Goal: Information Seeking & Learning: Learn about a topic

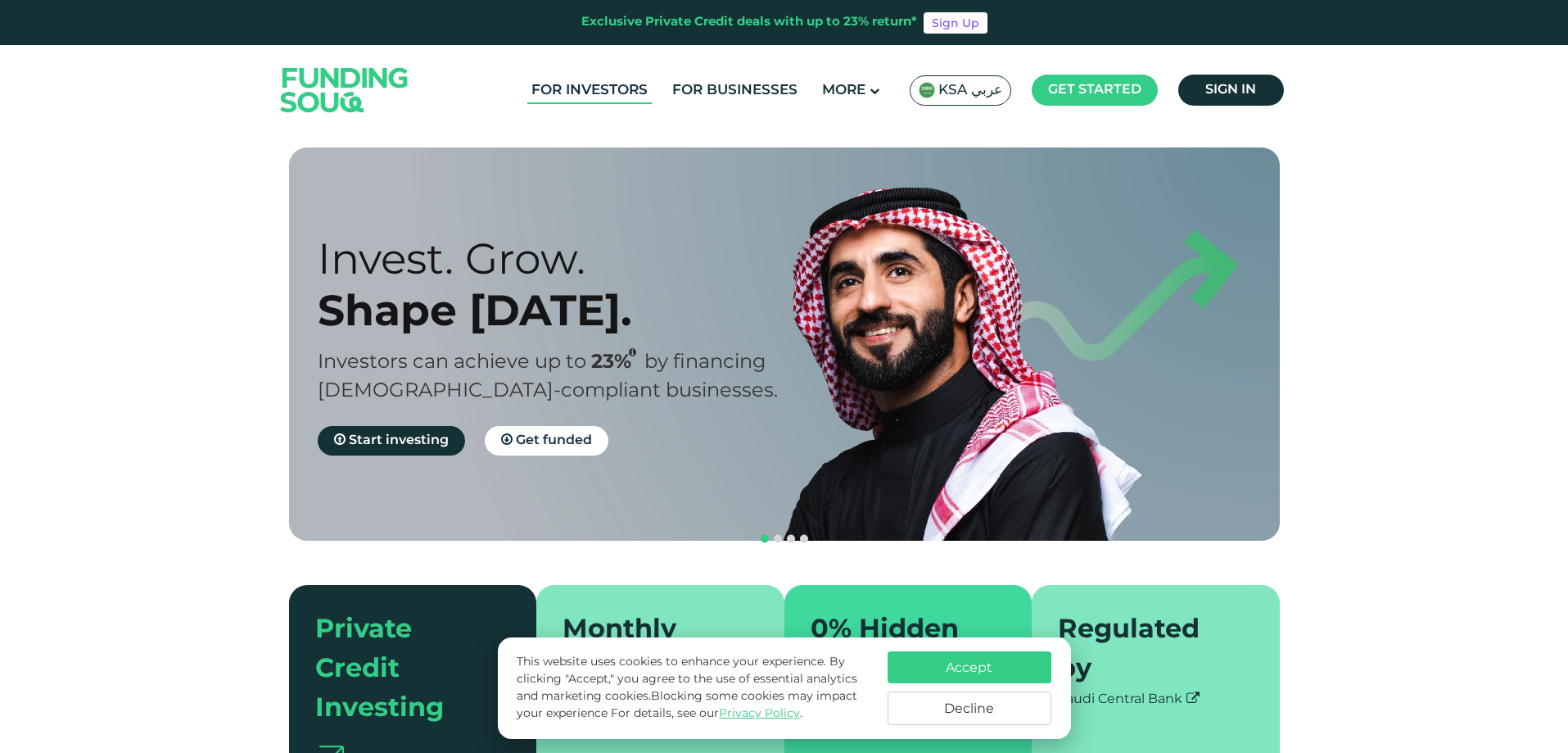
click at [568, 95] on link "For Investors" at bounding box center [590, 91] width 124 height 27
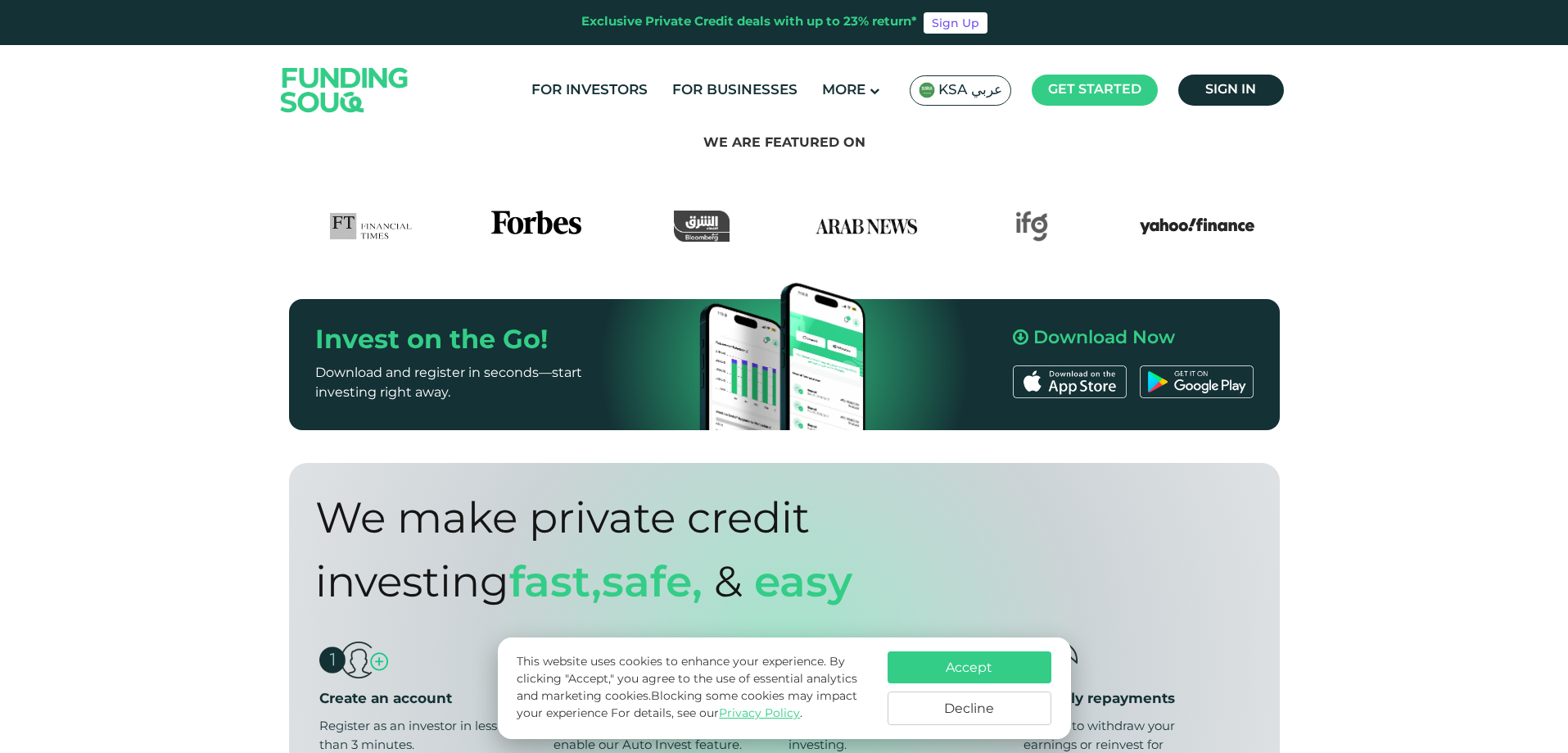
scroll to position [1392, 0]
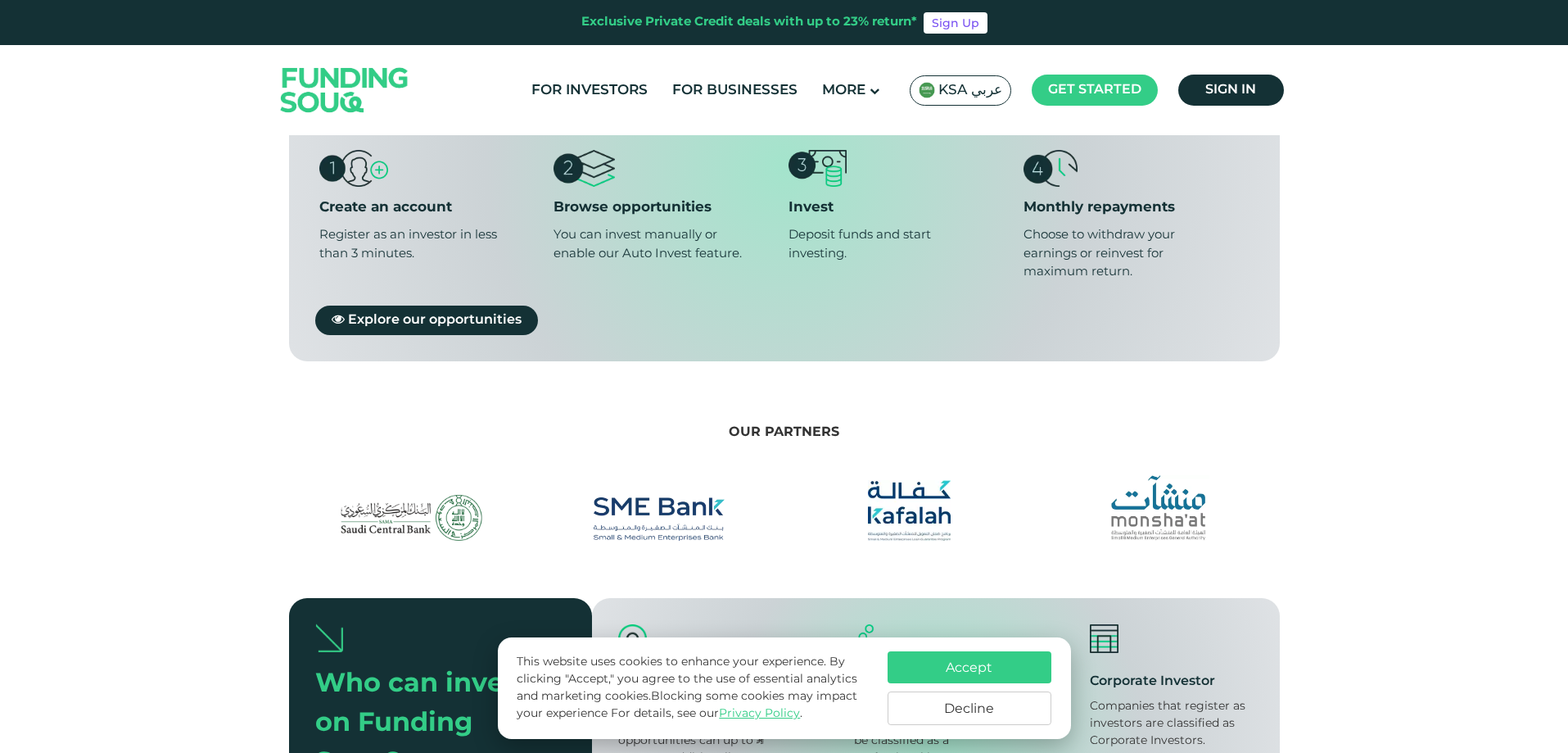
click at [952, 666] on button "Accept" at bounding box center [969, 666] width 163 height 32
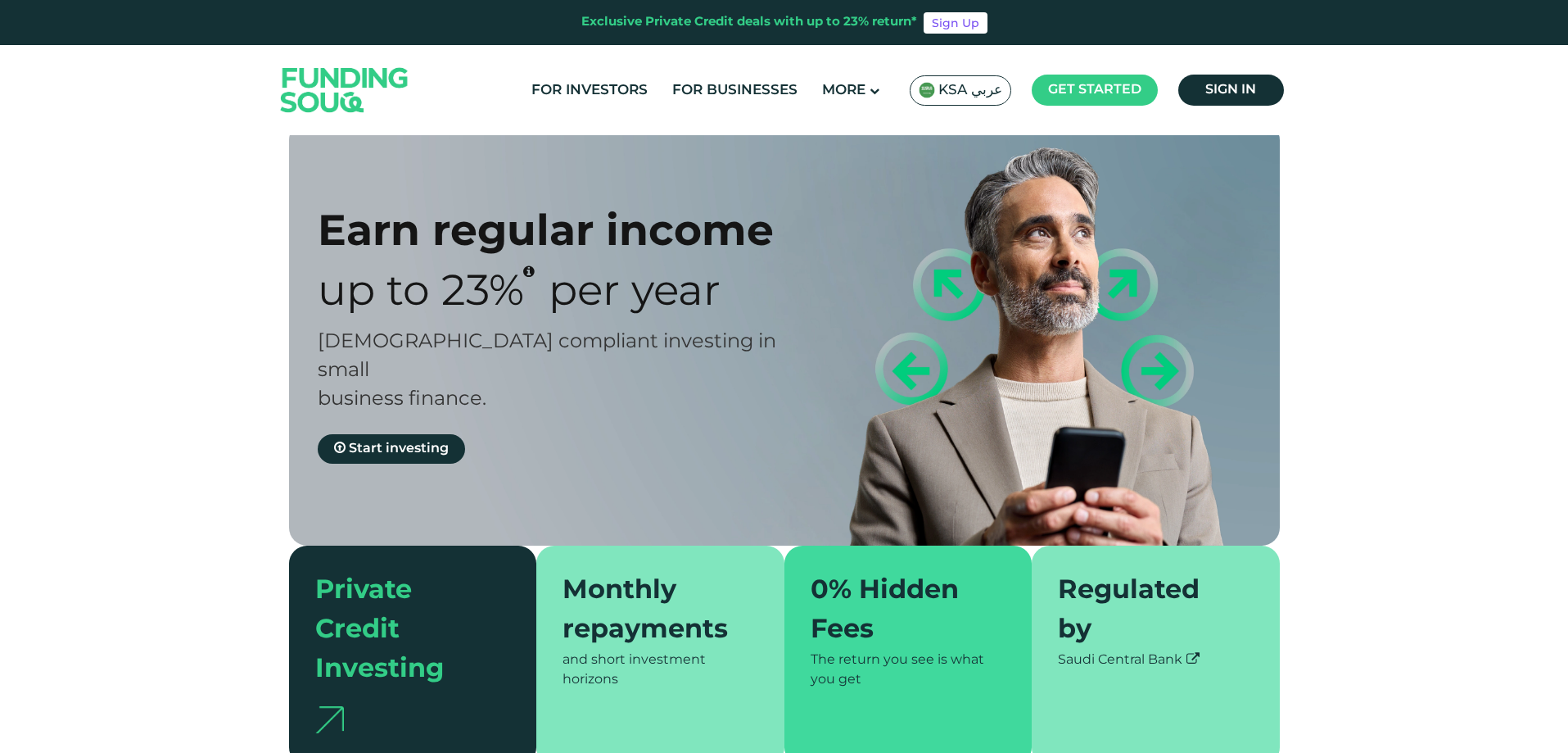
scroll to position [0, 0]
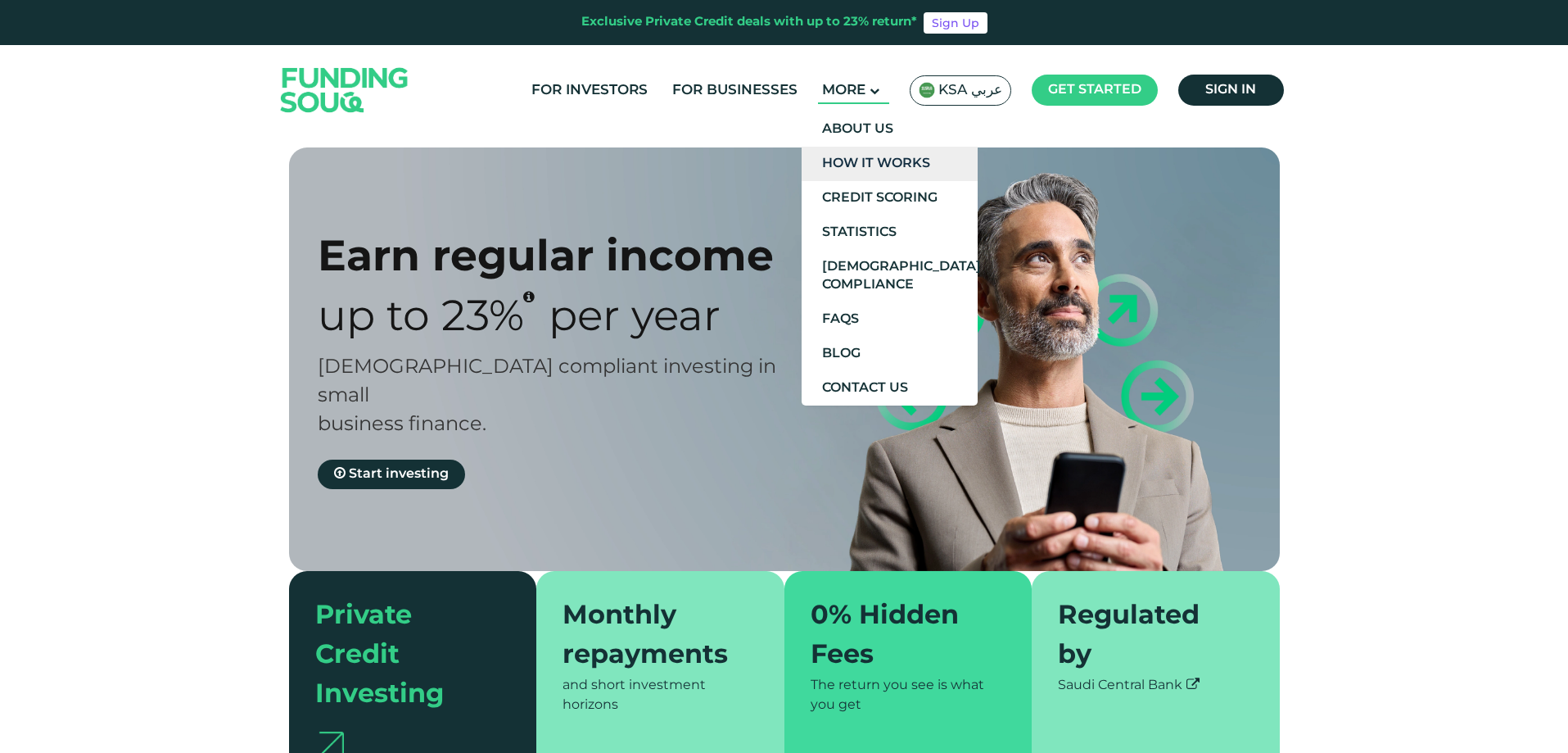
click at [912, 161] on link "How It Works" at bounding box center [890, 163] width 176 height 34
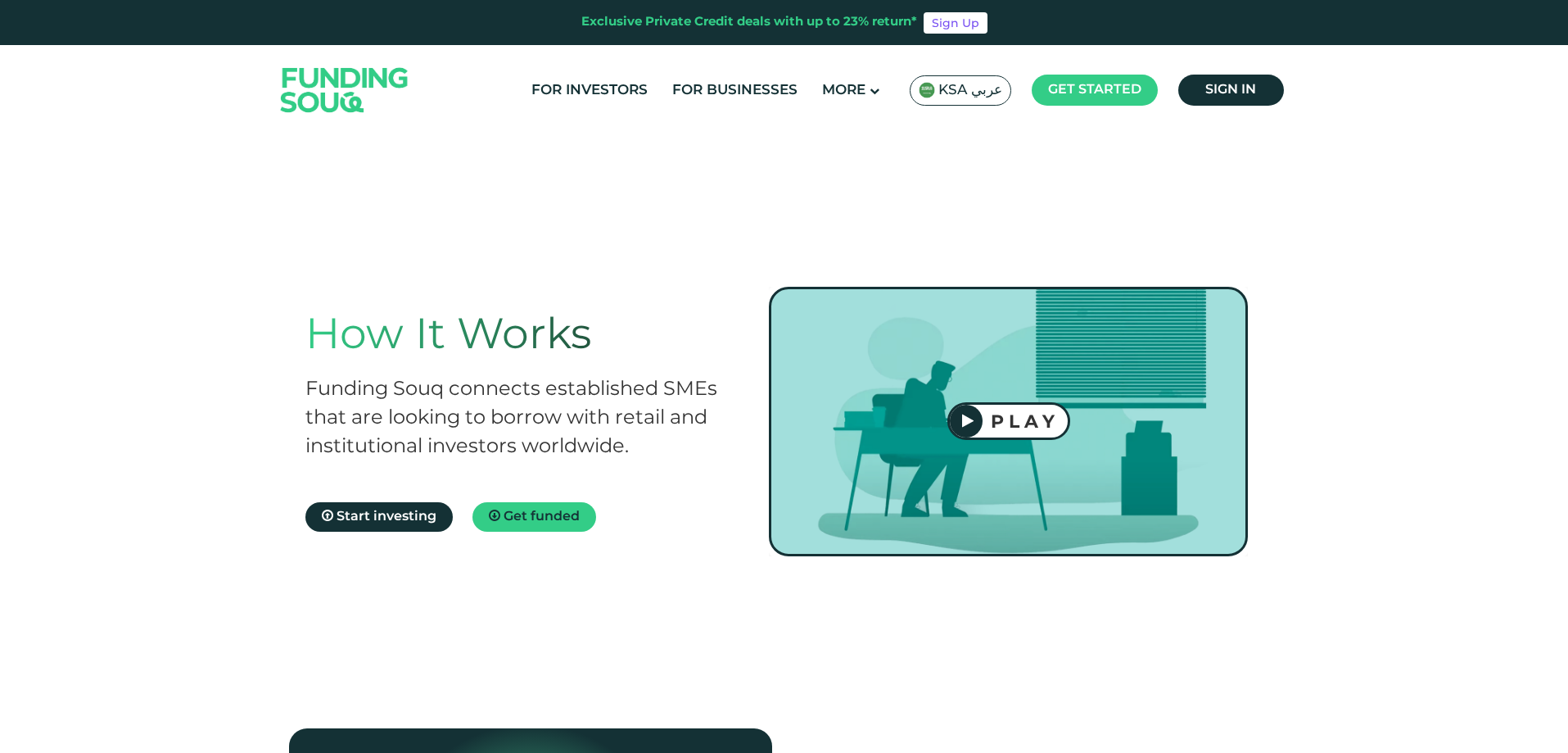
click at [976, 86] on span "KSA عربي" at bounding box center [970, 91] width 64 height 19
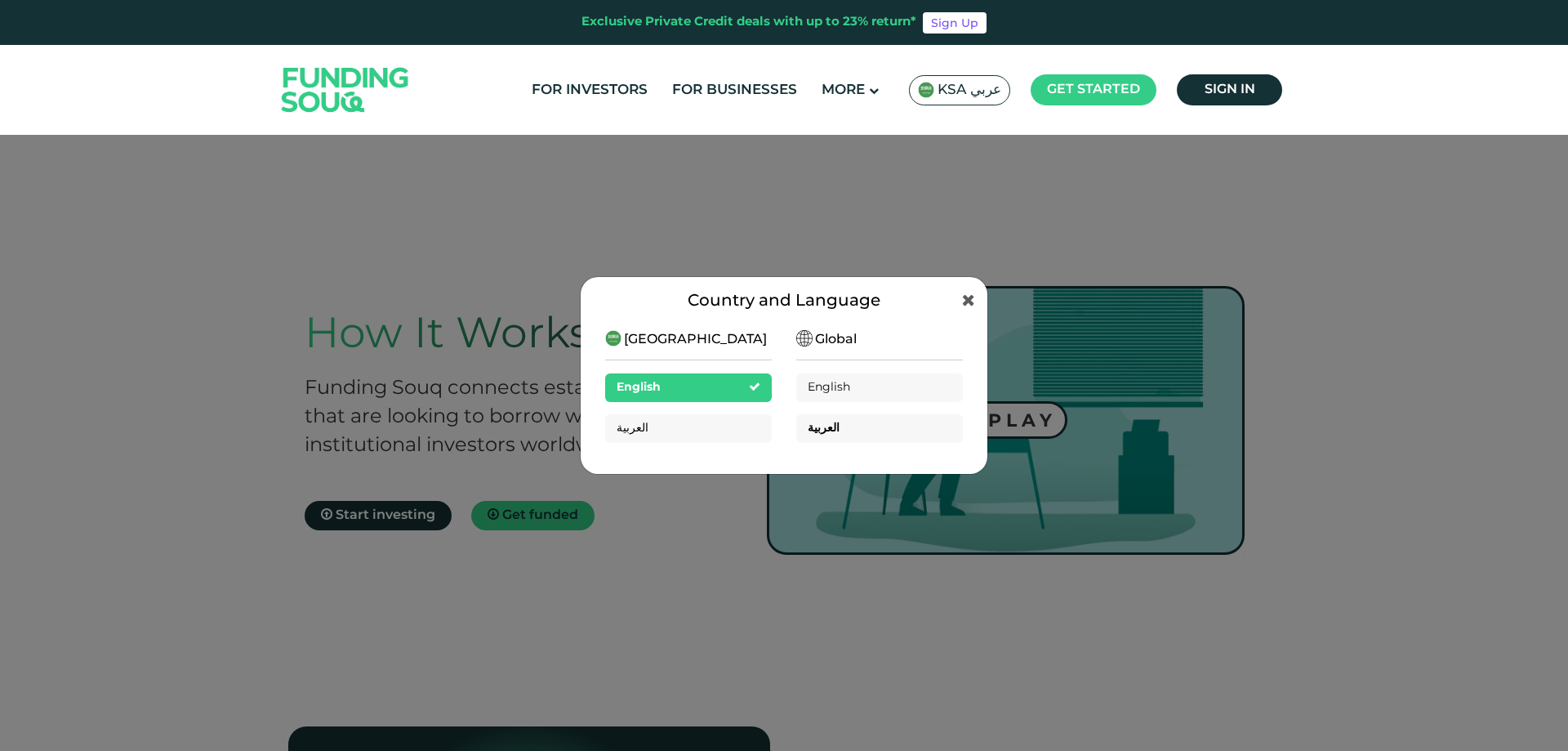
click at [818, 432] on span "العربية" at bounding box center [823, 428] width 31 height 11
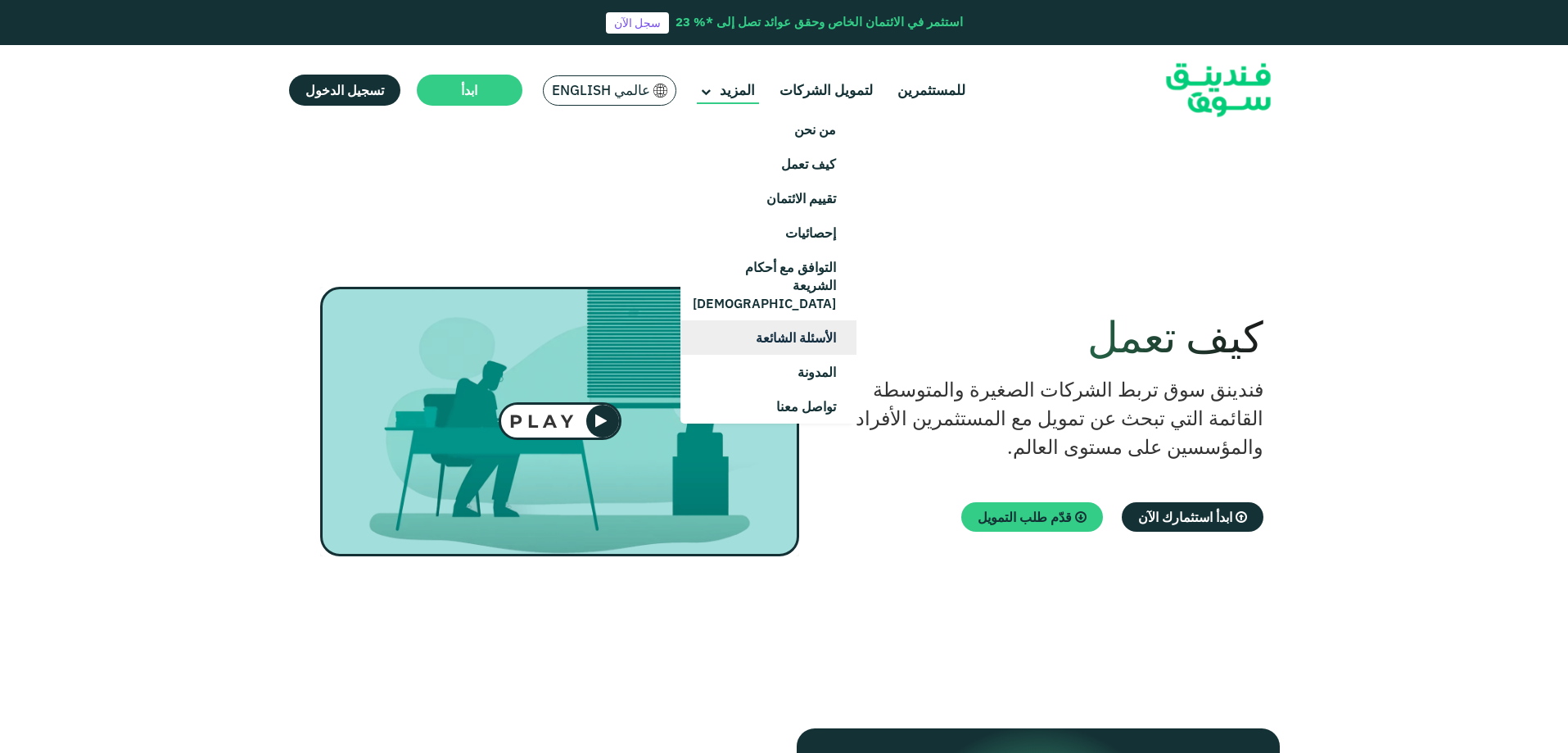
click at [777, 320] on link "الأسئلة الشائعة" at bounding box center [768, 337] width 176 height 34
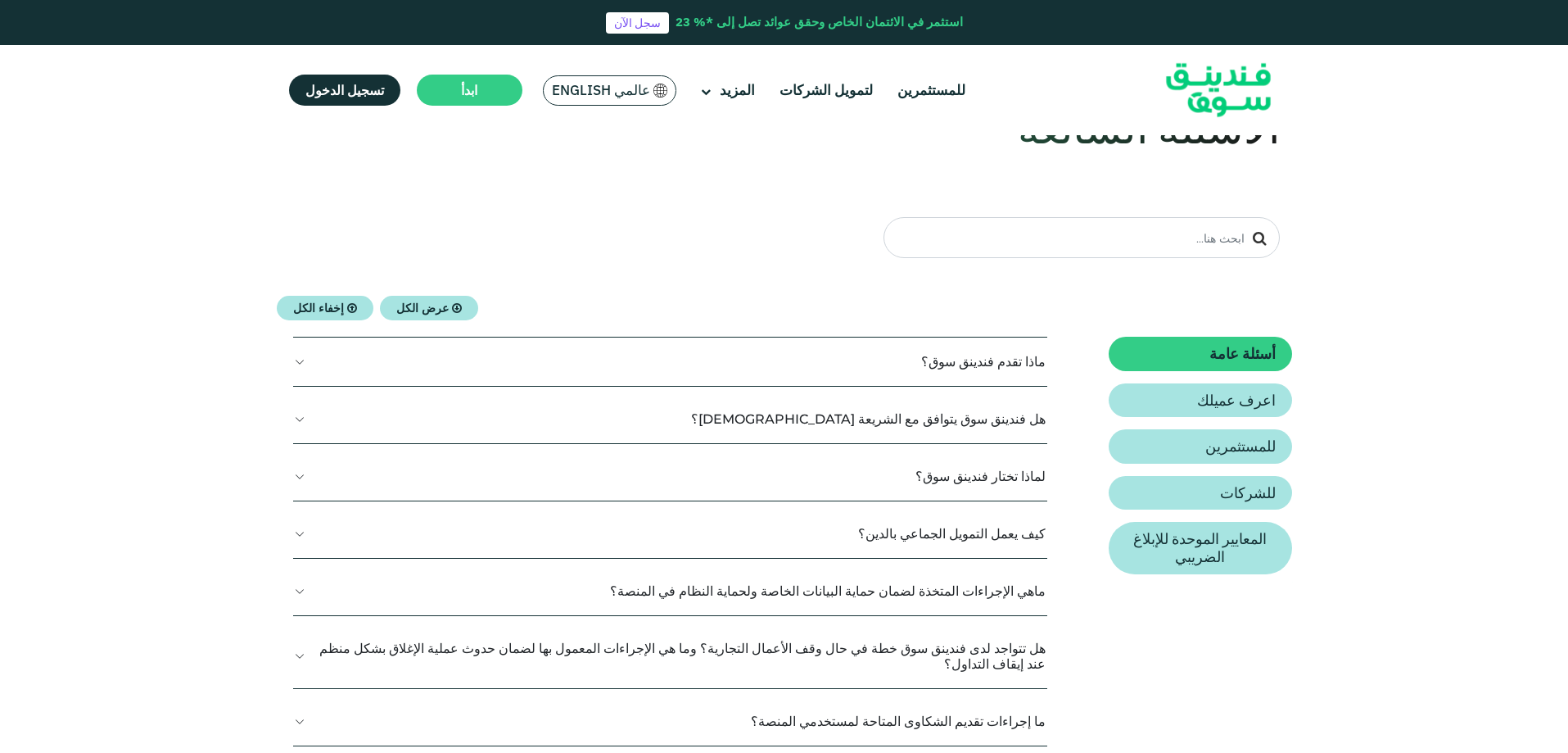
scroll to position [163, 0]
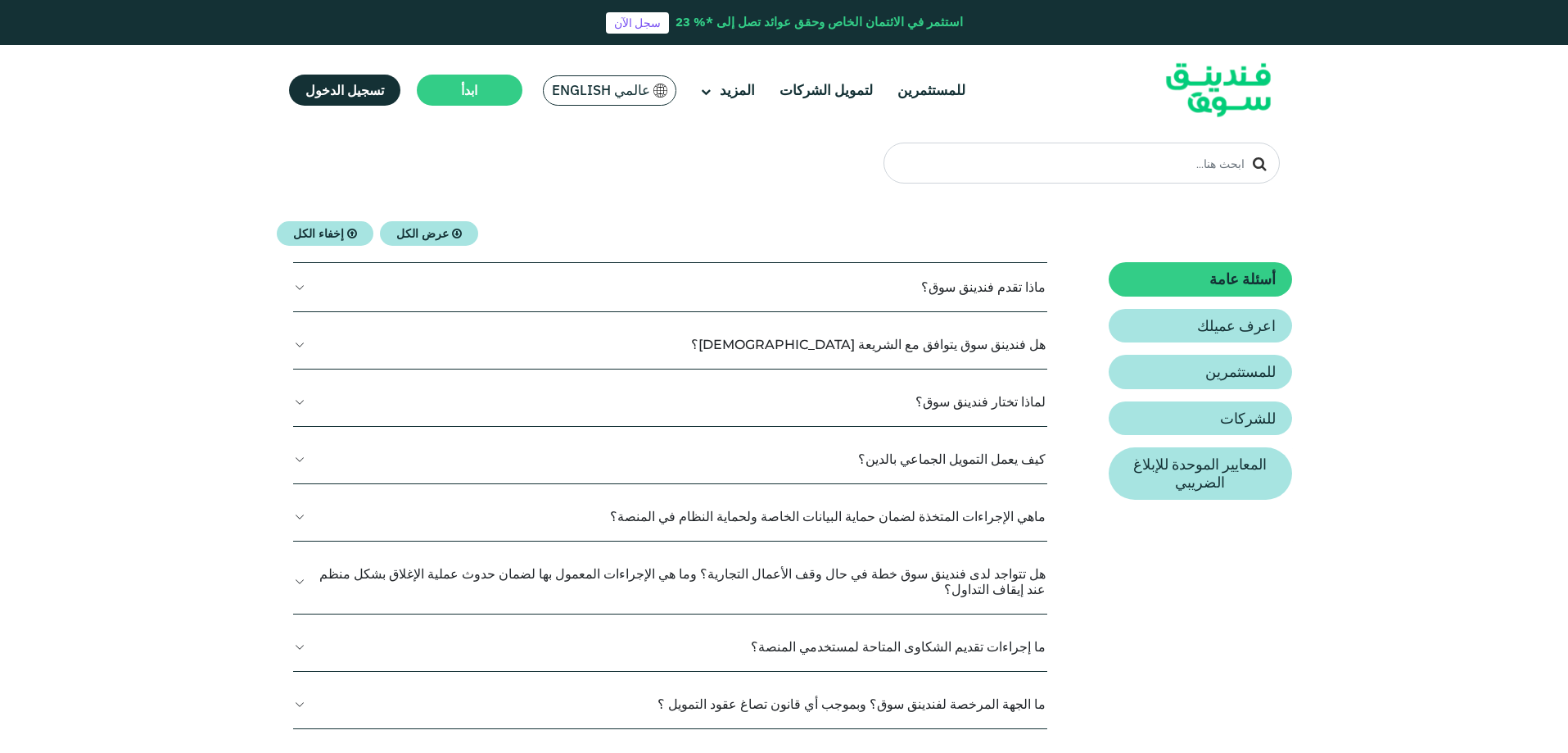
click at [983, 295] on button "ﻣﺎذا ﺗﻘﺪم فندينق سوق؟" at bounding box center [670, 287] width 754 height 49
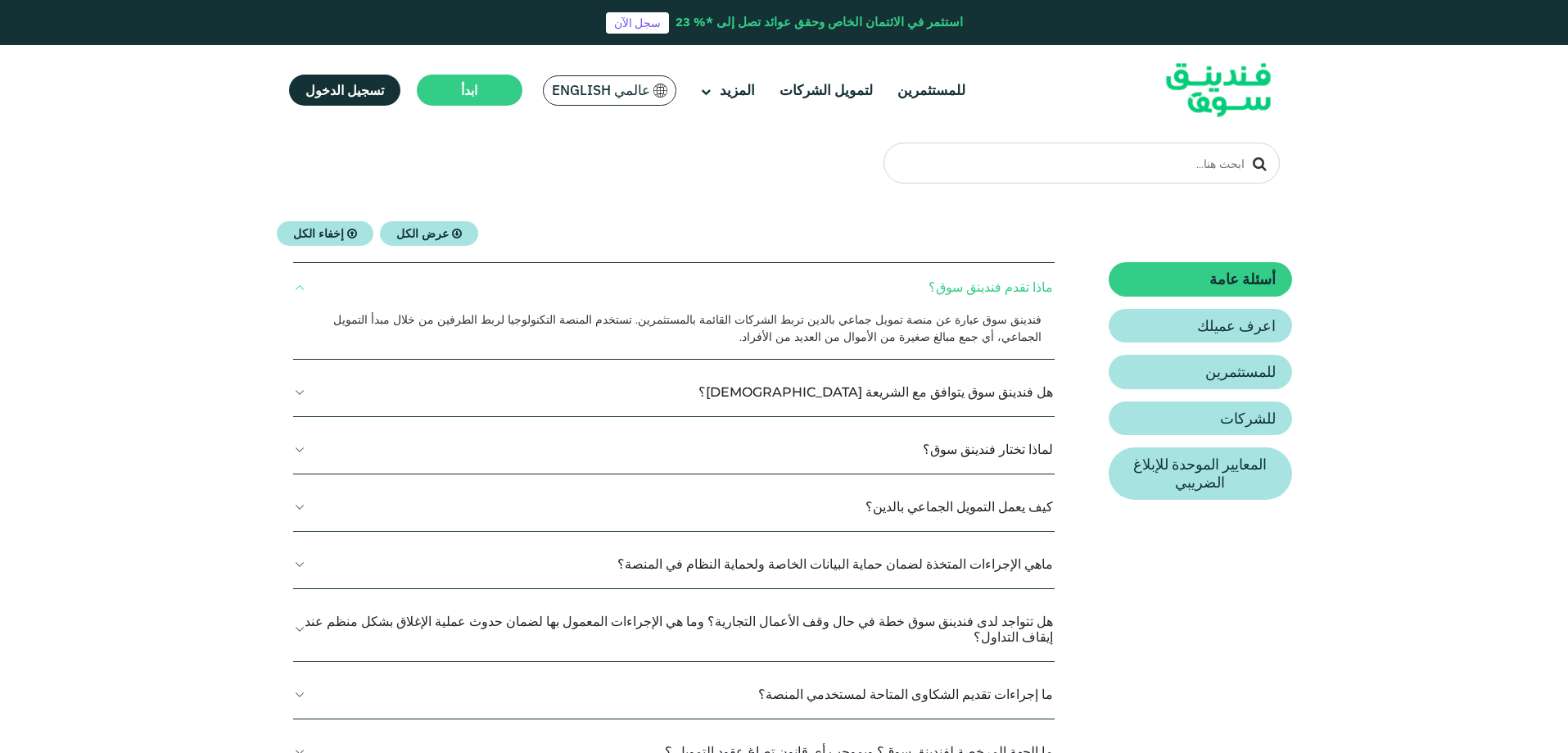
click at [301, 287] on button "ﻣﺎذا ﺗﻘﺪم فندينق سوق؟" at bounding box center [675, 287] width 763 height 49
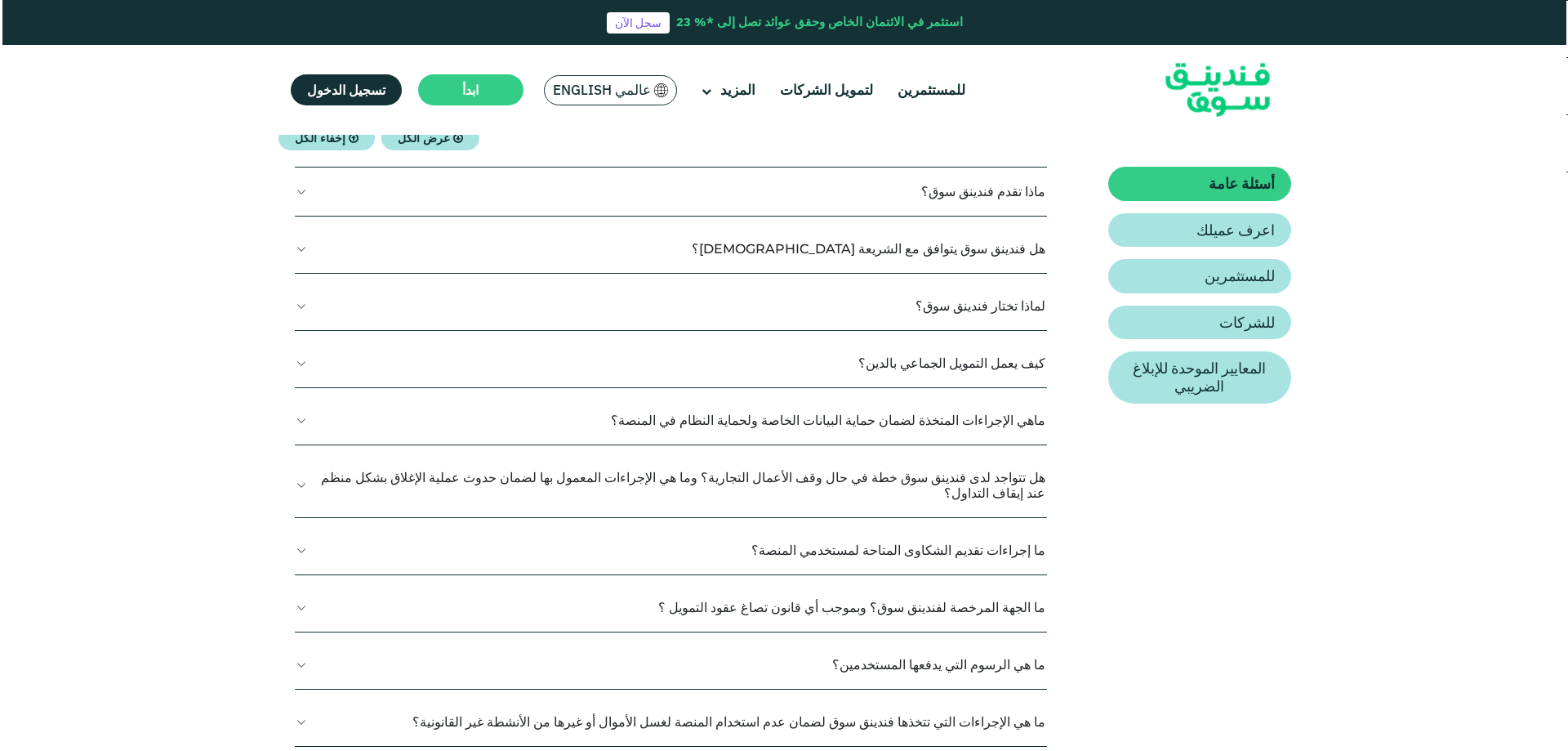
scroll to position [327, 0]
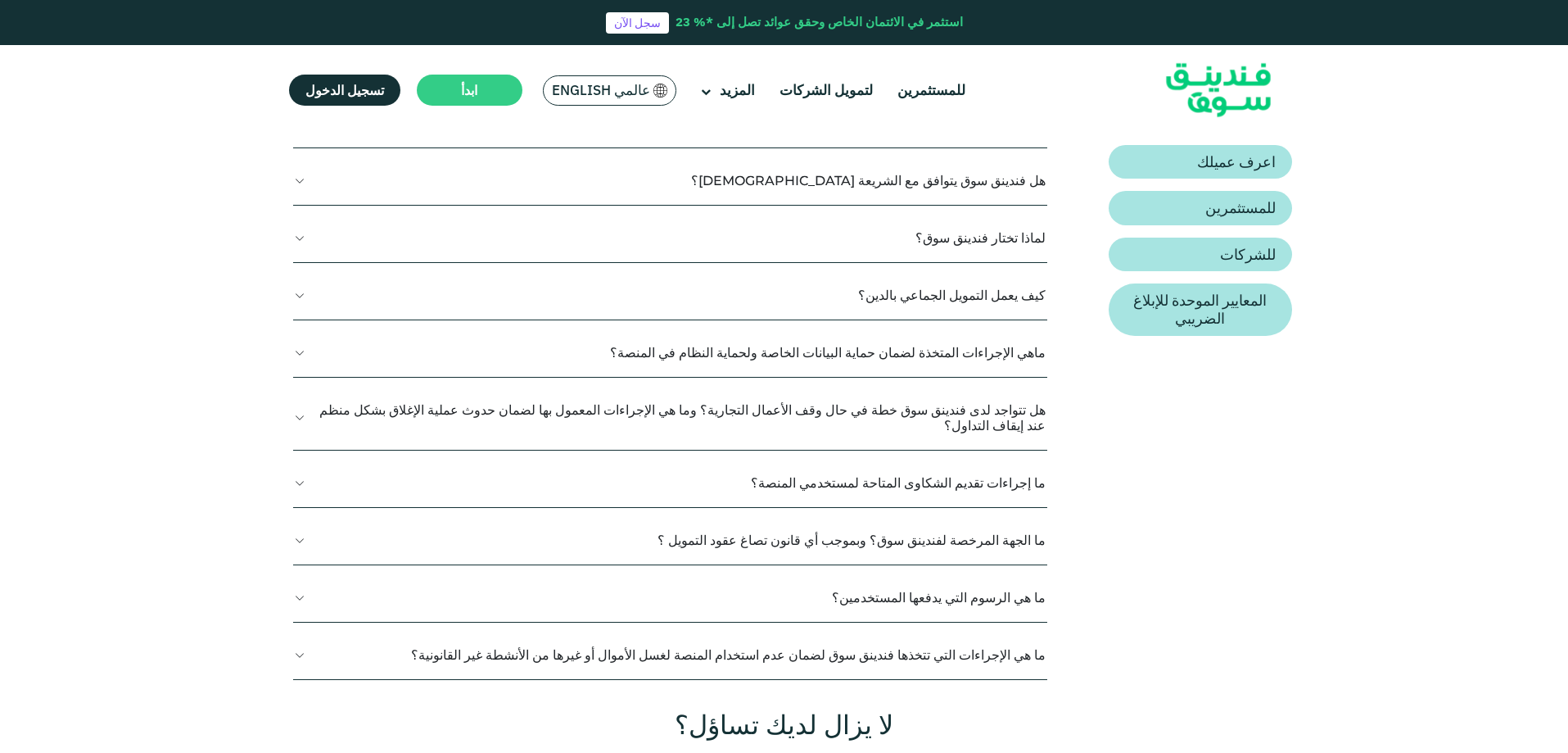
click at [938, 291] on button "كيف يعمل التمويل الجماعي بالدين؟" at bounding box center [670, 295] width 754 height 49
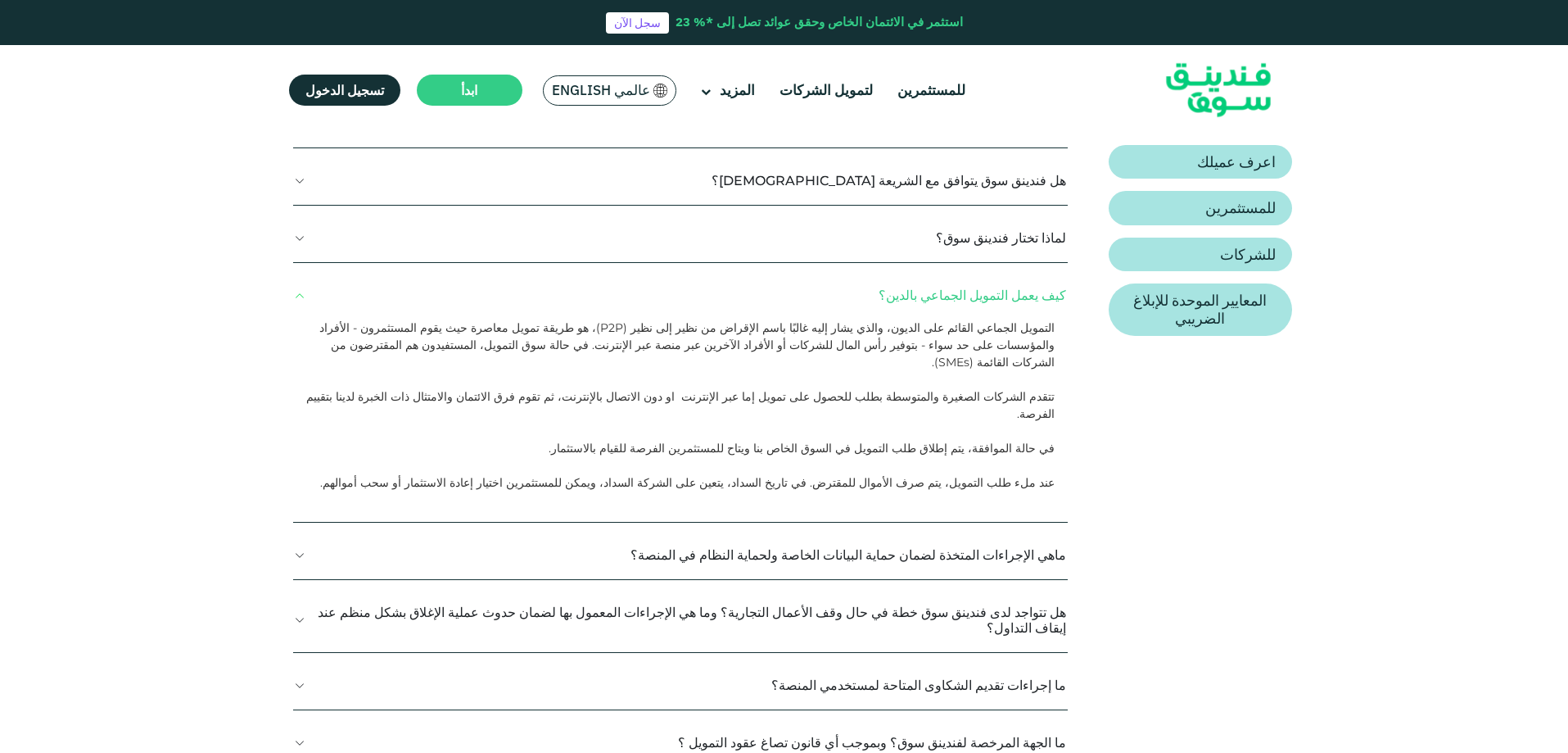
click at [615, 97] on span "عالمي English" at bounding box center [601, 91] width 98 height 19
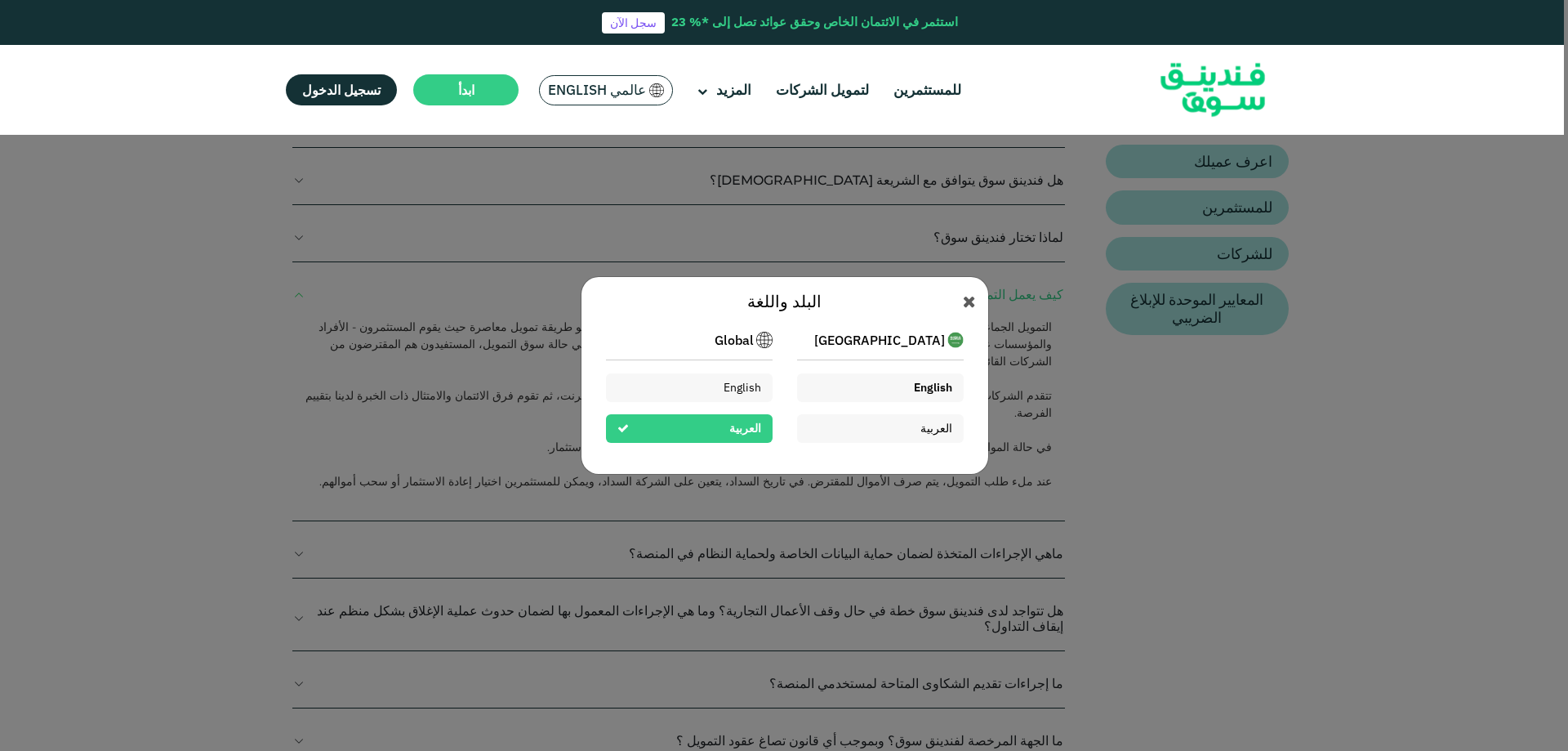
click at [854, 392] on div "English" at bounding box center [880, 388] width 167 height 29
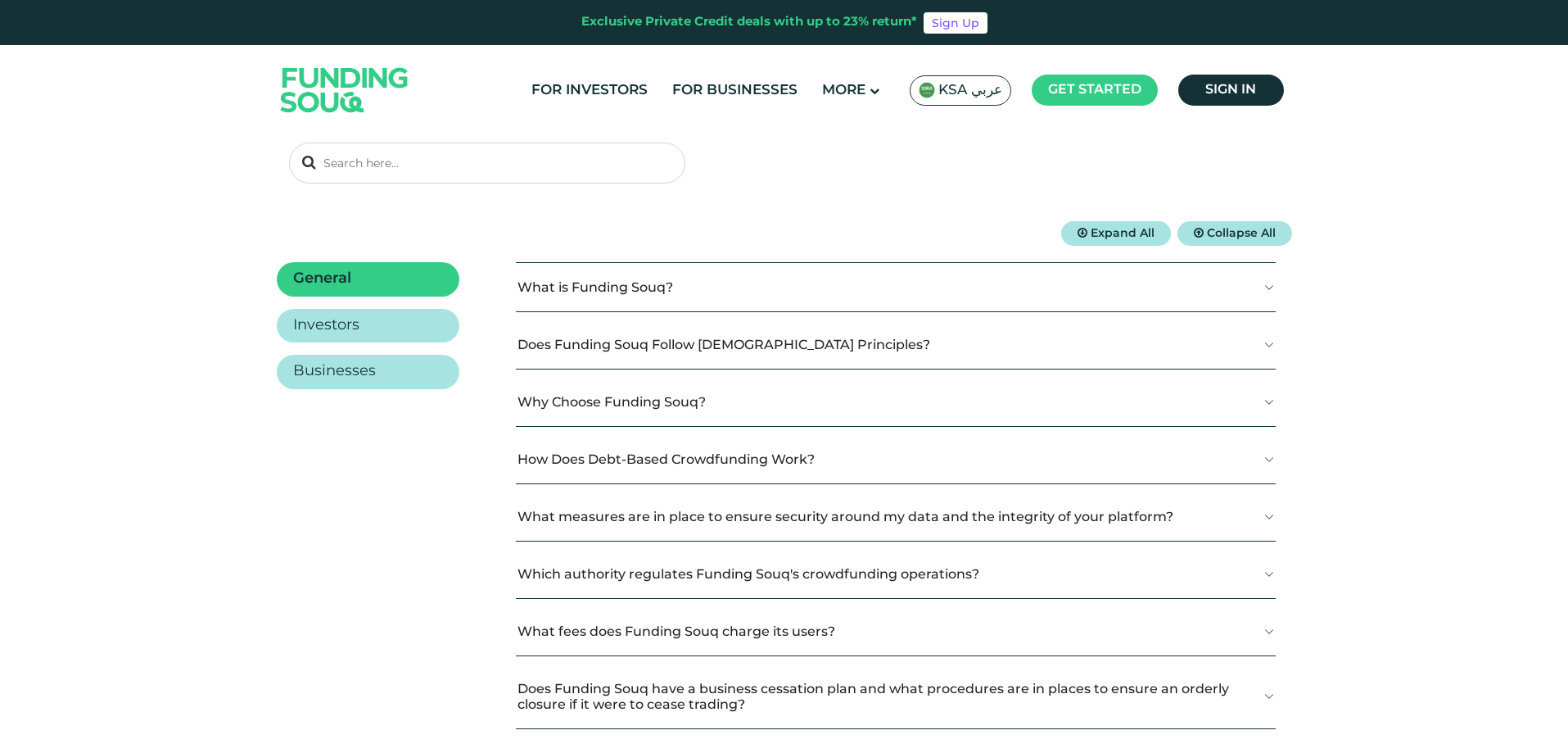
click at [615, 344] on button "Does Funding Souq Follow [DEMOGRAPHIC_DATA] Principles?" at bounding box center [895, 344] width 760 height 49
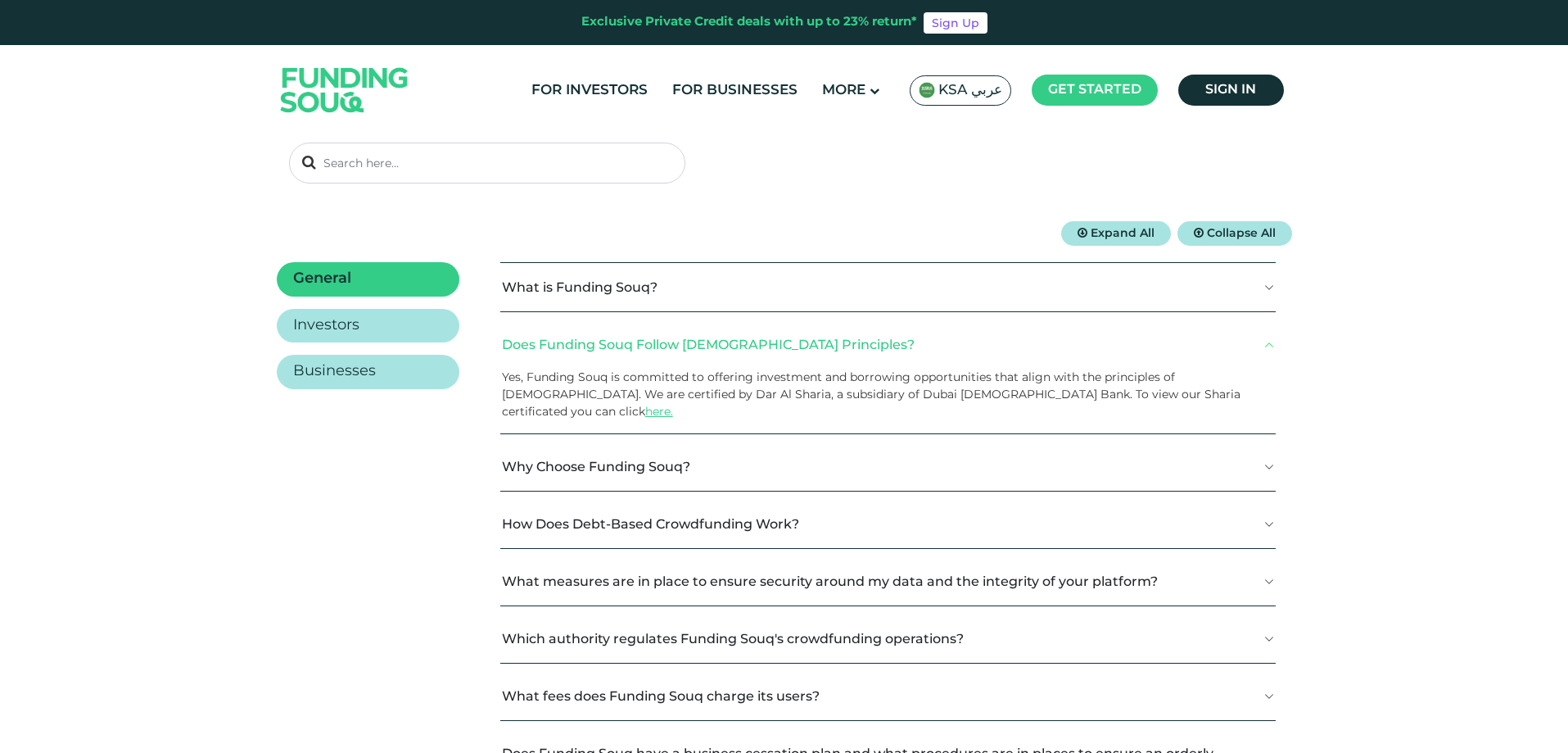
click at [616, 344] on button "Does Funding Souq Follow [DEMOGRAPHIC_DATA] Principles?" at bounding box center [889, 344] width 776 height 49
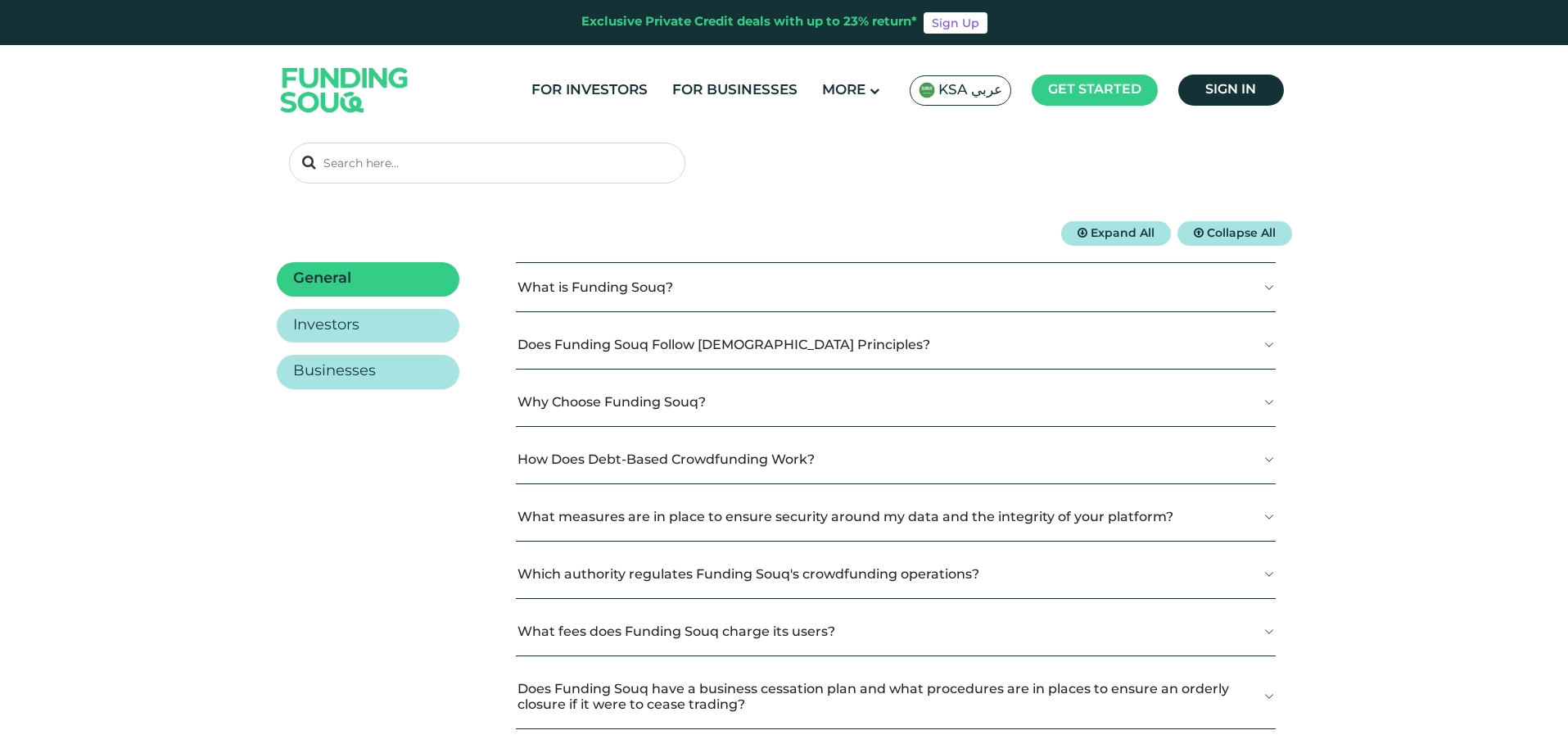
click at [605, 465] on button "How Does Debt-Based Crowdfunding Work?" at bounding box center [895, 459] width 760 height 49
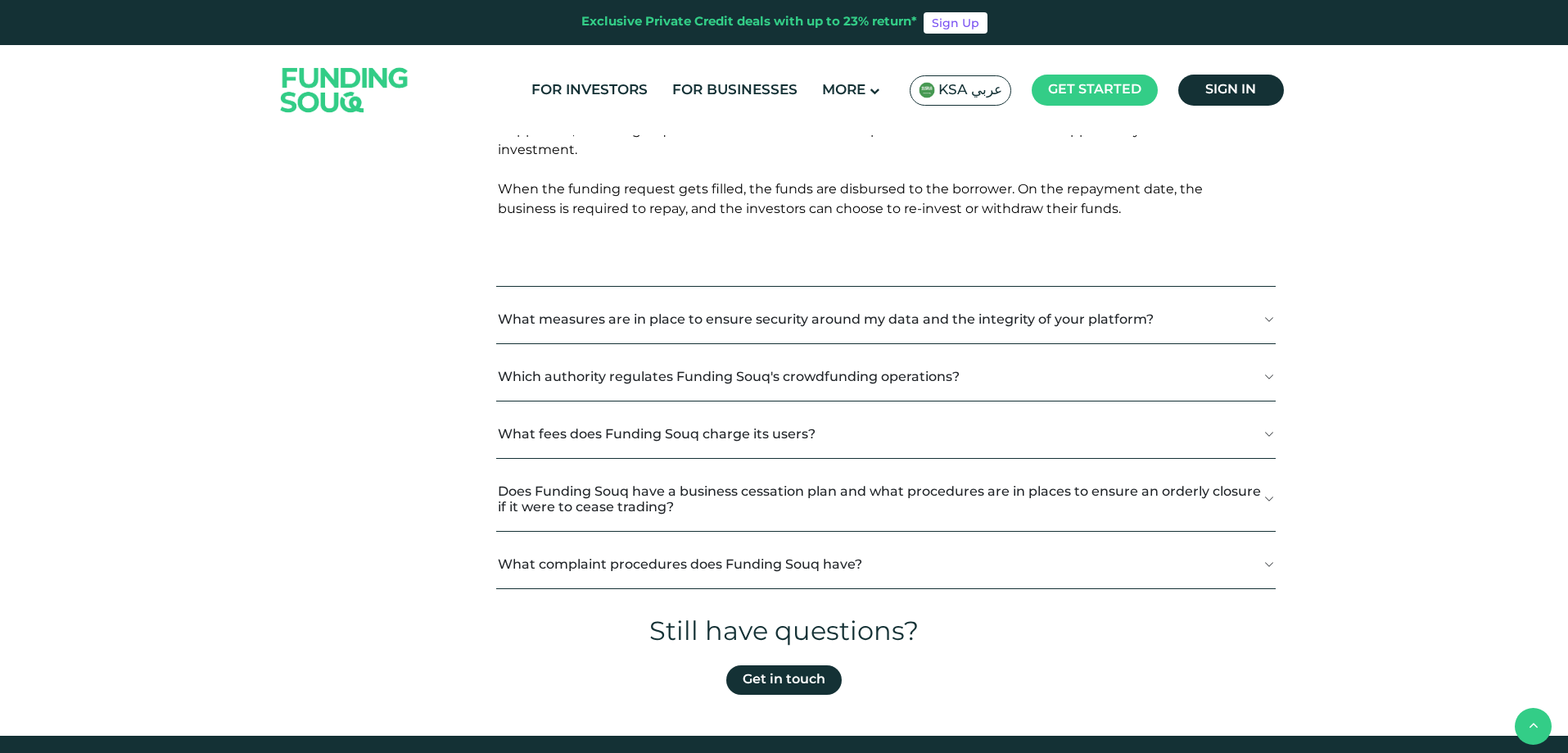
scroll to position [656, 0]
click at [637, 317] on button "What measures are in place to ensure security around my data and the integrity …" at bounding box center [886, 318] width 780 height 49
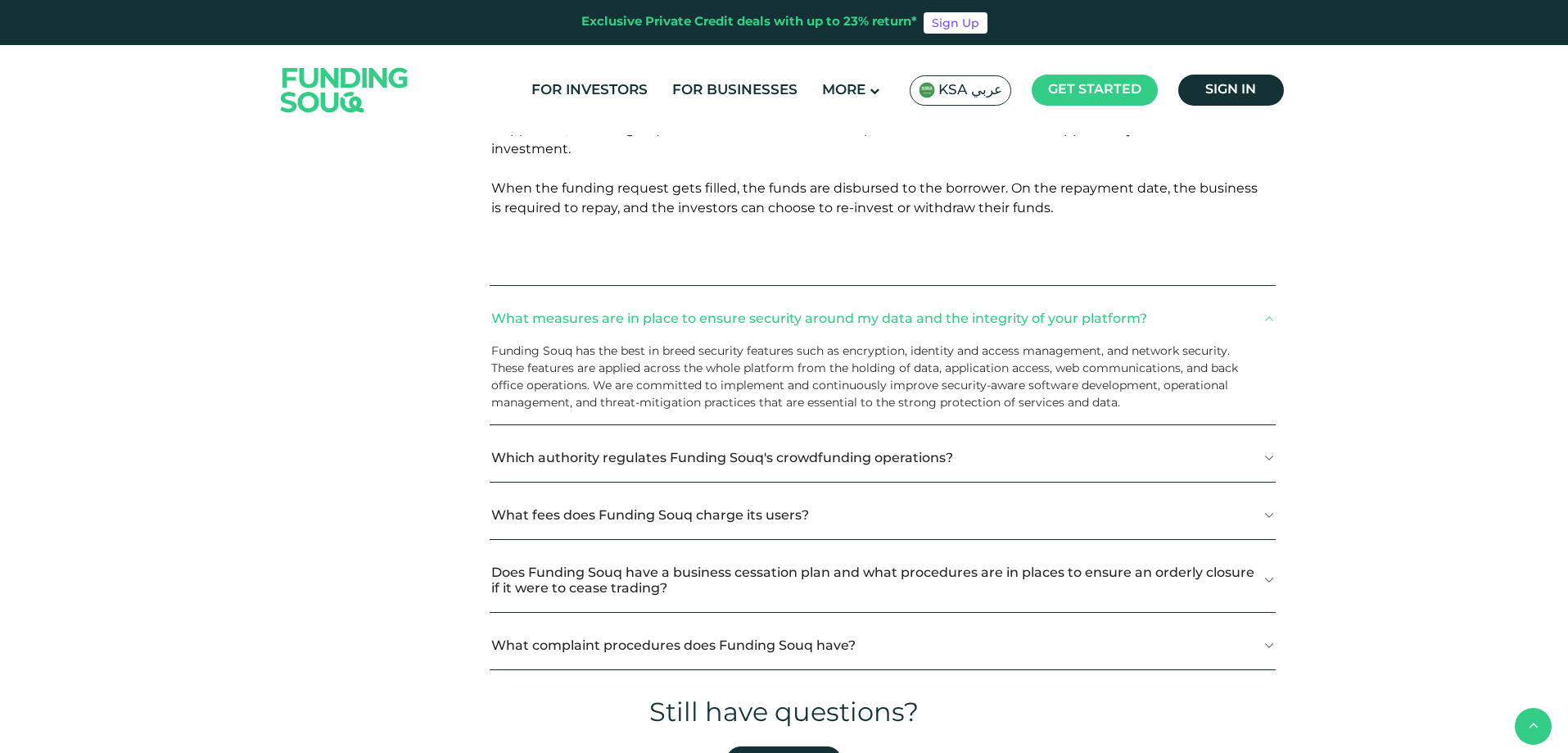
click at [637, 317] on button "What measures are in place to ensure security around my data and the integrity …" at bounding box center [883, 318] width 786 height 49
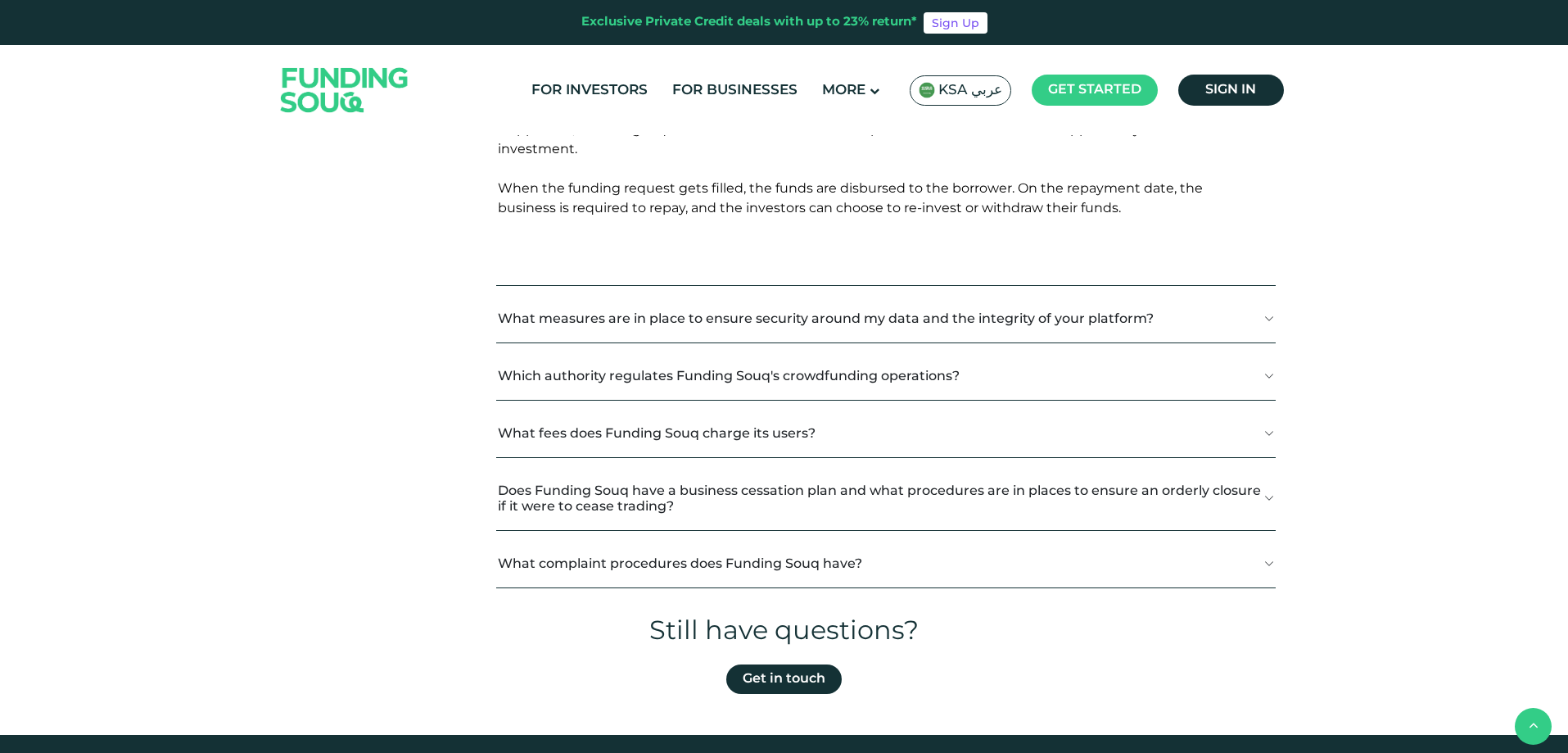
click at [628, 374] on button "Which authority regulates Funding Souq's crowdfunding operations?" at bounding box center [886, 376] width 780 height 49
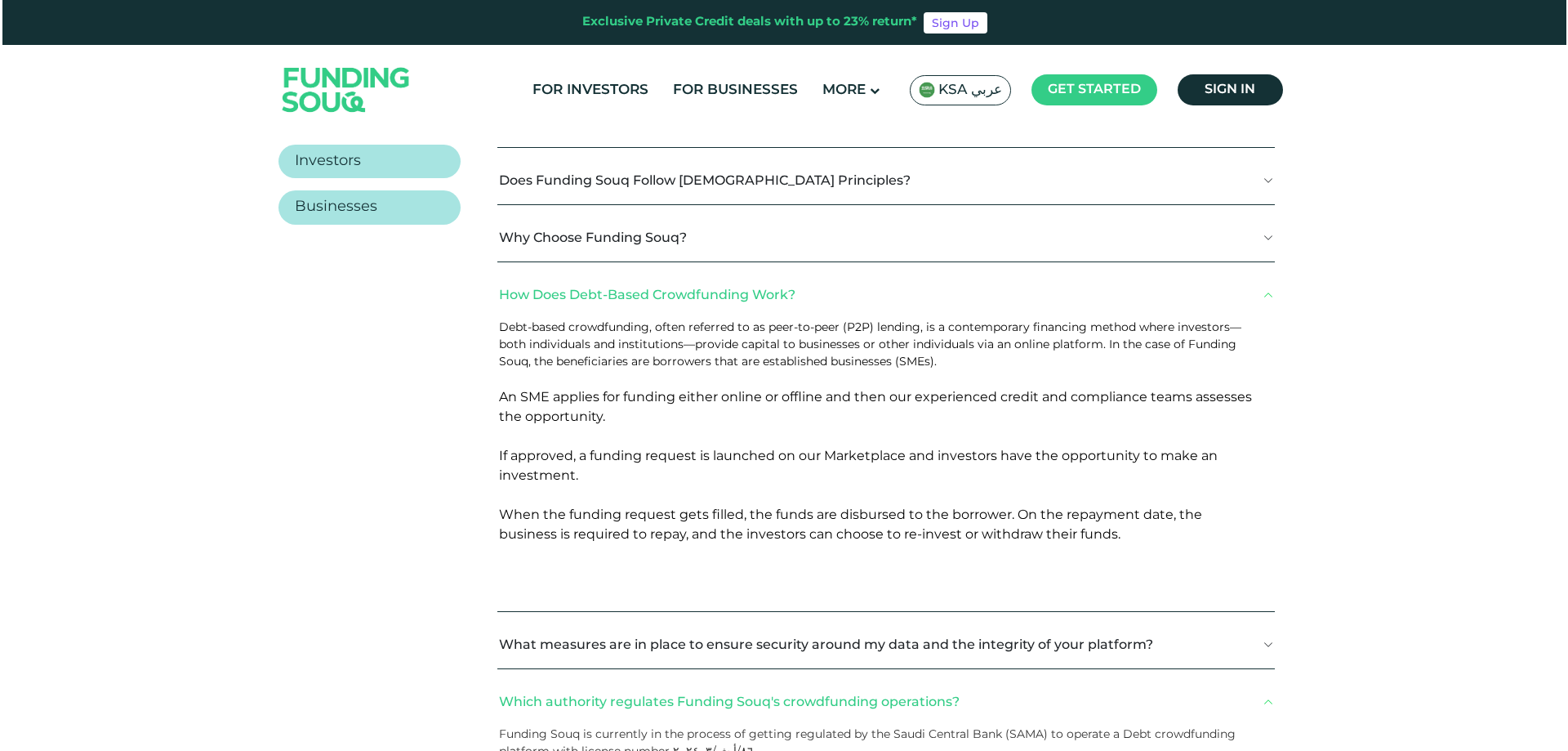
scroll to position [0, 0]
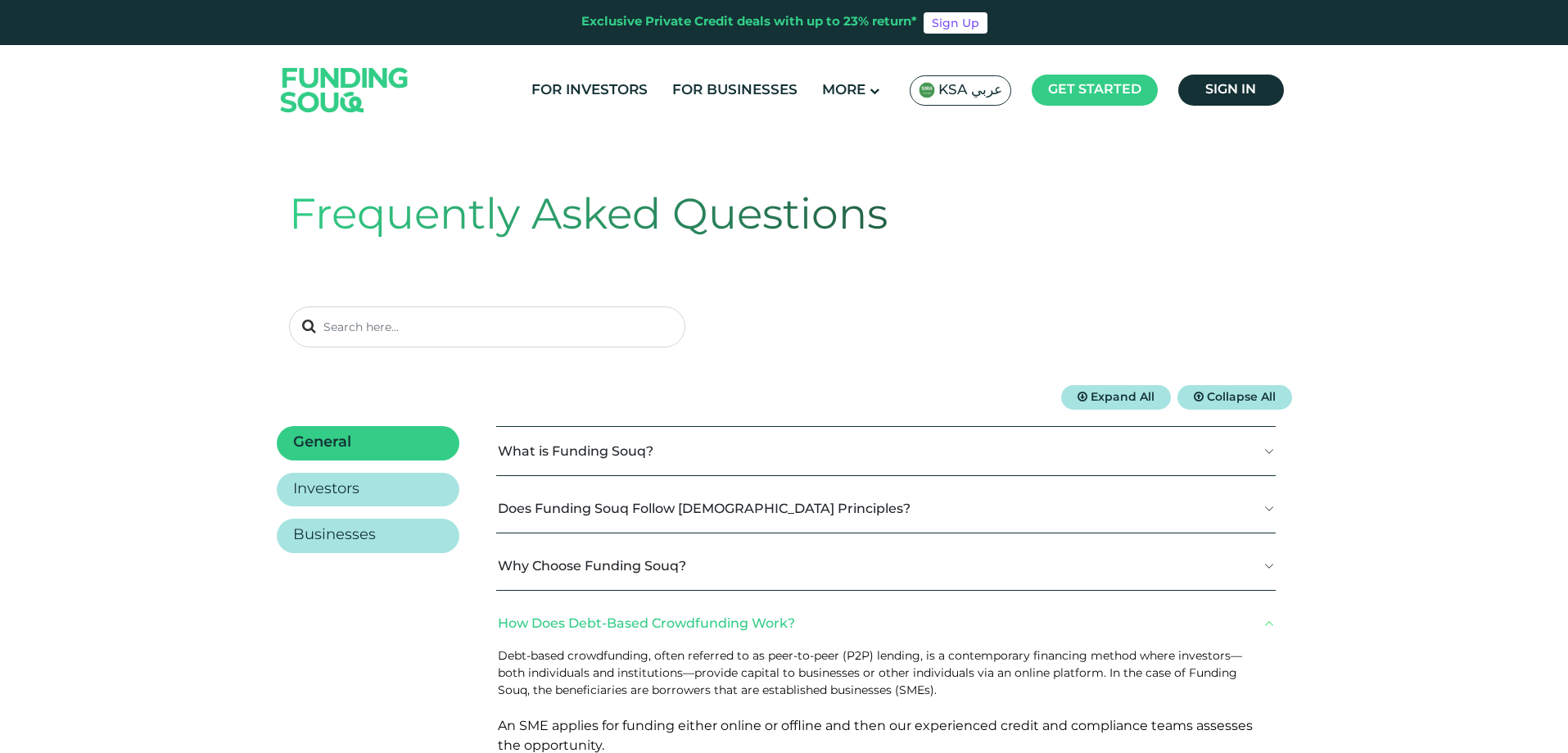
click at [962, 91] on span "KSA عربي" at bounding box center [970, 91] width 64 height 19
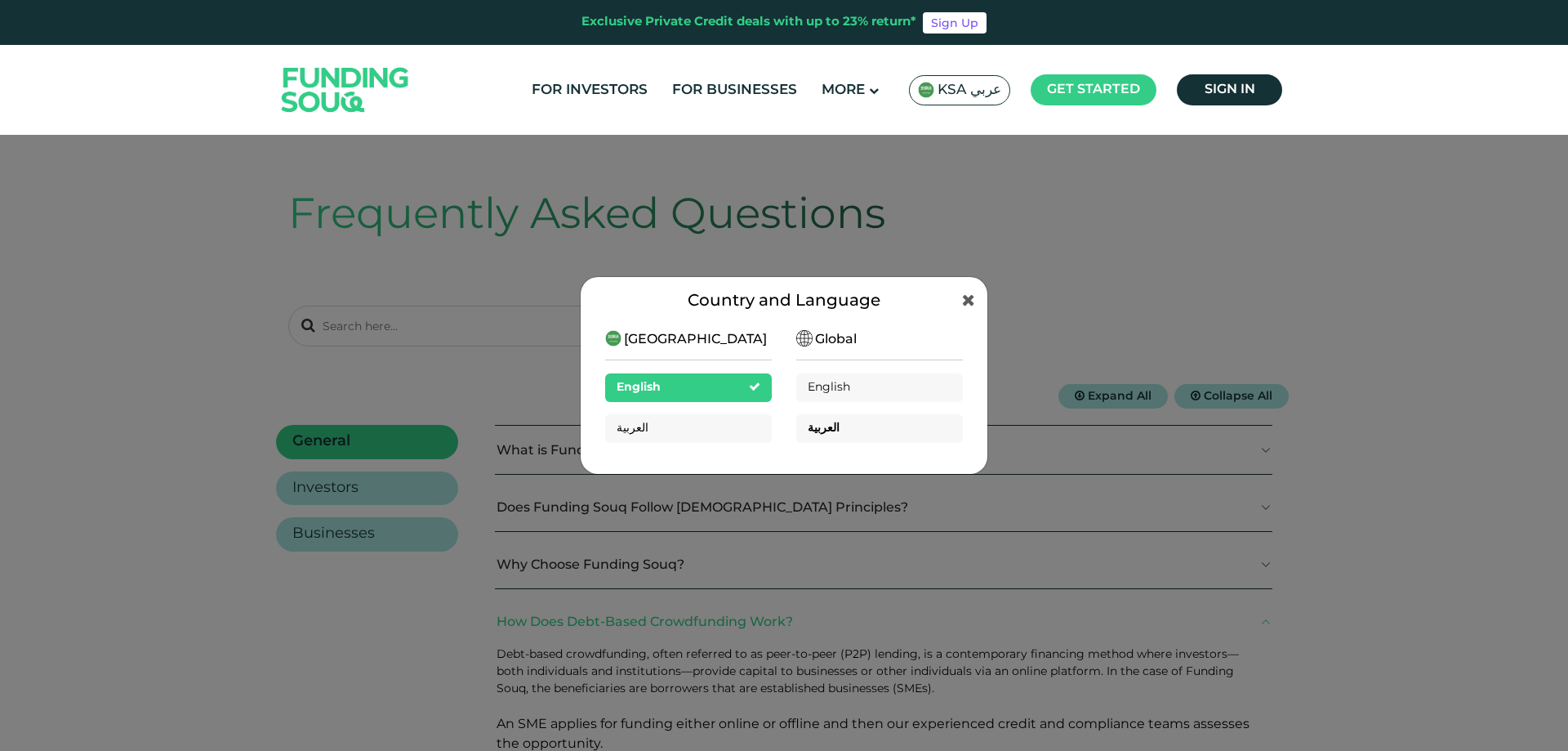
click at [827, 418] on div "العربية" at bounding box center [879, 429] width 167 height 29
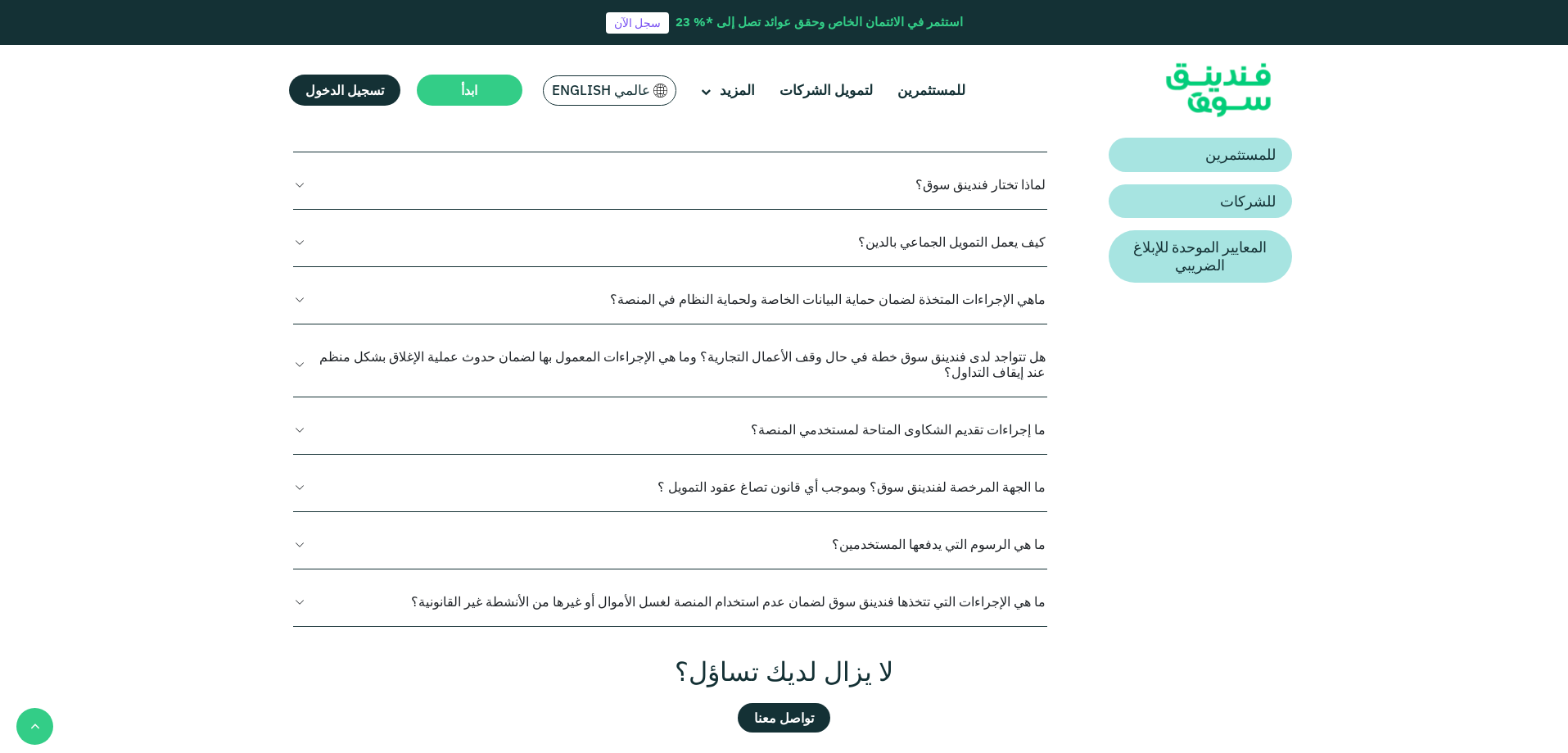
scroll to position [410, 0]
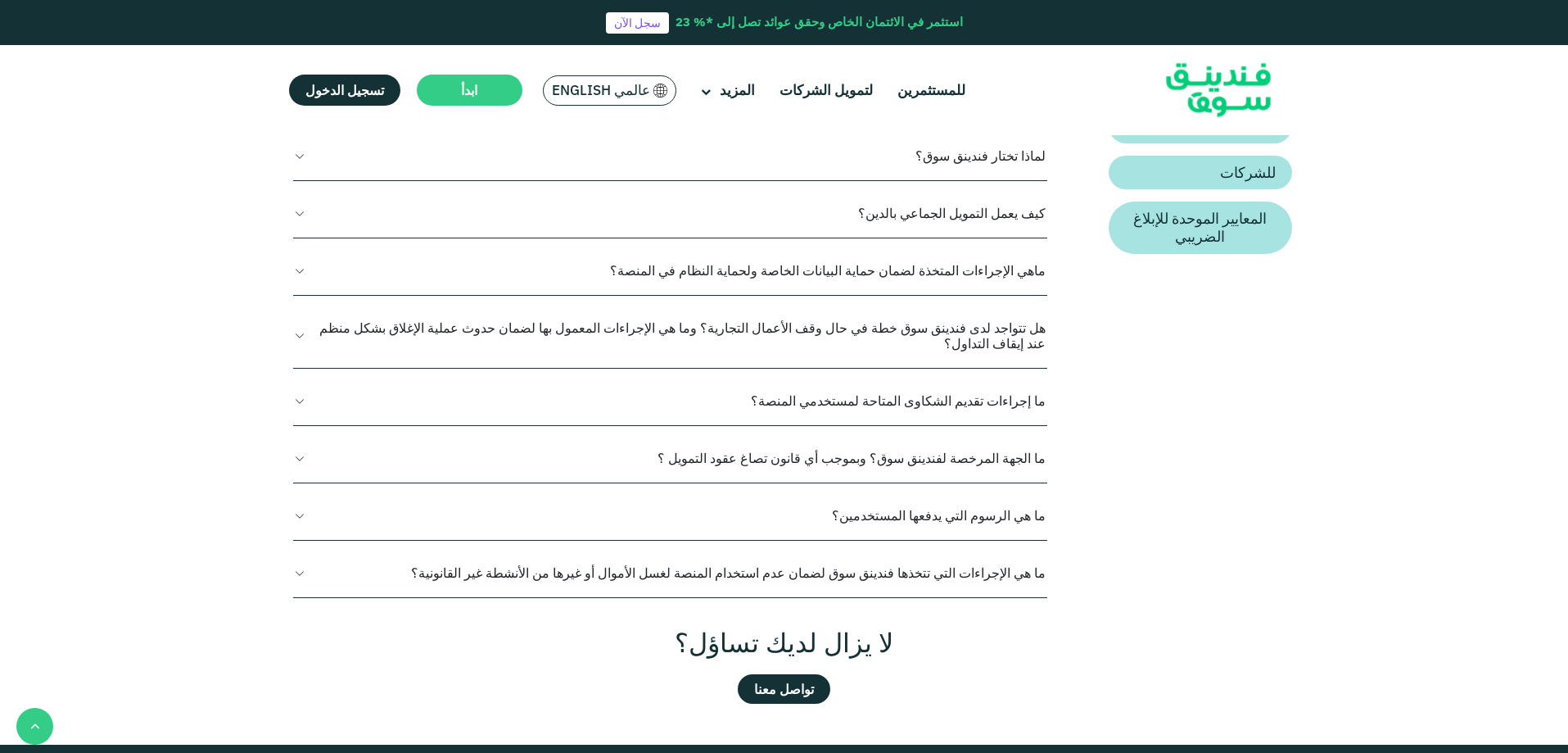
click at [937, 387] on button "ما إجراءات تقديم الشكاوى المتاحة لمستخدمي المنصة؟" at bounding box center [670, 400] width 754 height 49
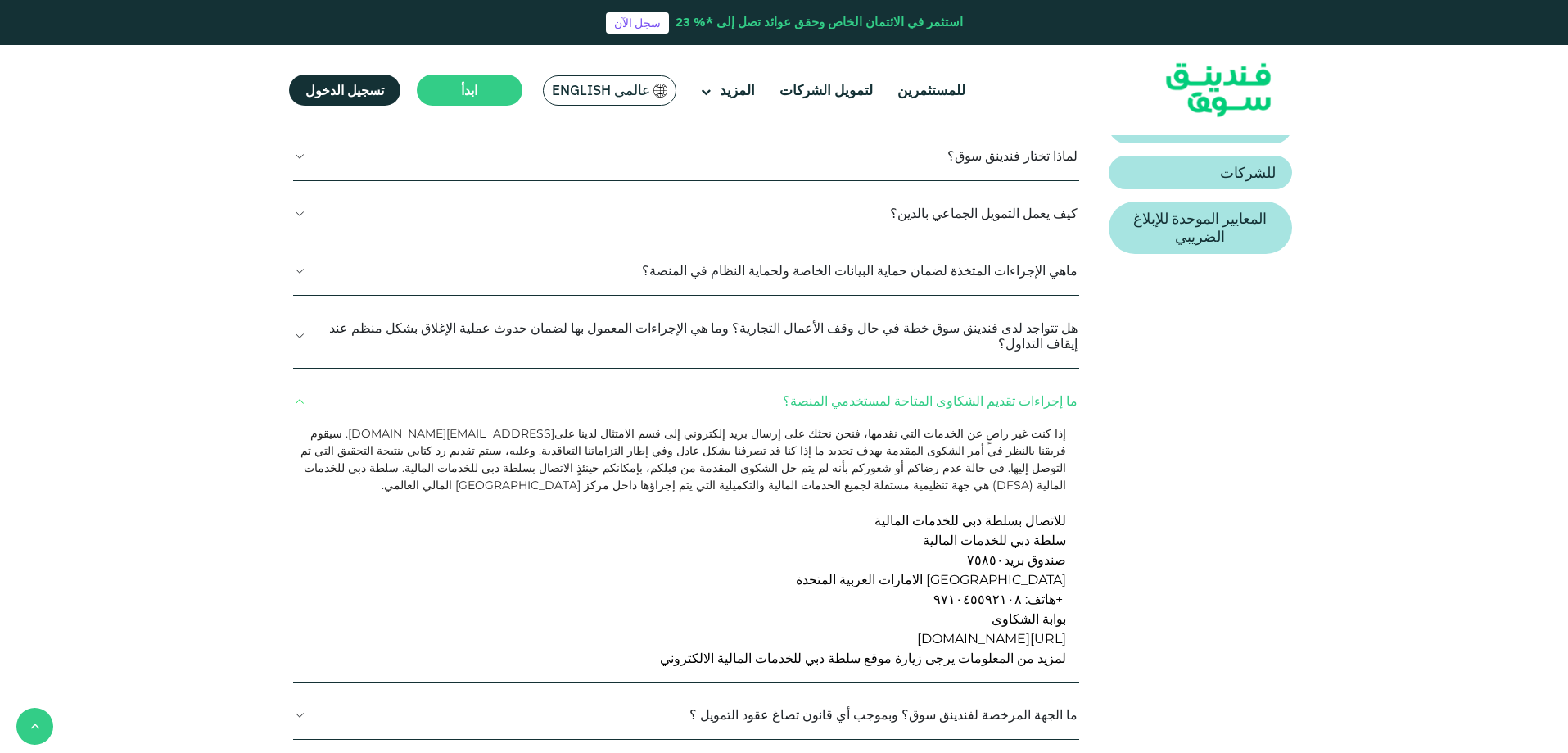
click at [880, 388] on button "ما إجراءات تقديم الشكاوى المتاحة لمستخدمي المنصة؟" at bounding box center [687, 400] width 787 height 49
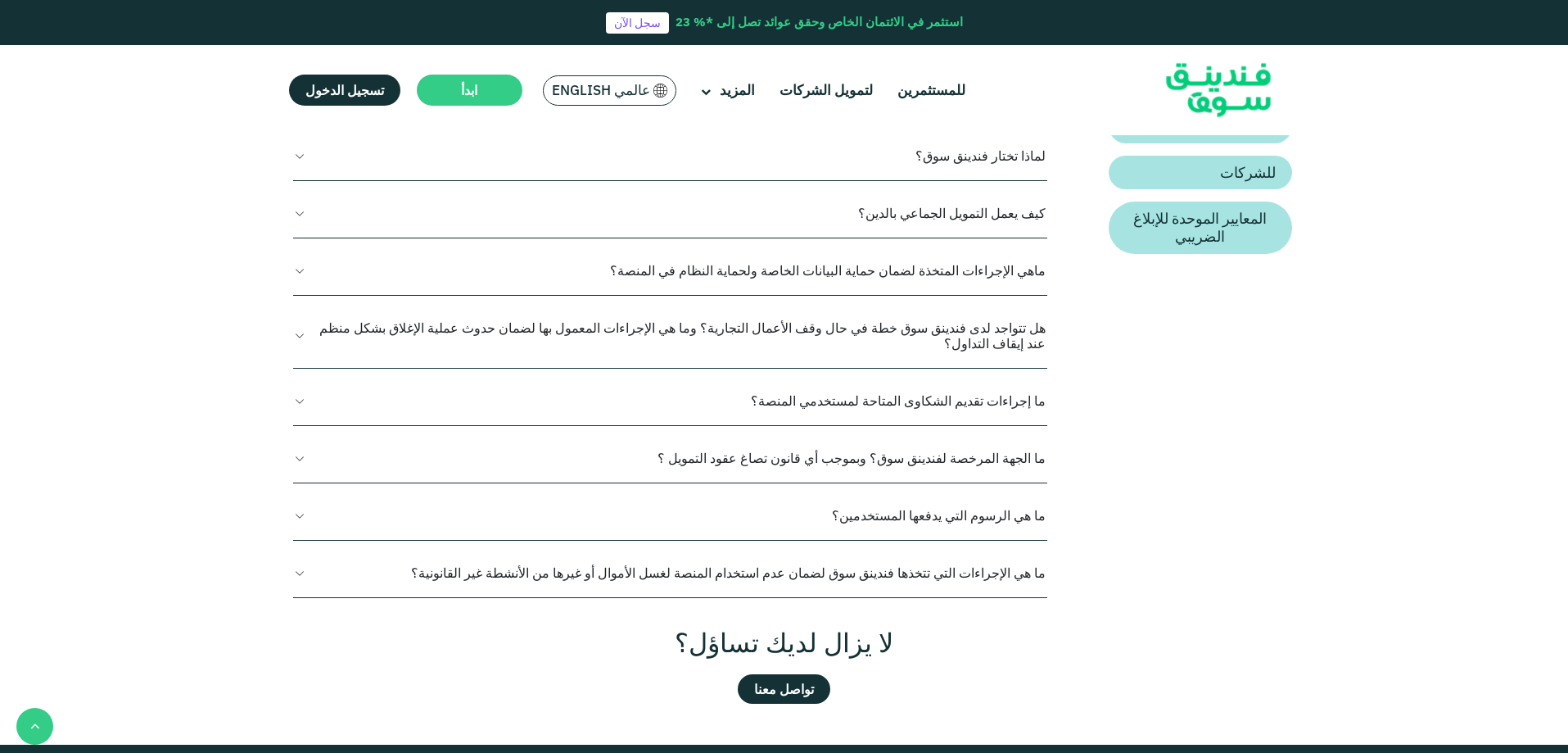
click at [914, 500] on button "ما هي الرسوم التي يدفعها المستخدمين؟" at bounding box center [670, 515] width 754 height 49
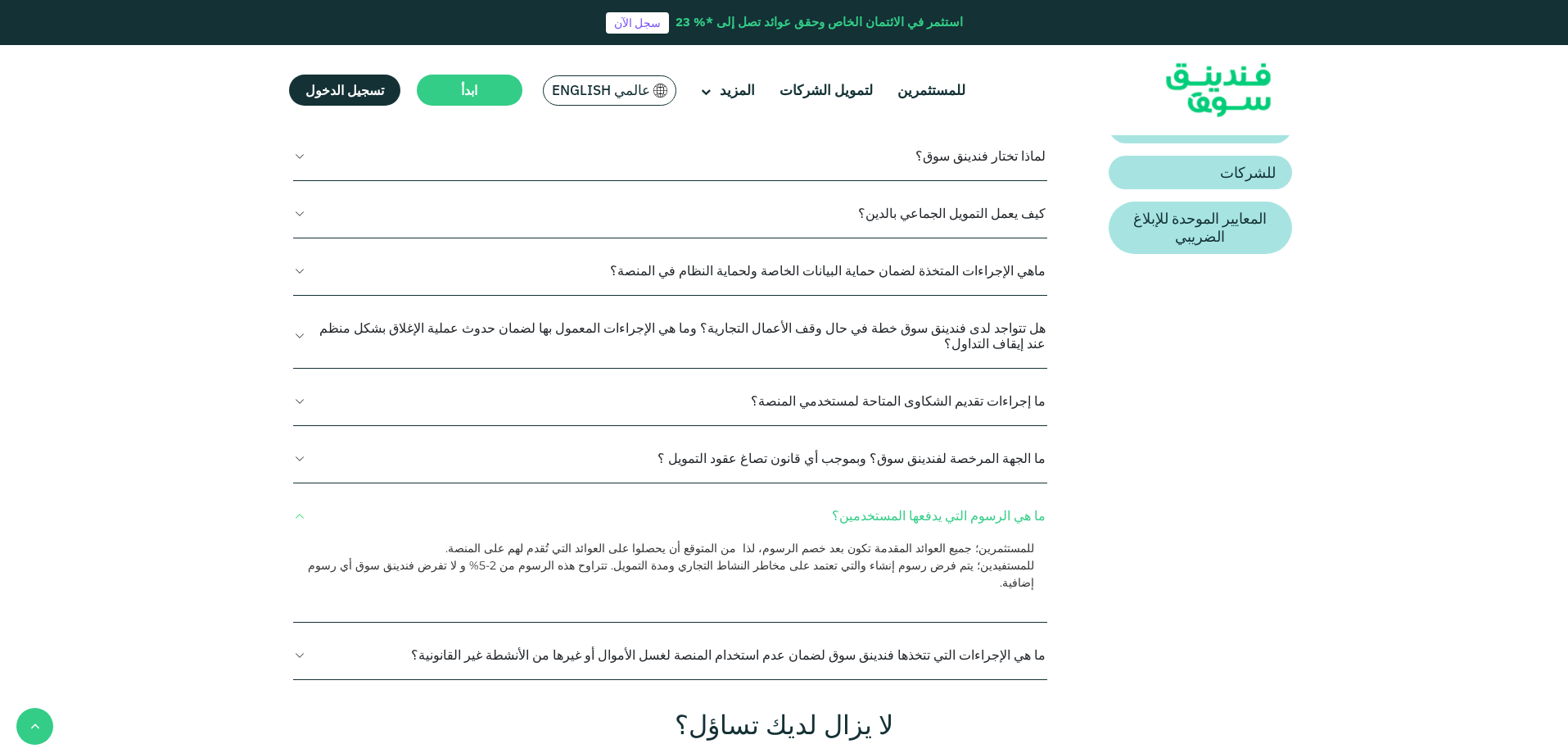
scroll to position [491, 0]
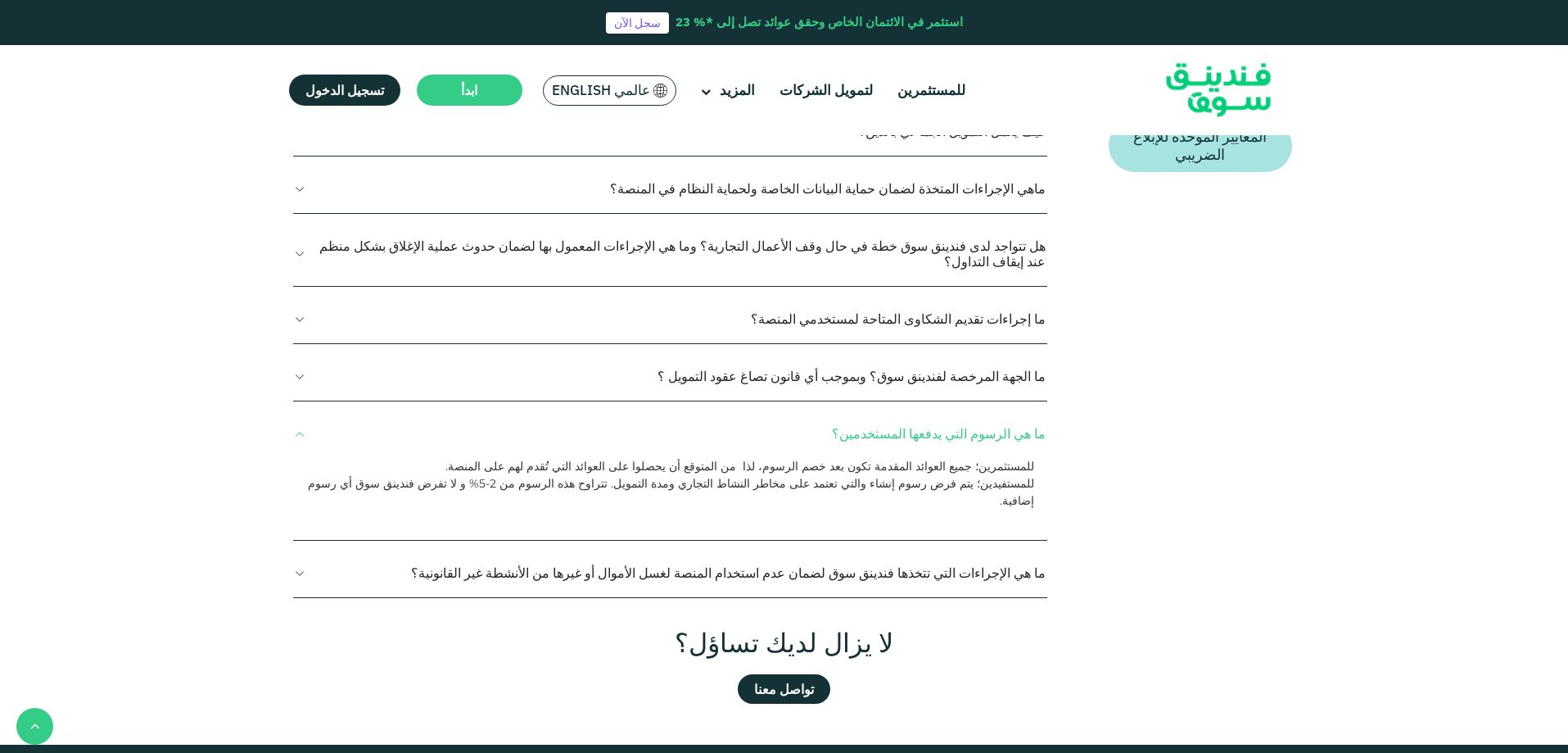
click at [867, 549] on button "ما هي الإجراءات التي تتخذها فندينق سوق لضمان عدم استخدام المنصة لغسل الأموال أو…" at bounding box center [670, 572] width 754 height 49
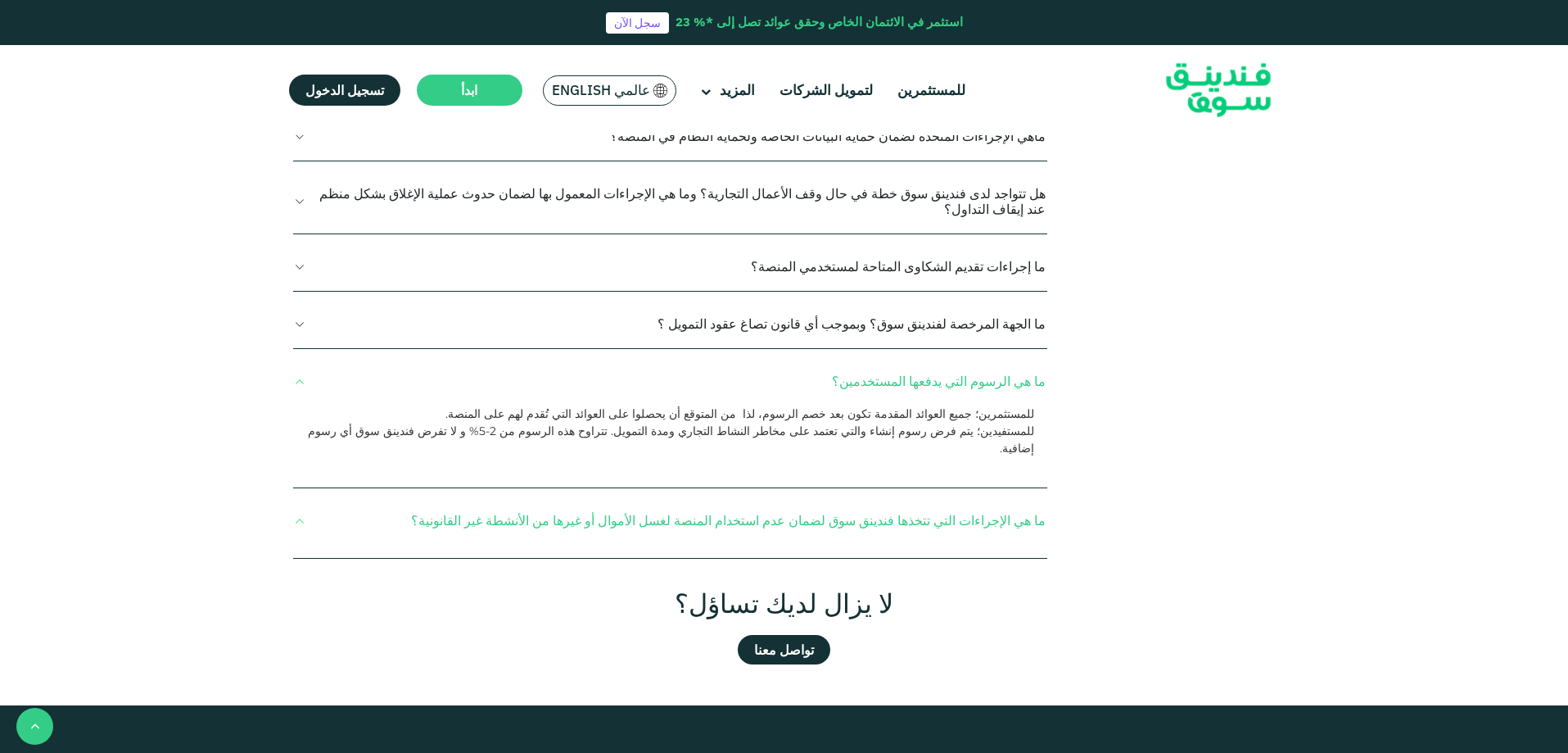
scroll to position [573, 0]
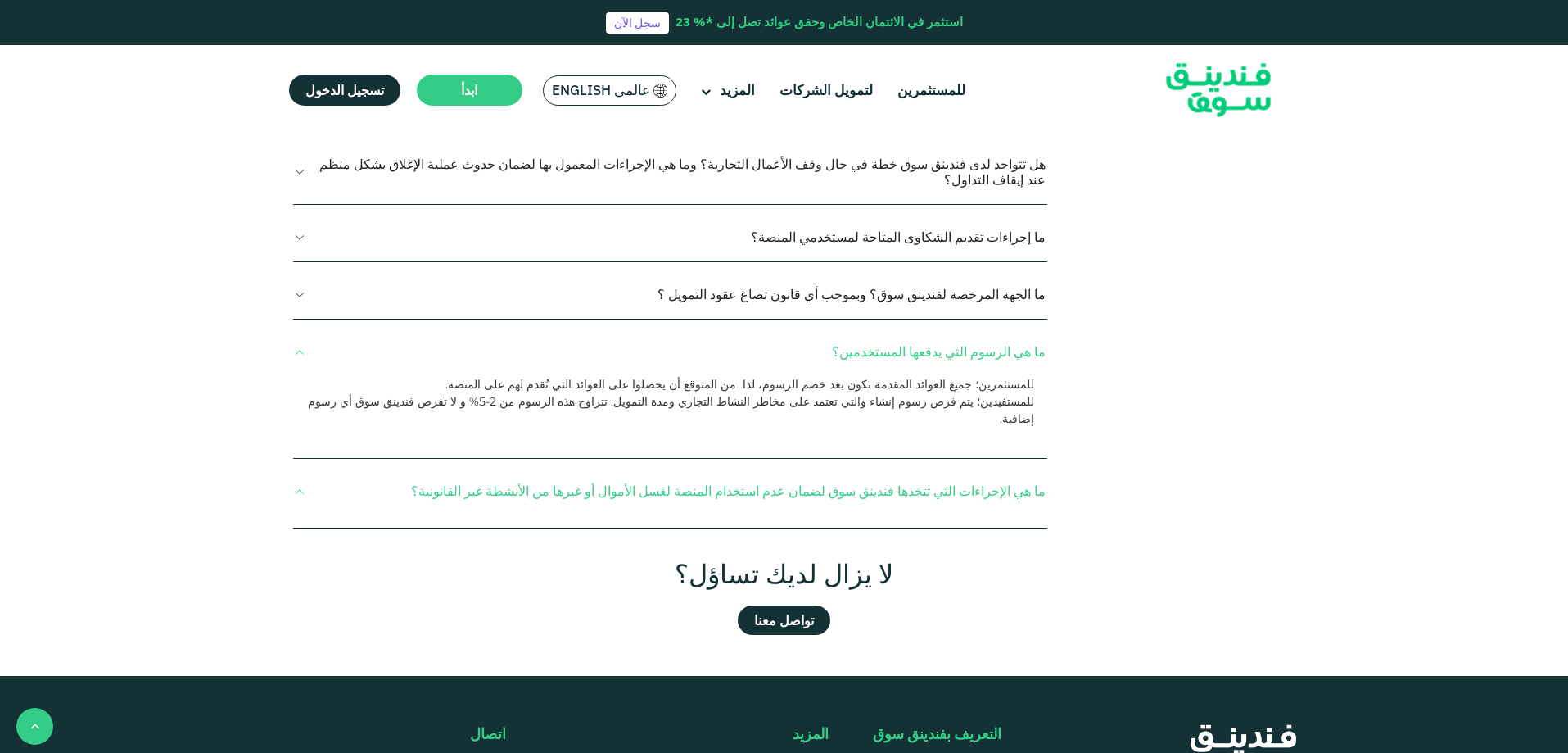
click at [714, 467] on button "ما هي الإجراءات التي تتخذها فندينق سوق لضمان عدم استخدام المنصة لغسل الأموال أو…" at bounding box center [670, 491] width 754 height 49
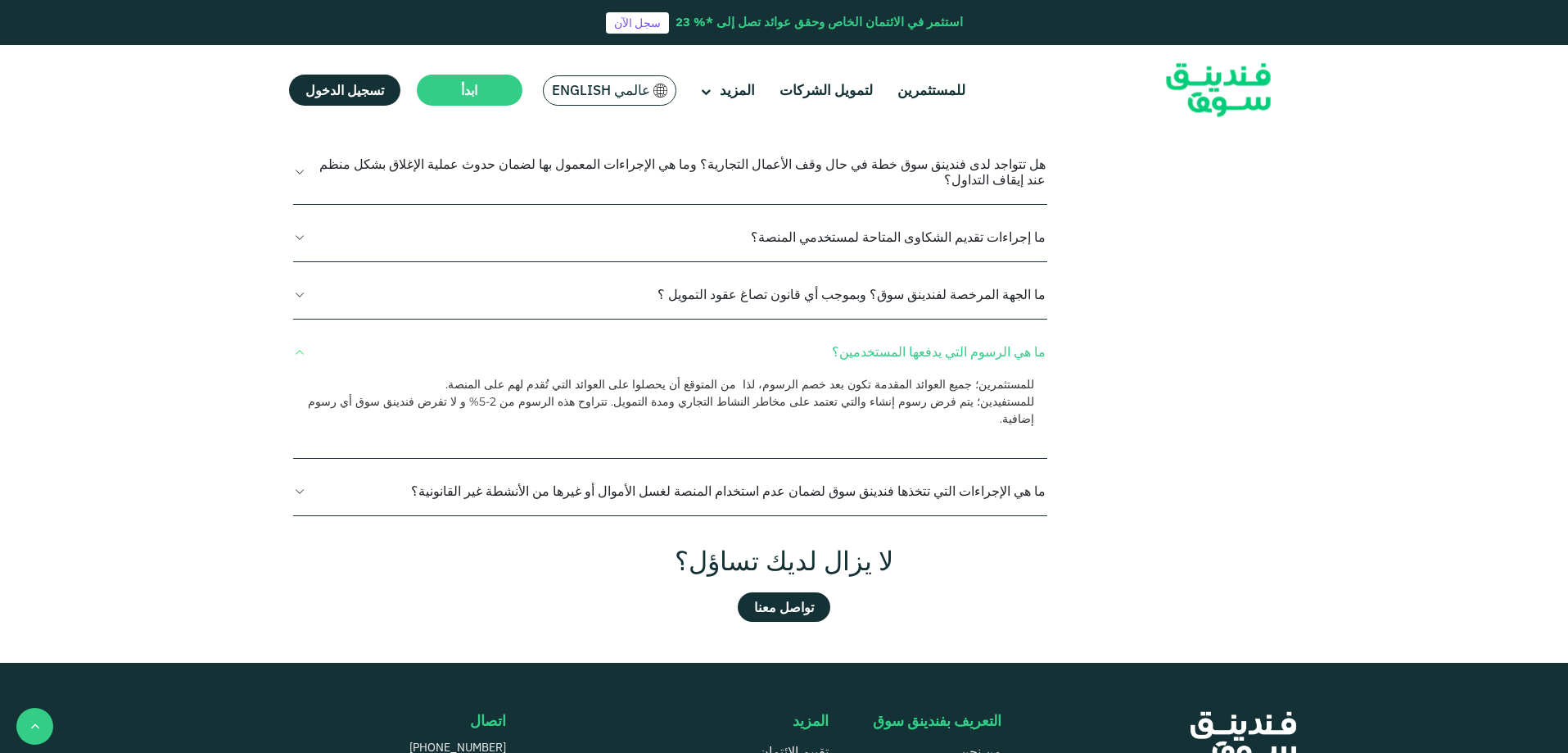
click at [653, 467] on button "ما هي الإجراءات التي تتخذها فندينق سوق لضمان عدم استخدام المنصة لغسل الأموال أو…" at bounding box center [670, 491] width 754 height 49
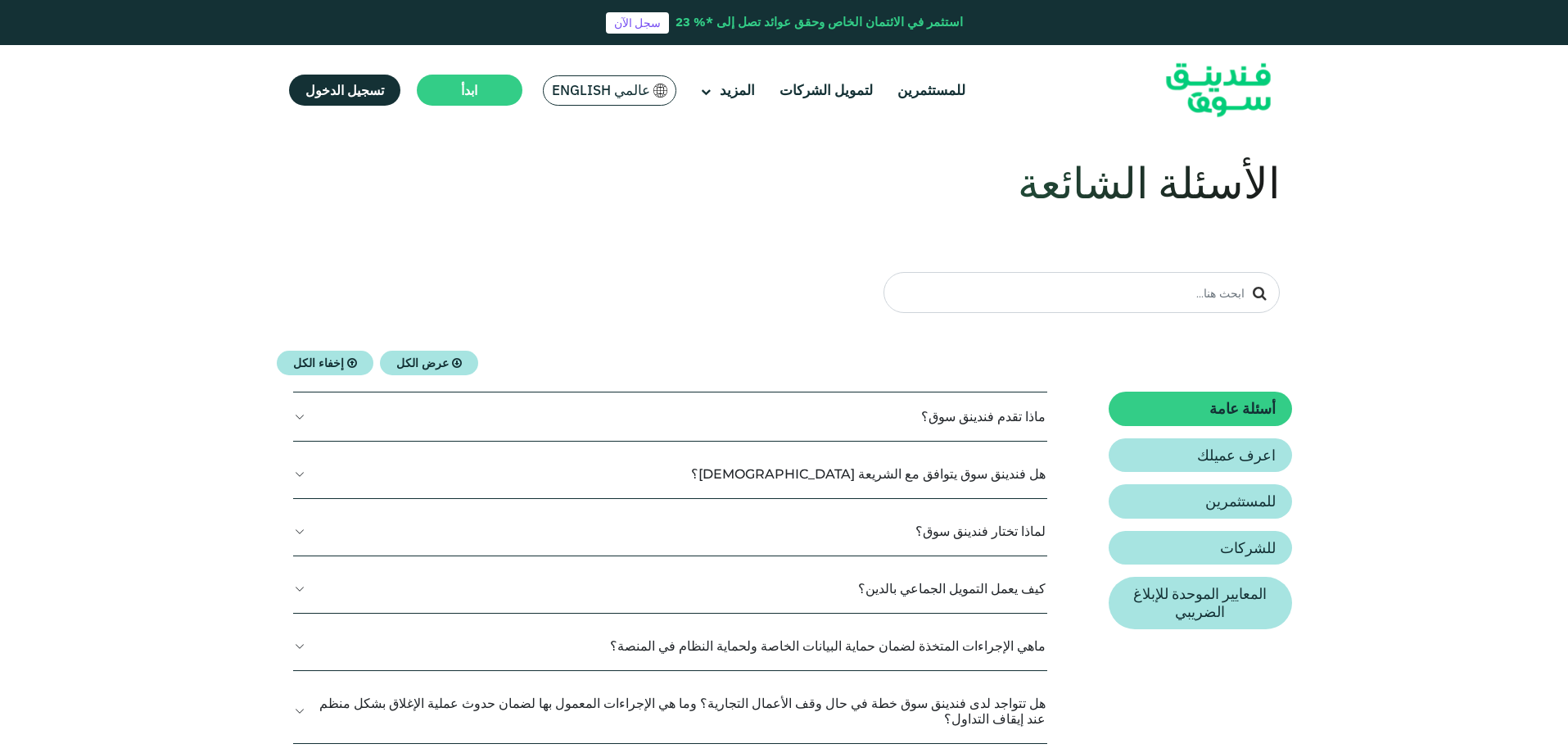
scroll to position [0, 0]
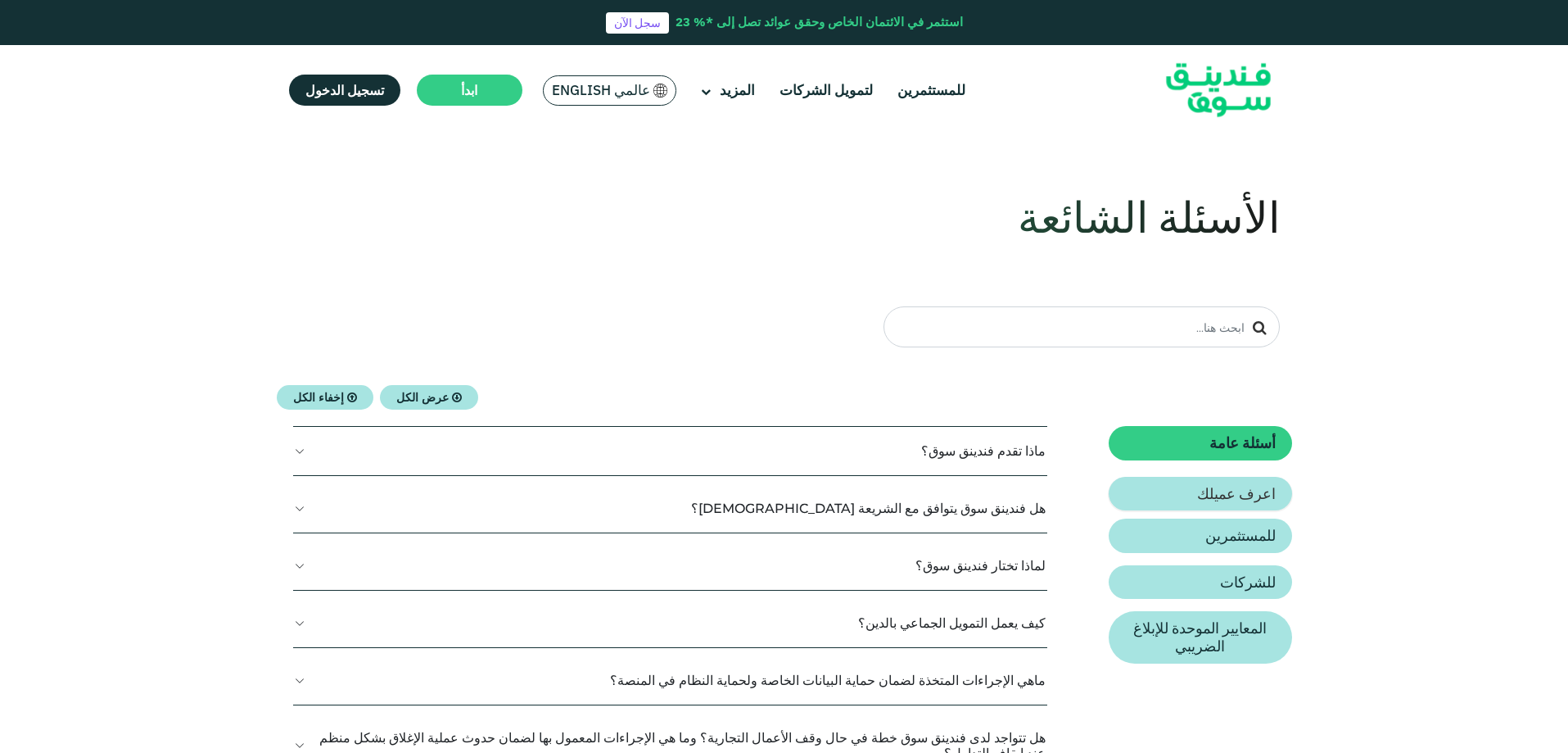
click at [1201, 488] on h2 "اعرف عميلك" at bounding box center [1236, 493] width 78 height 18
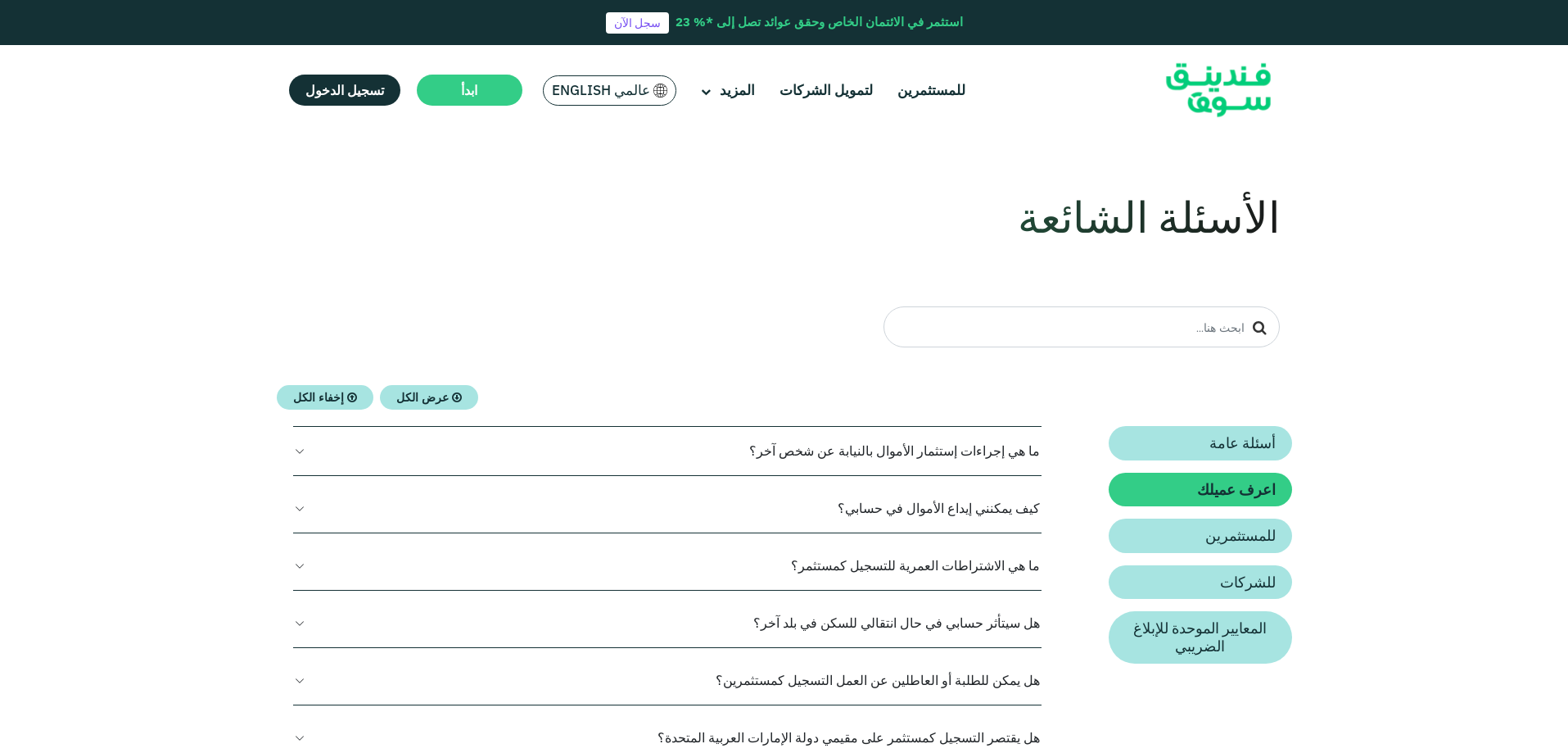
click at [935, 508] on button "كيف يمكنني إيداع الأموال في حسابي؟" at bounding box center [668, 508] width 749 height 49
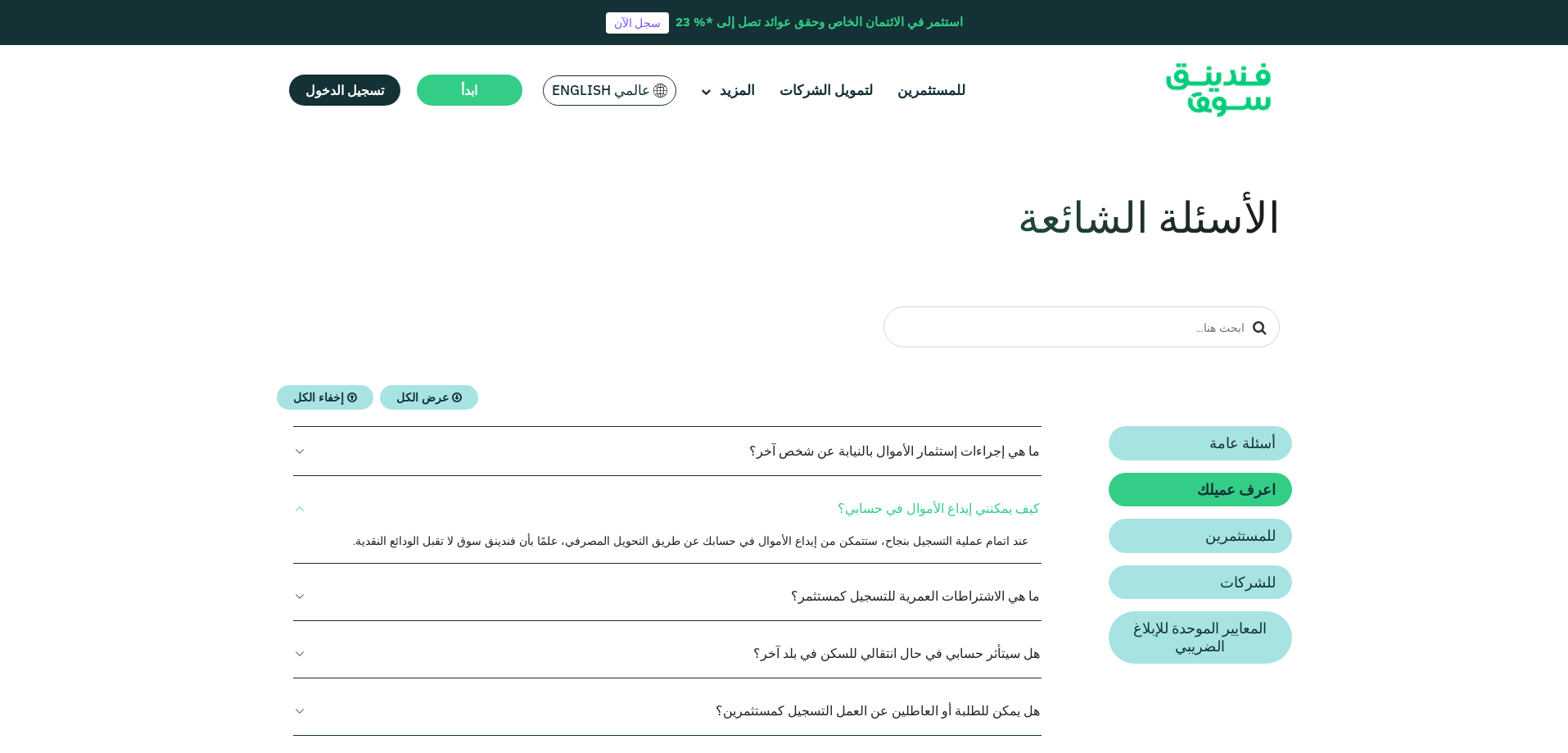
click at [909, 593] on button "ما هي الاشتراطات العمرية للتسجيل كمستثمر؟" at bounding box center [668, 595] width 749 height 49
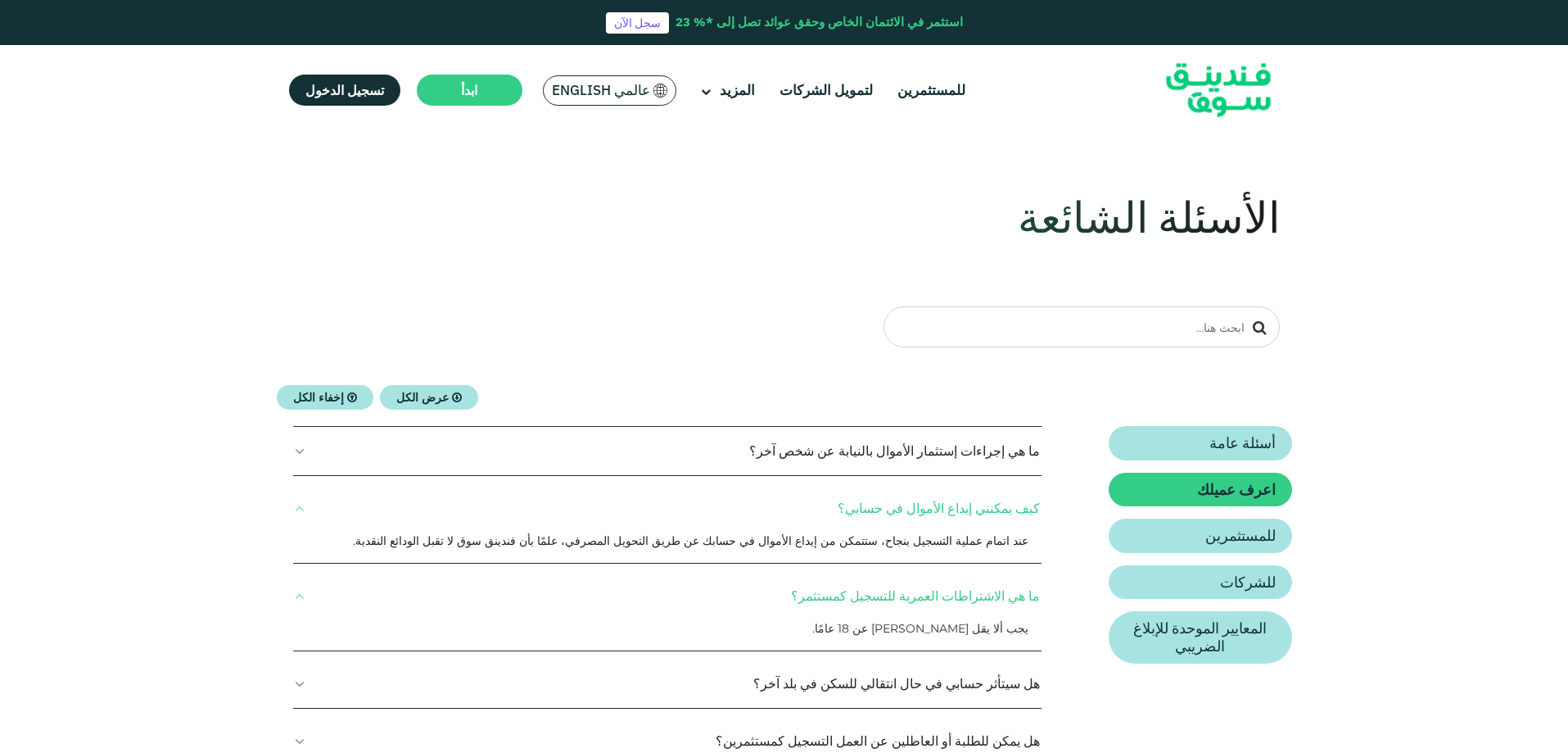
click at [909, 594] on button "ما هي الاشتراطات العمرية للتسجيل كمستثمر؟" at bounding box center [668, 595] width 749 height 49
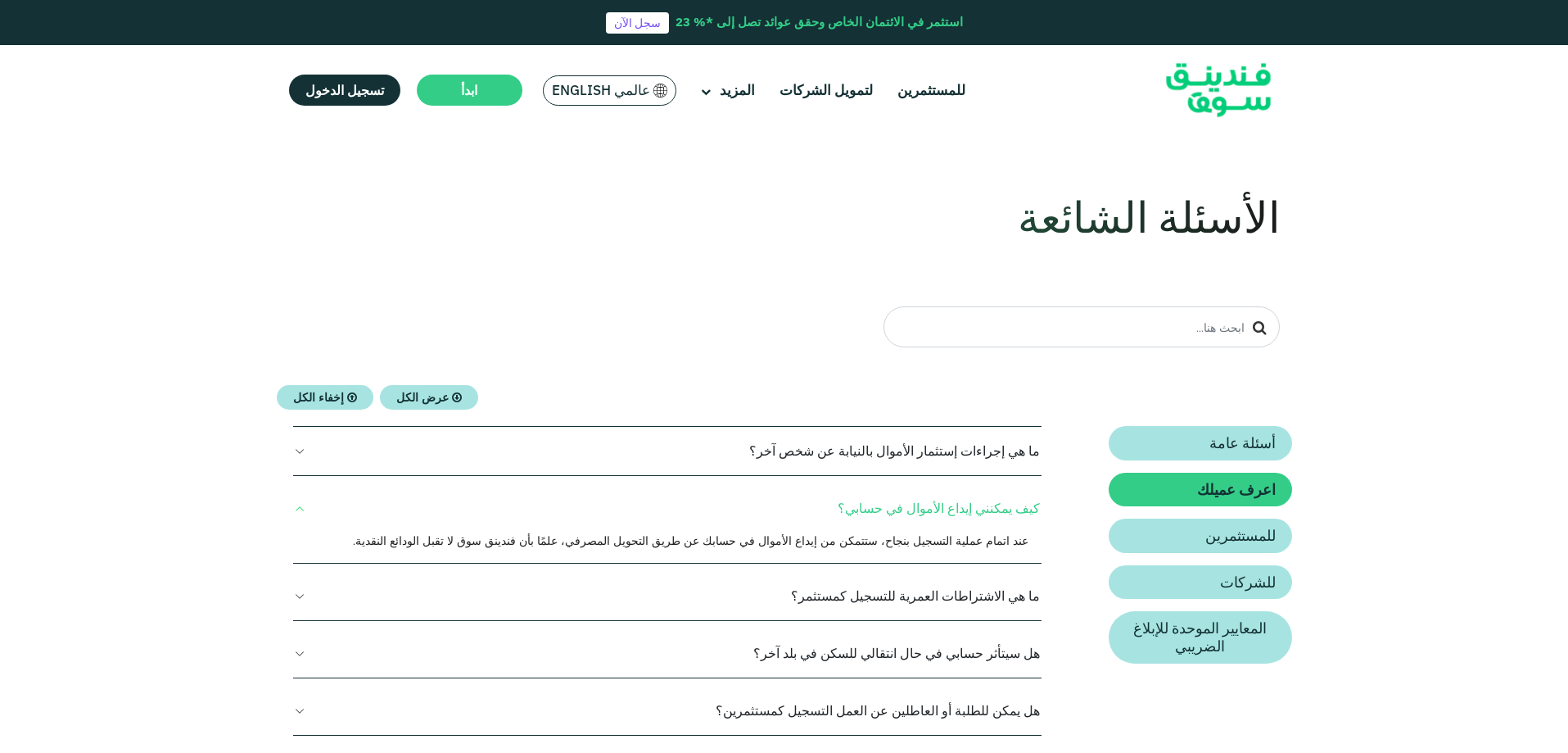
click at [891, 450] on button "ما هي إجراءات إستثمار الأموال بالنيابة عن شخص آخر؟" at bounding box center [668, 451] width 749 height 49
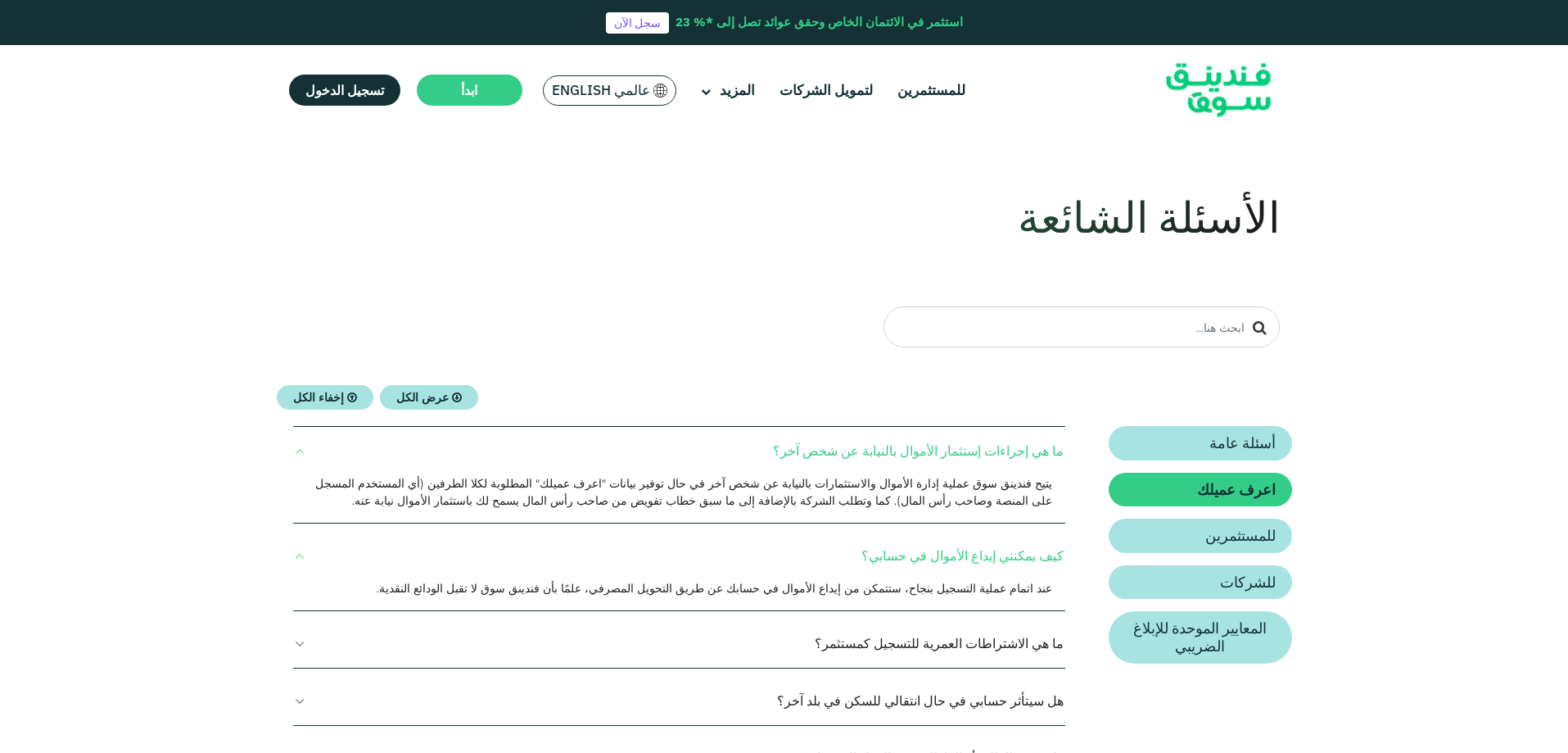
click at [882, 453] on button "ما هي إجراءات إستثمار الأموال بالنيابة عن شخص آخر؟" at bounding box center [679, 451] width 773 height 49
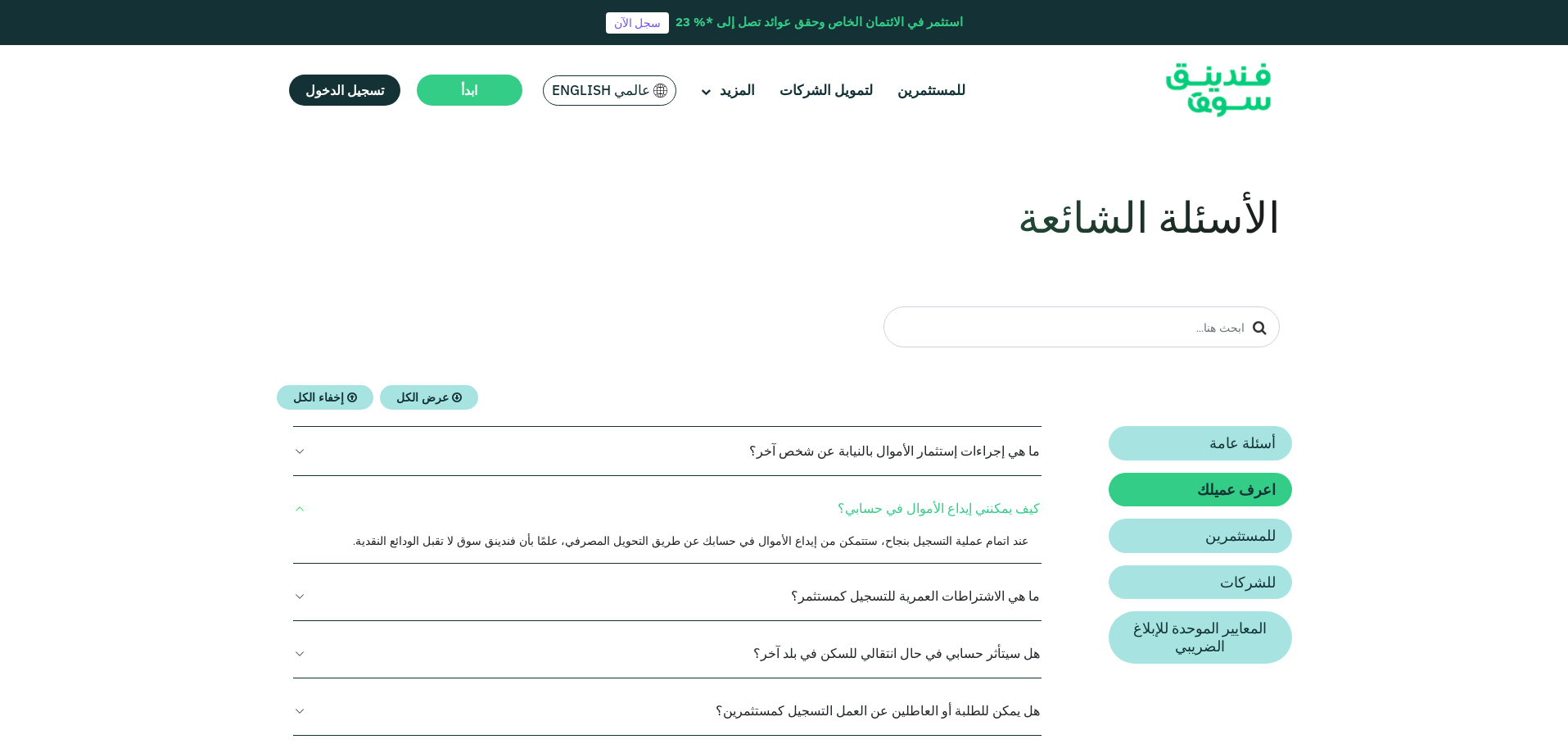
click at [940, 644] on button "هل سيتأثر حسابي في حال انتقالي للسكن في بلد آخر؟" at bounding box center [668, 653] width 749 height 49
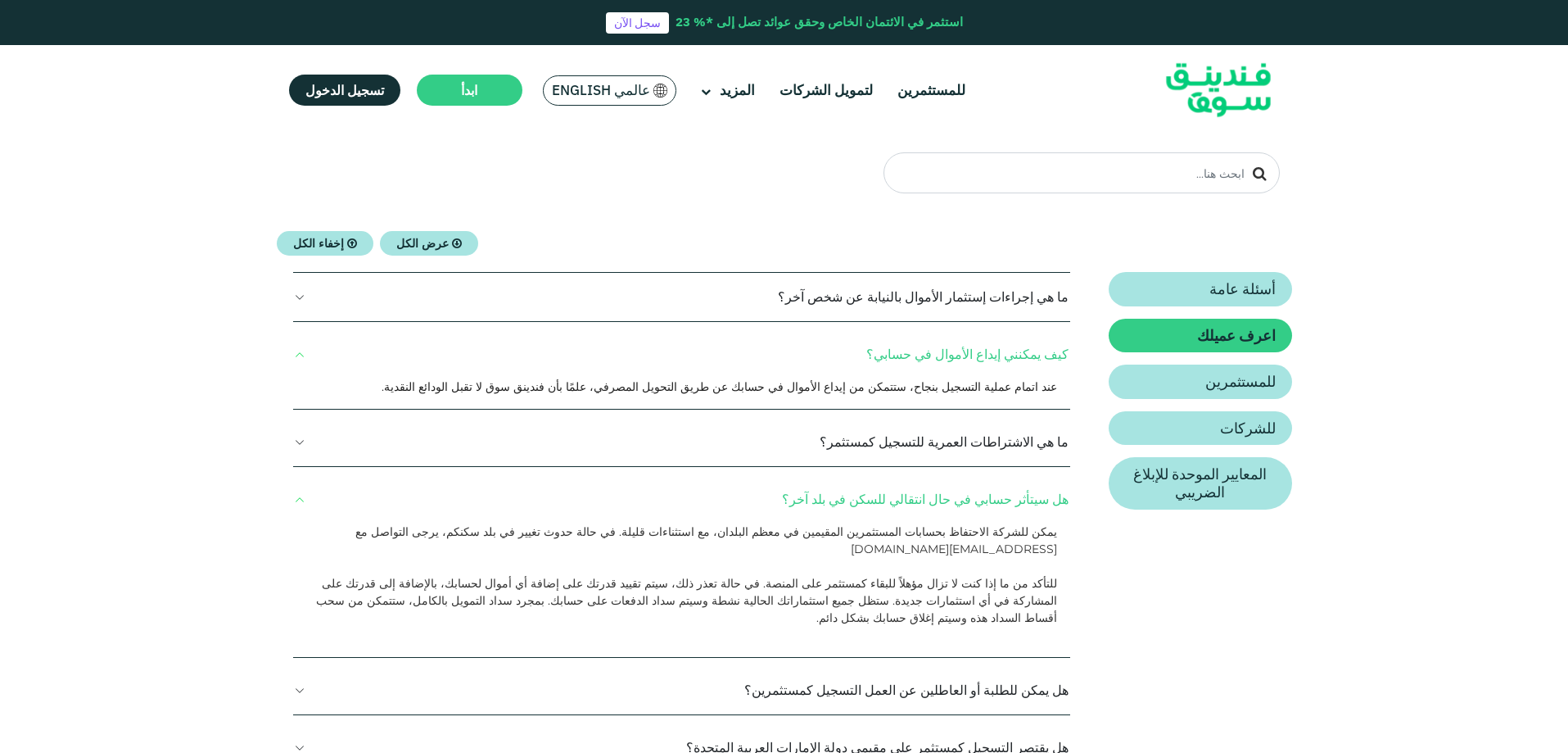
scroll to position [246, 0]
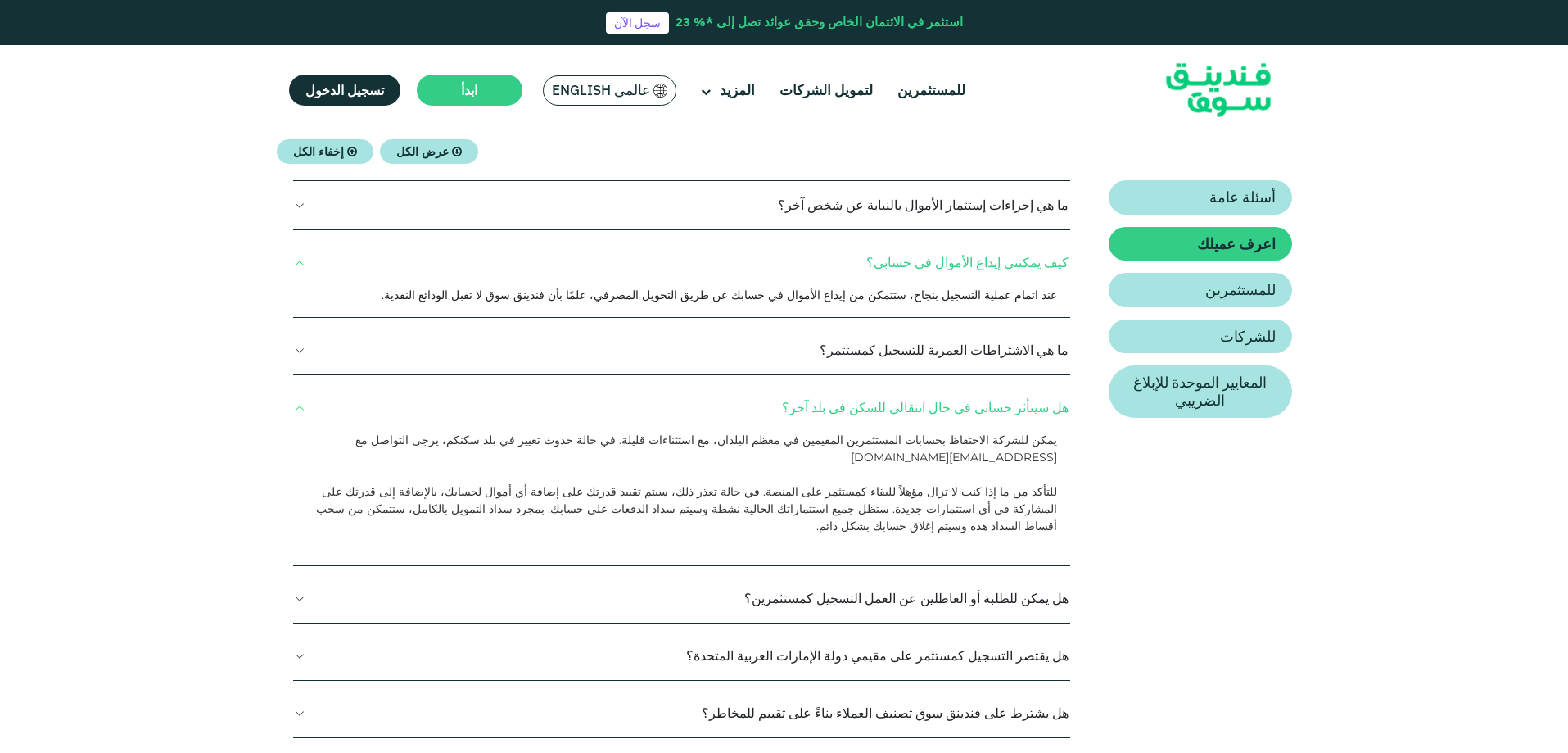
click at [918, 350] on button "ما هي الاشتراطات العمرية للتسجيل كمستثمر؟" at bounding box center [681, 350] width 777 height 49
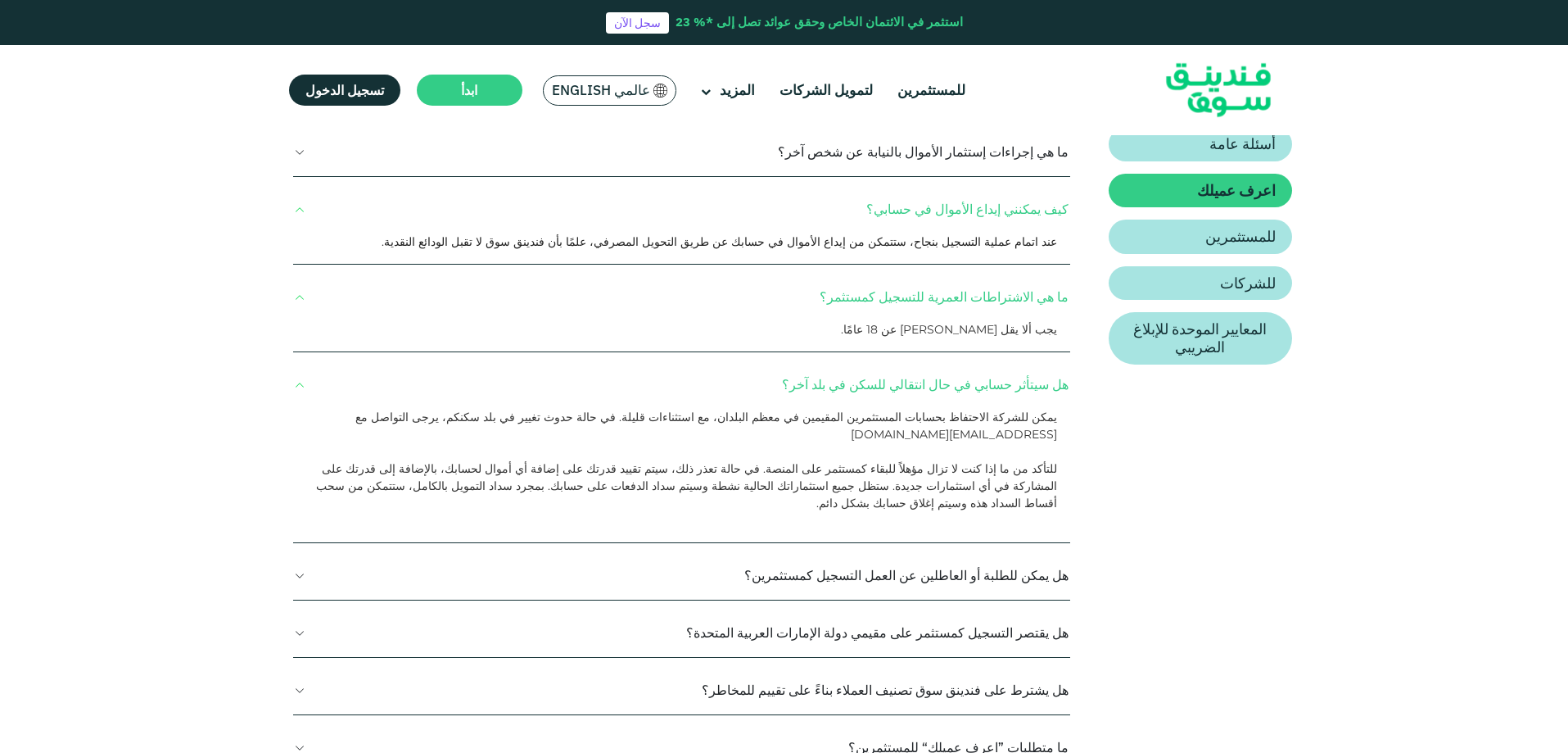
scroll to position [328, 0]
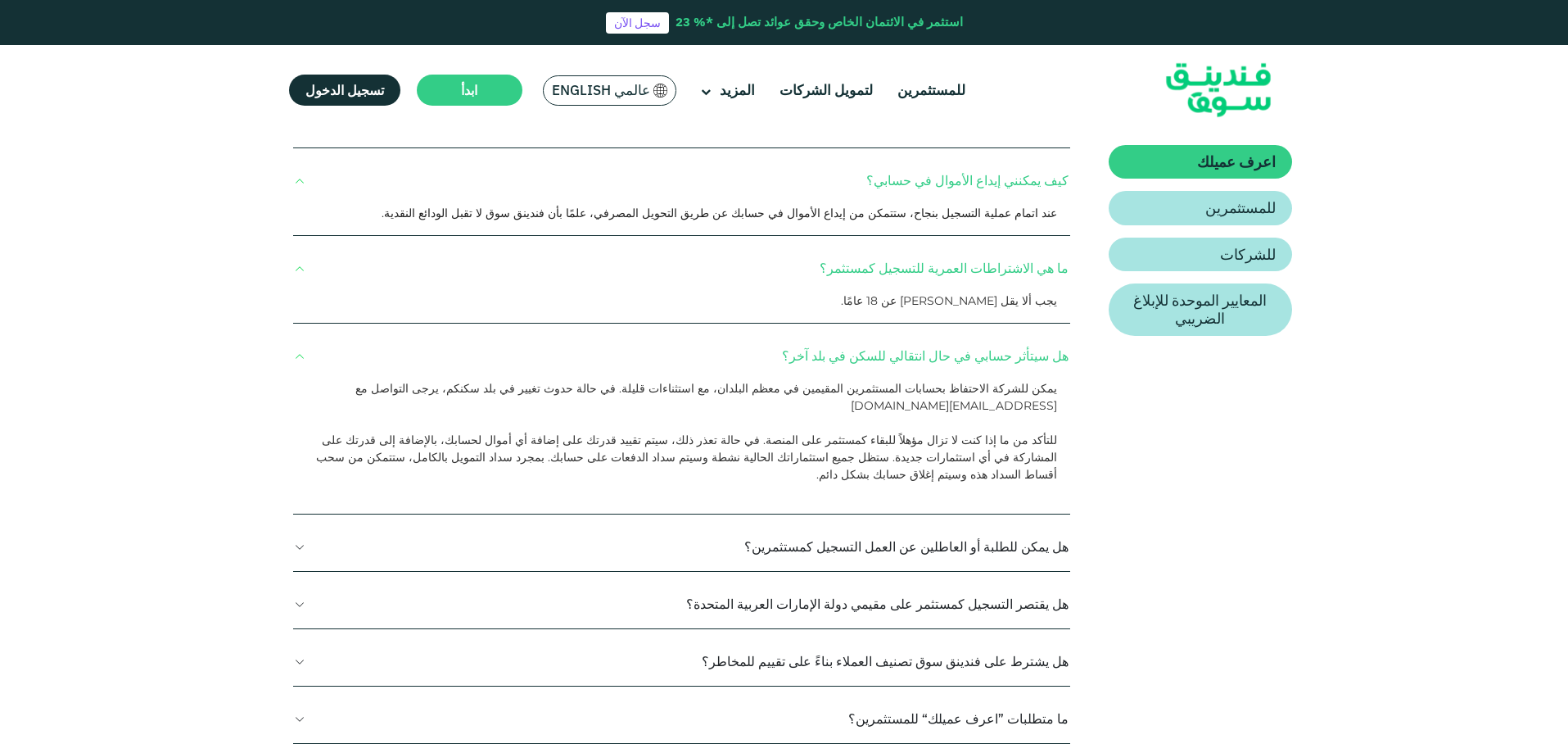
click at [902, 523] on button "هل يمكن للطلبة أو العاطلين عن العمل التسجيل كمستثمرين؟" at bounding box center [681, 547] width 777 height 49
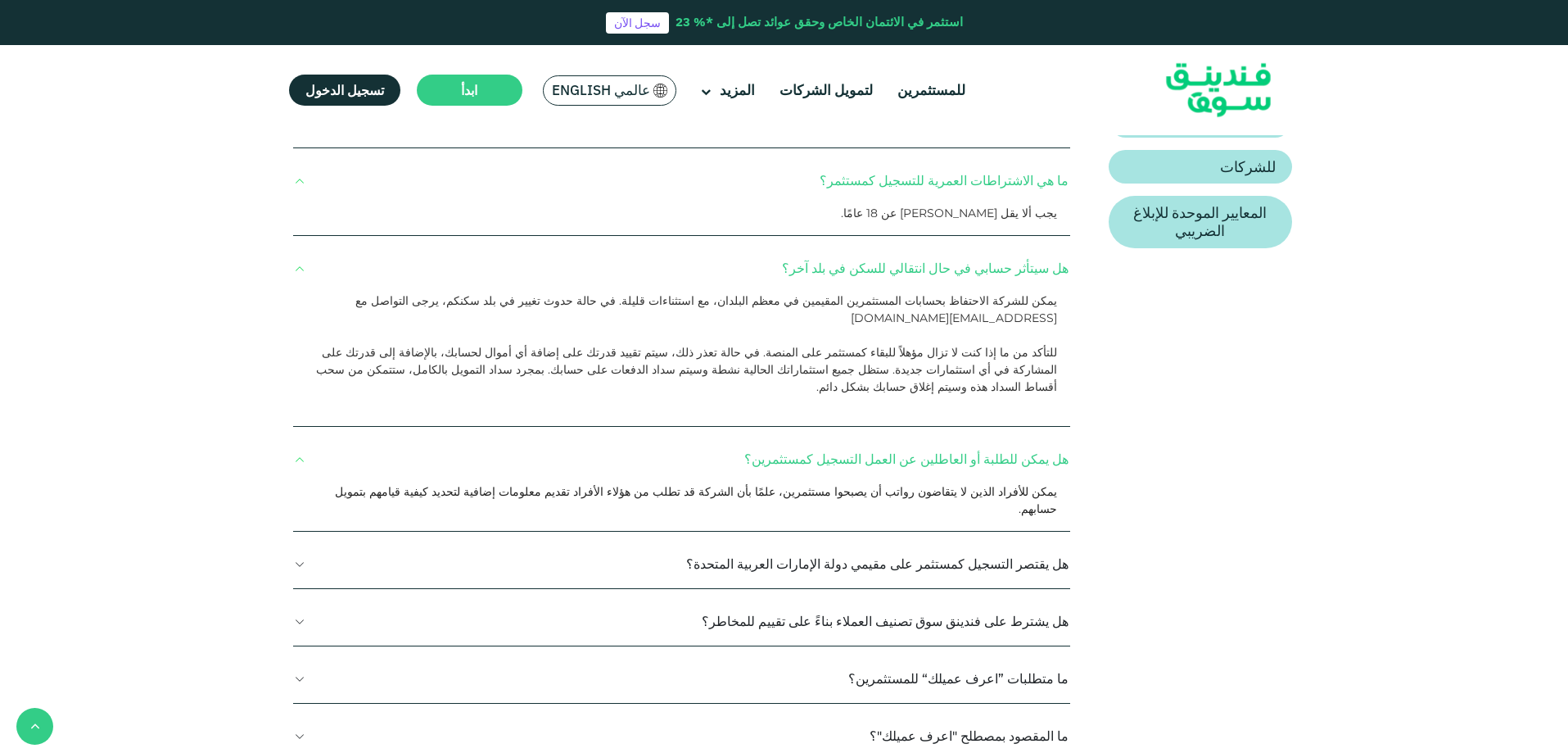
scroll to position [491, 0]
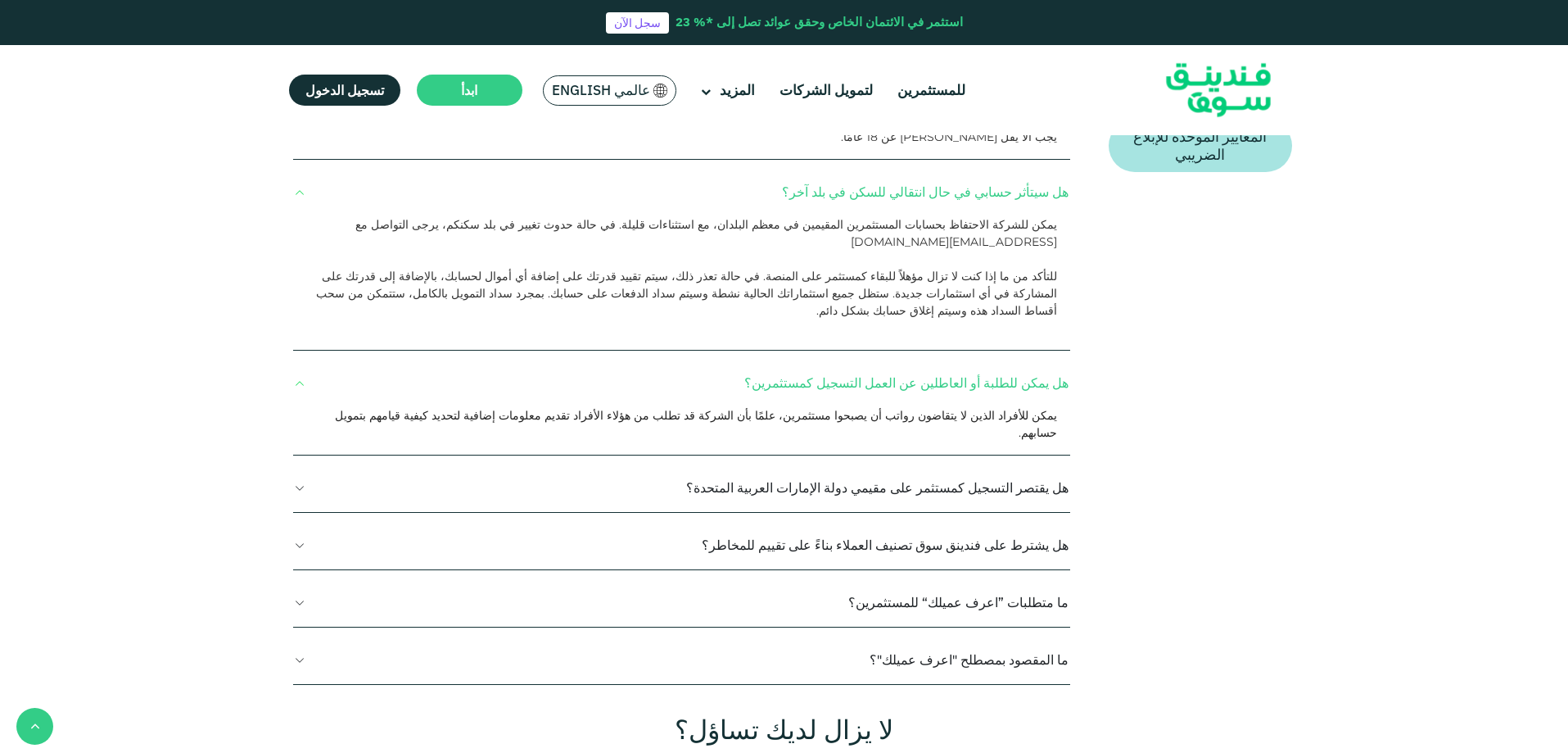
click at [961, 463] on button "هل يقتصر التسجيل كمستثمر على مقيمي دولة الإمارات العربية المتحدة؟" at bounding box center [681, 487] width 777 height 49
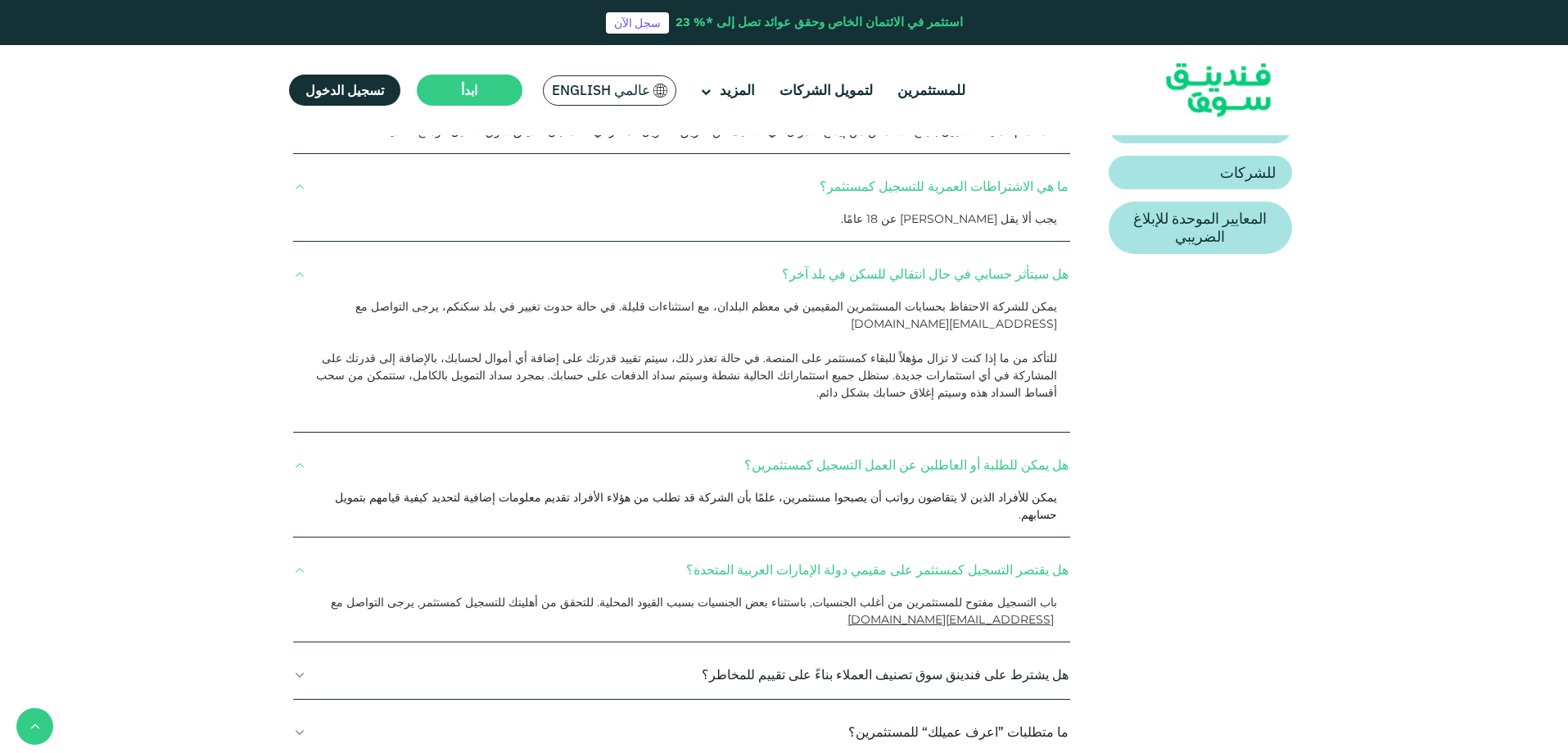
scroll to position [656, 0]
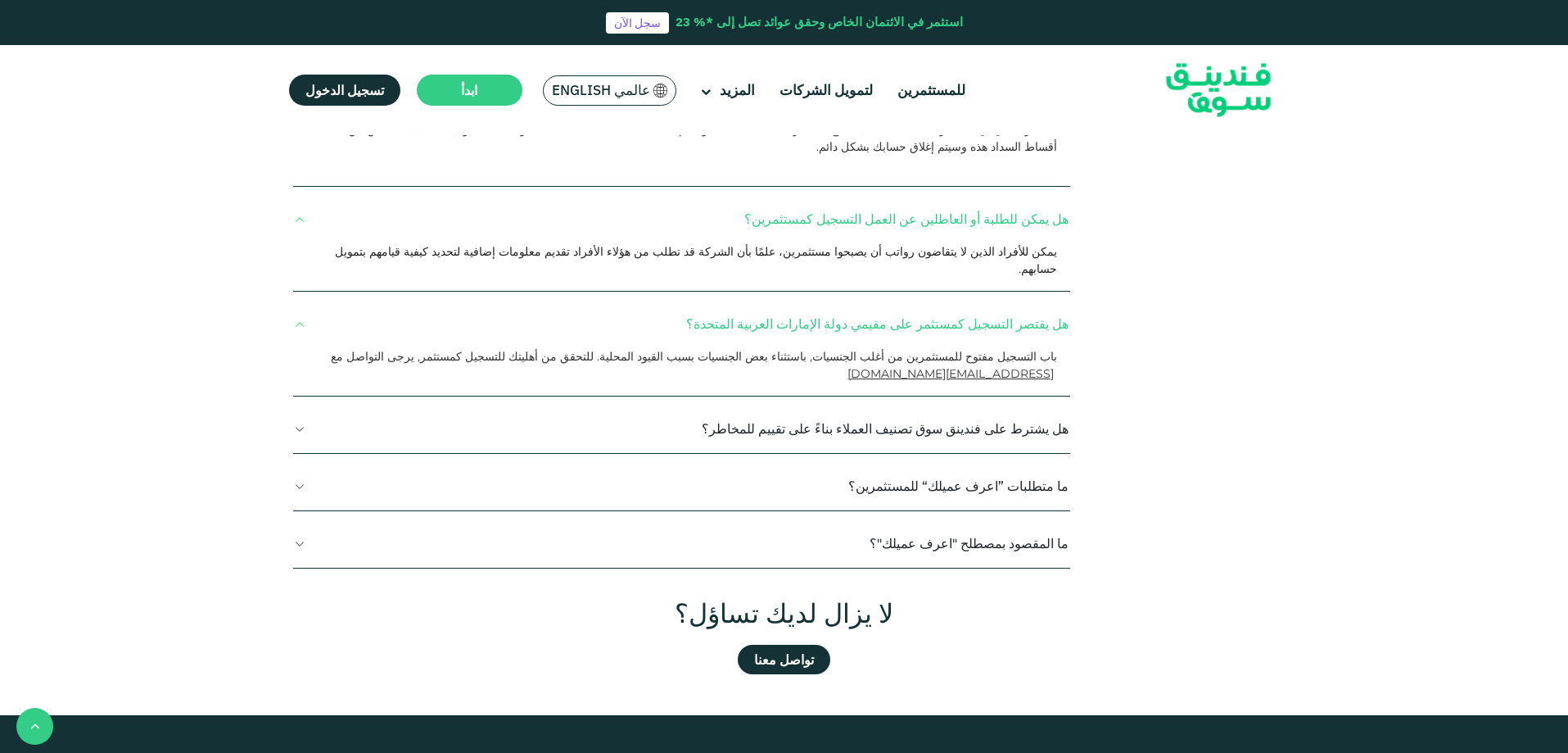
click at [888, 404] on button "هل يشترط على فندينق سوق تصنيف العملاء بناءً على تقييم للمخاطر؟" at bounding box center [681, 428] width 777 height 49
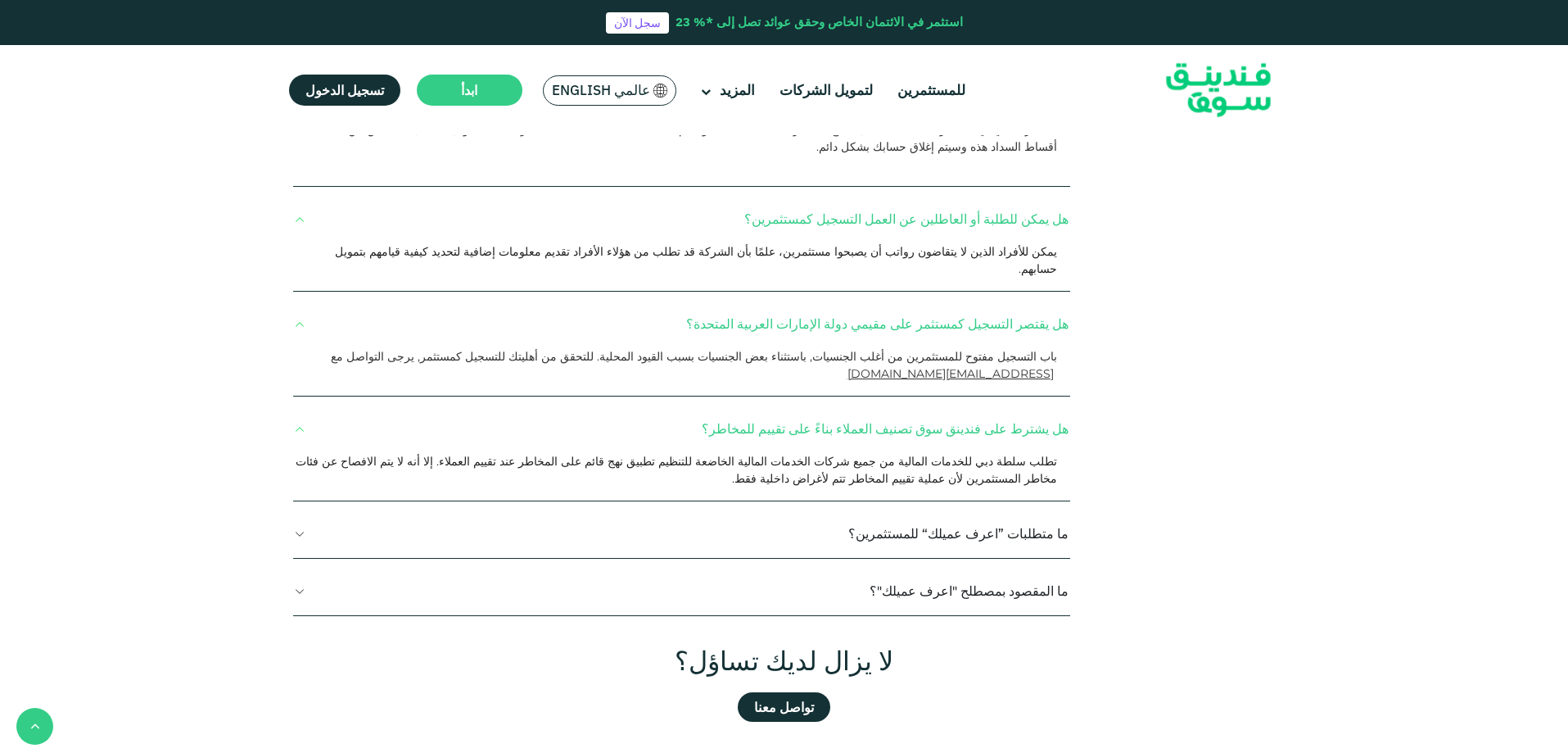
click at [886, 404] on button "هل يشترط على فندينق سوق تصنيف العملاء بناءً على تقييم للمخاطر؟" at bounding box center [681, 428] width 777 height 49
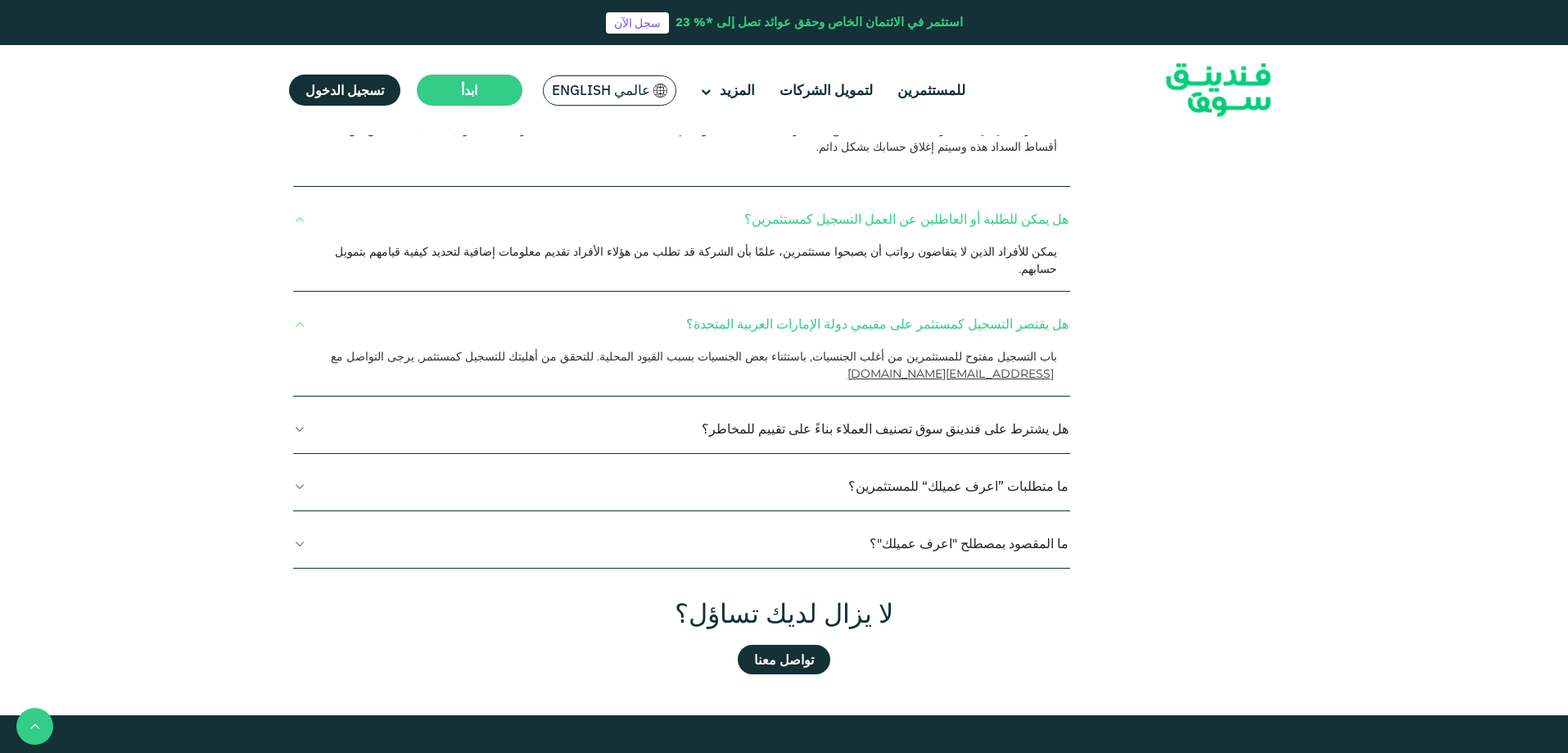
click at [955, 462] on button "ما متطلبات ”اعرف عميلك“ للمستثمرين؟" at bounding box center [681, 485] width 777 height 49
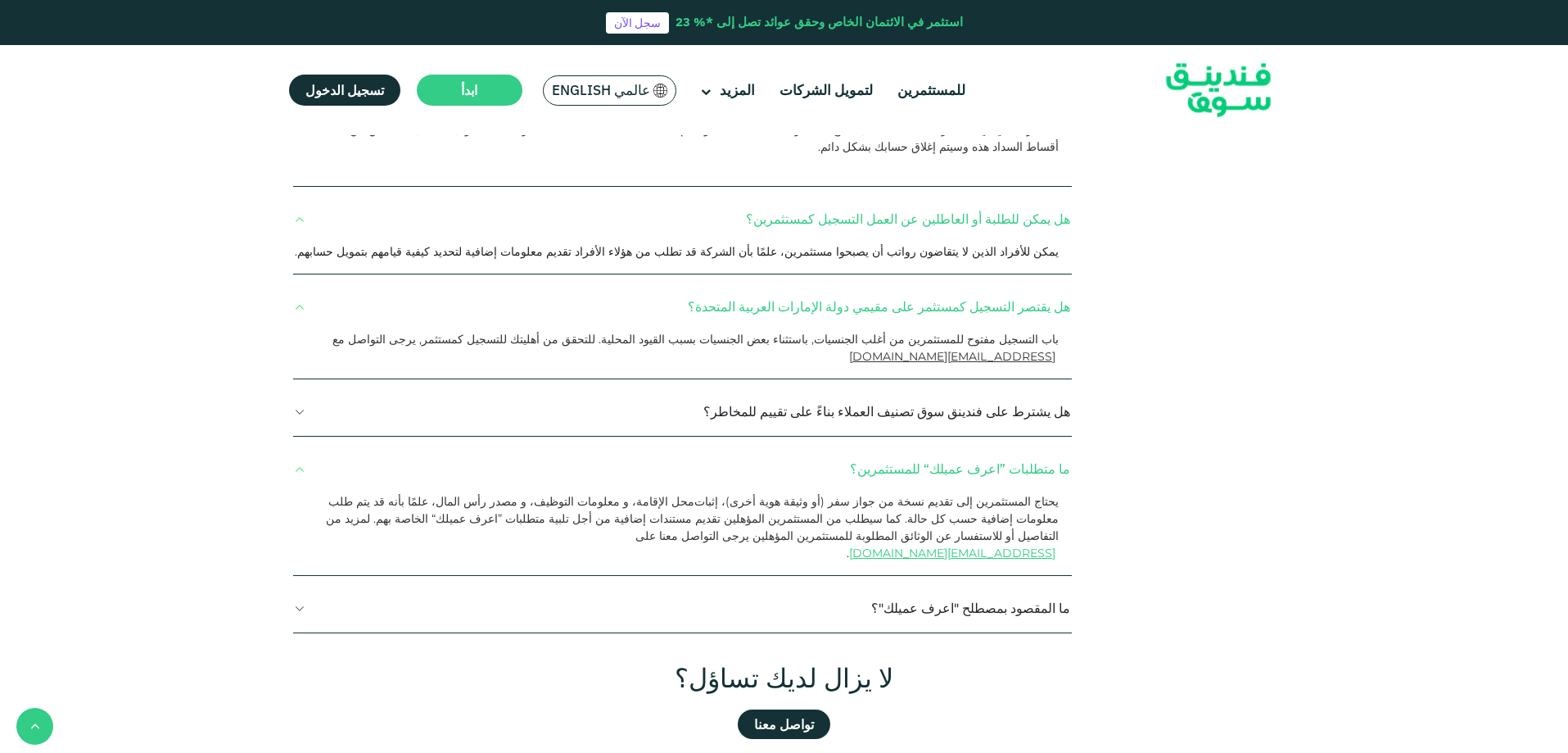
click at [961, 445] on button "ما متطلبات ”اعرف عميلك“ للمستثمرين؟" at bounding box center [683, 468] width 780 height 49
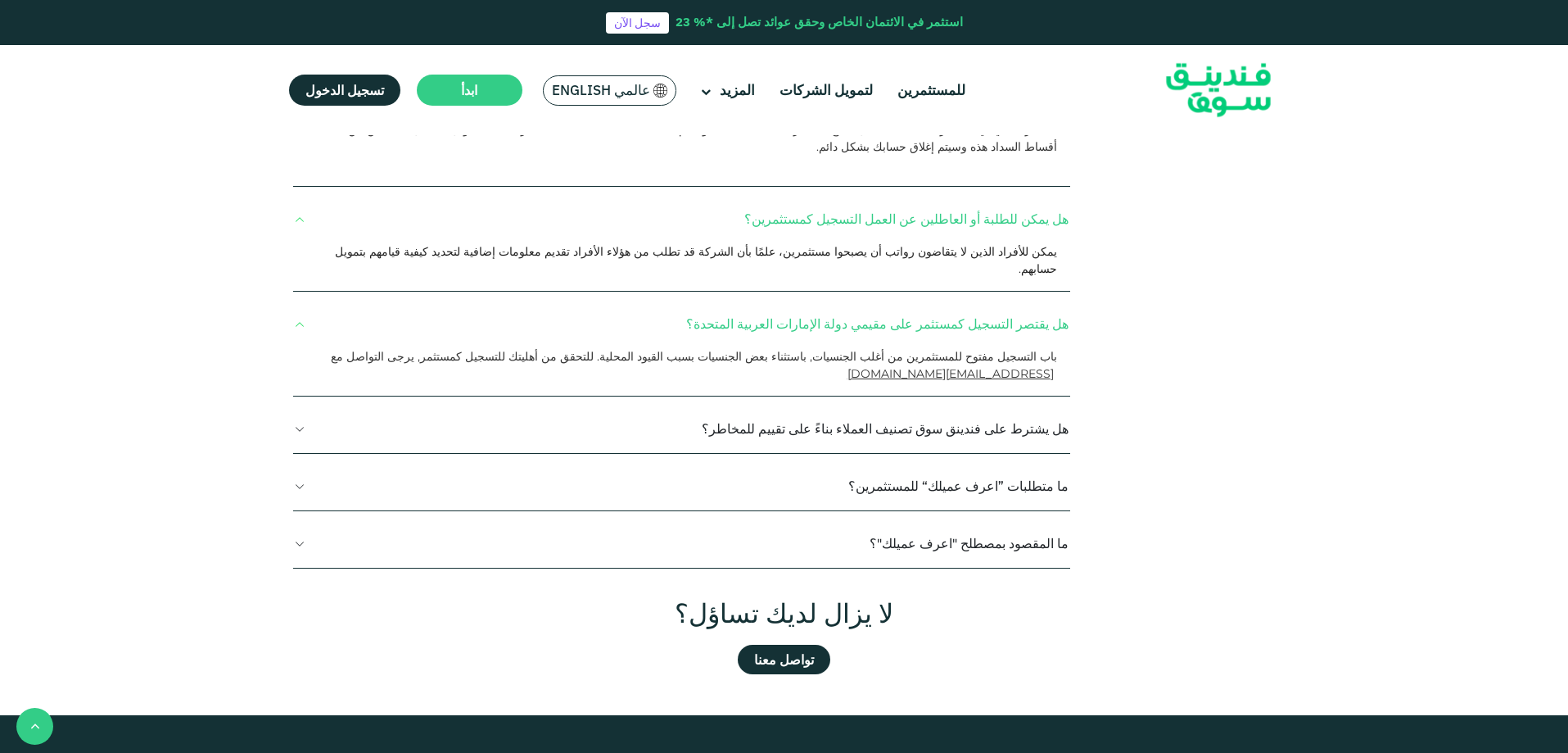
click at [974, 525] on button "ما المقصود بمصطلح "اعرف عميلك"؟" at bounding box center [681, 543] width 777 height 49
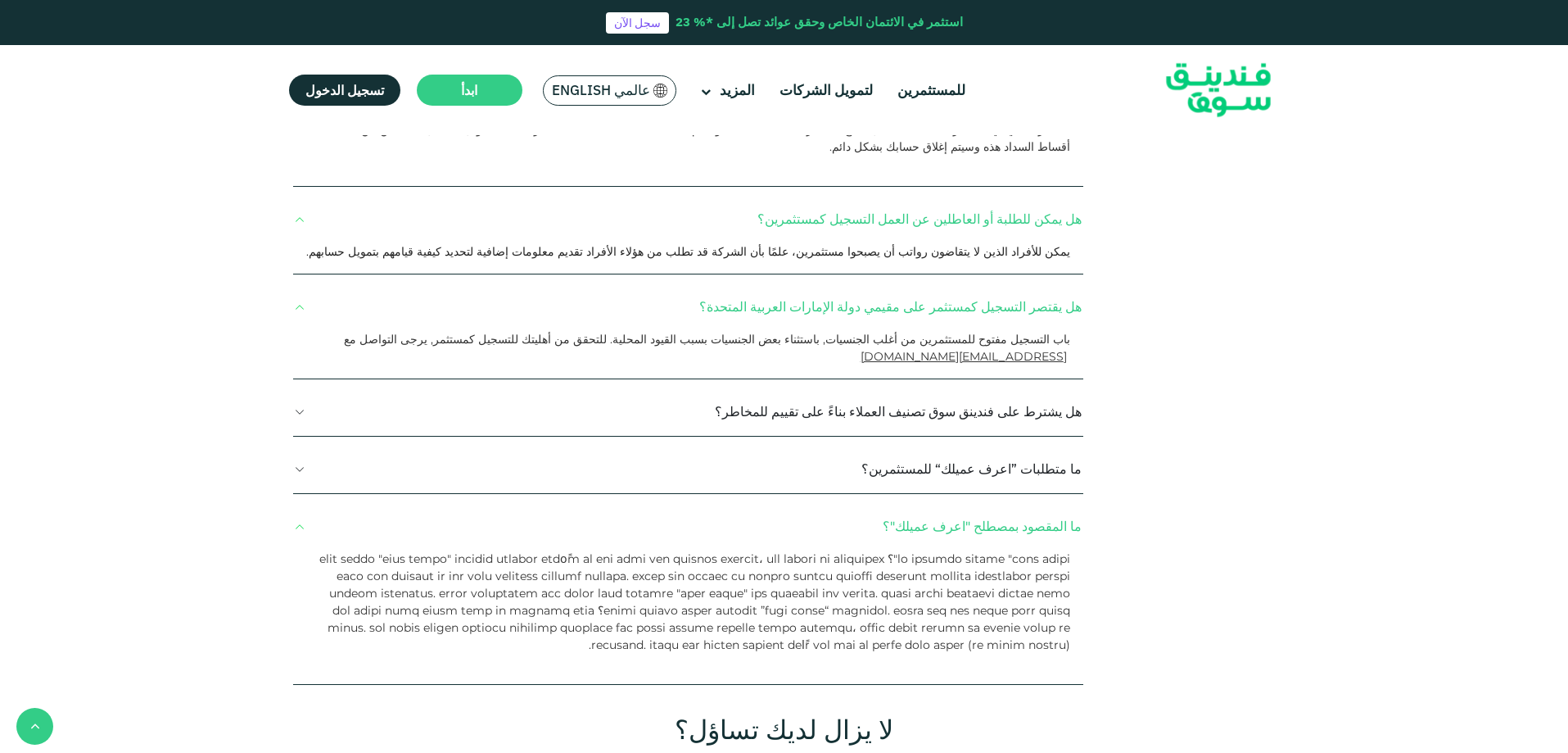
click at [973, 513] on button "ما المقصود بمصطلح "اعرف عميلك"؟" at bounding box center [688, 526] width 790 height 49
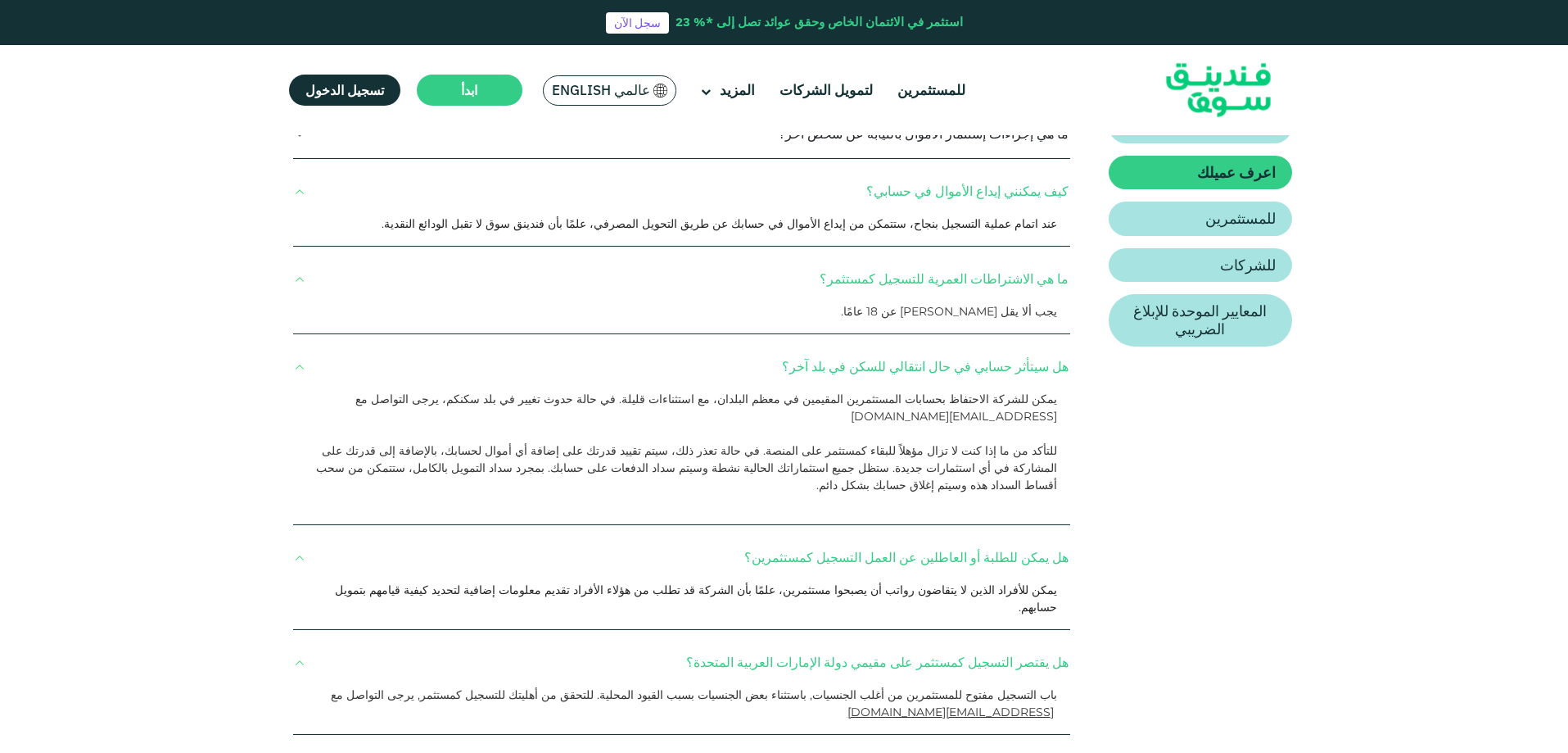
scroll to position [410, 0]
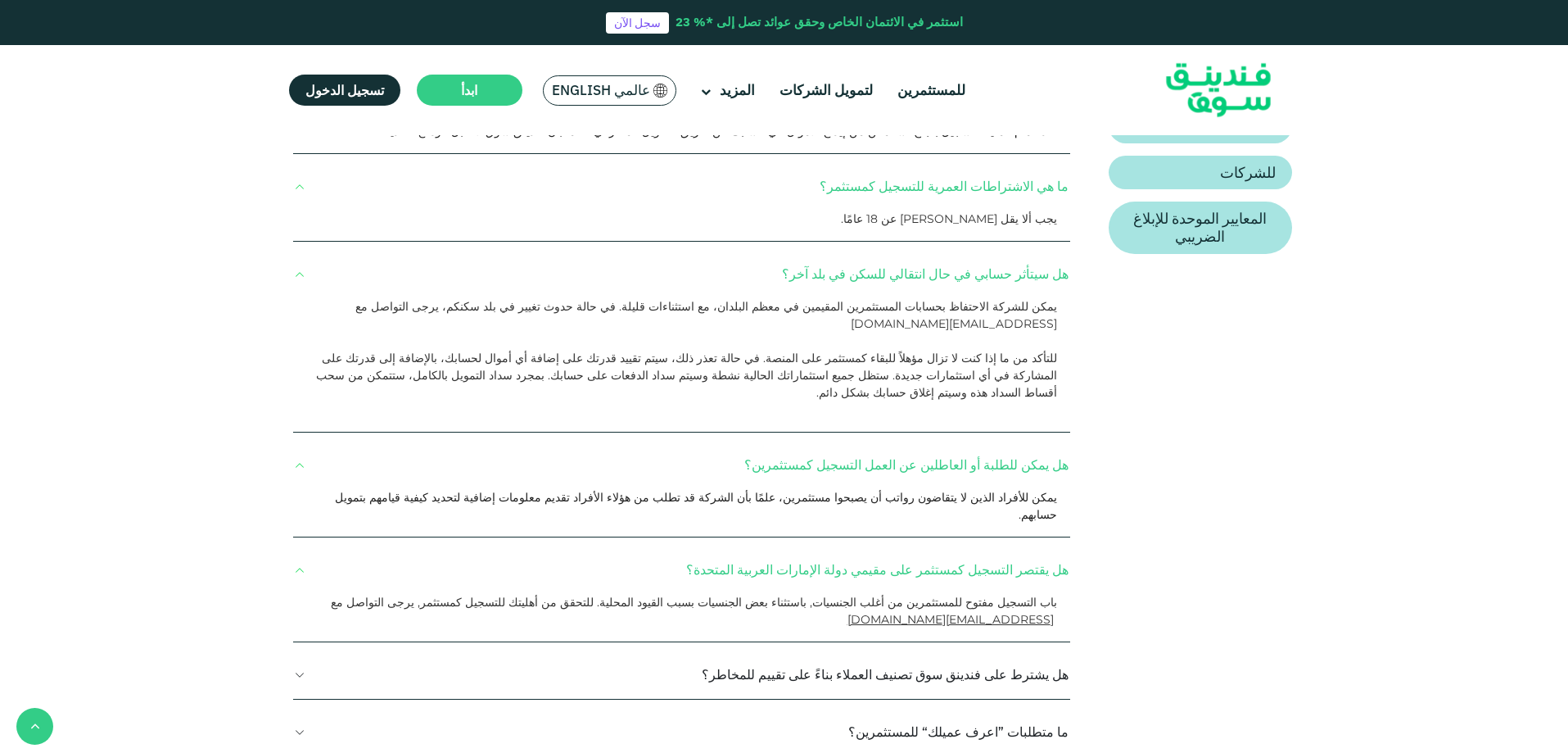
click at [856, 651] on button "هل يشترط على فندينق سوق تصنيف العملاء بناءً على تقييم للمخاطر؟" at bounding box center [681, 675] width 777 height 49
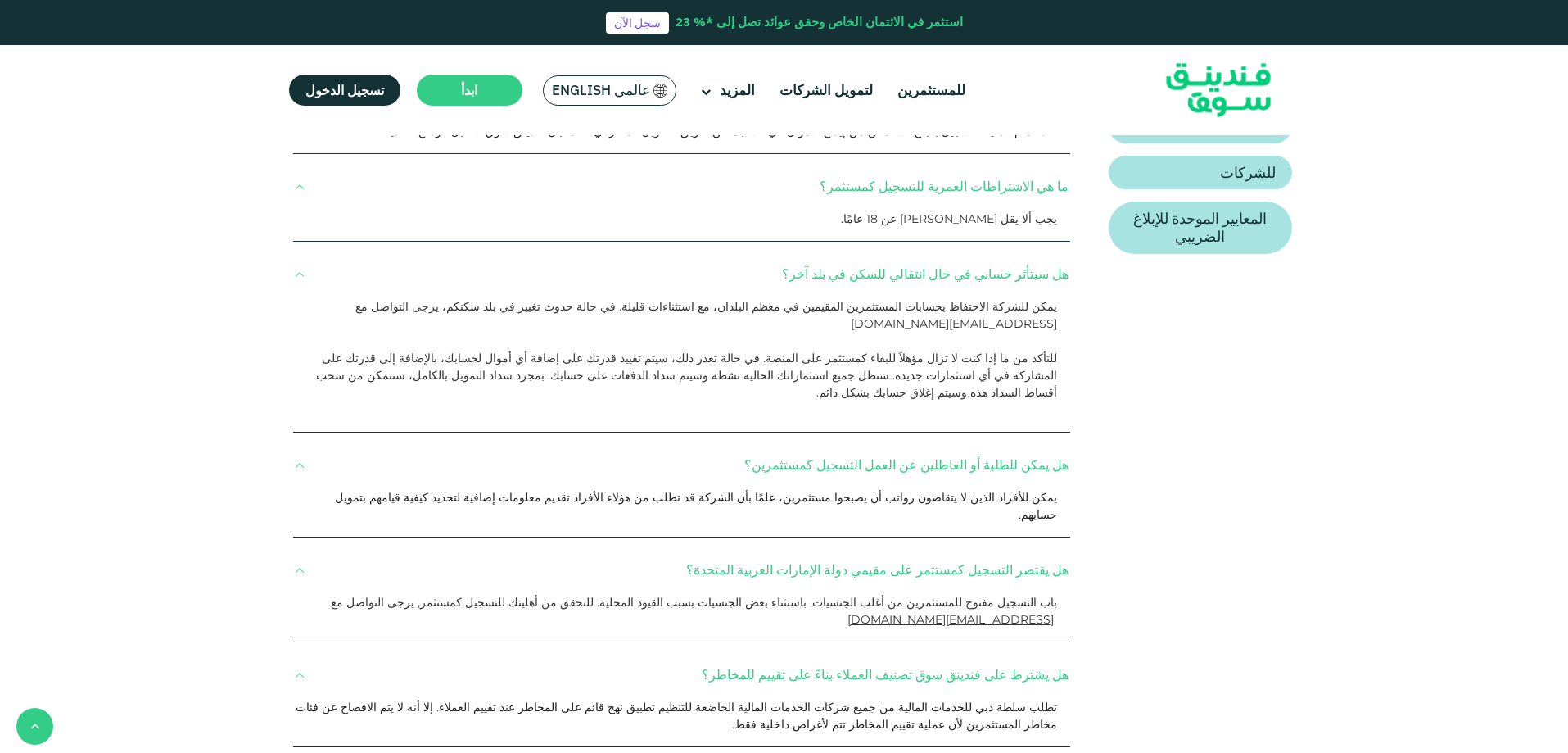
click at [856, 651] on button "هل يشترط على فندينق سوق تصنيف العملاء بناءً على تقييم للمخاطر؟" at bounding box center [681, 675] width 777 height 49
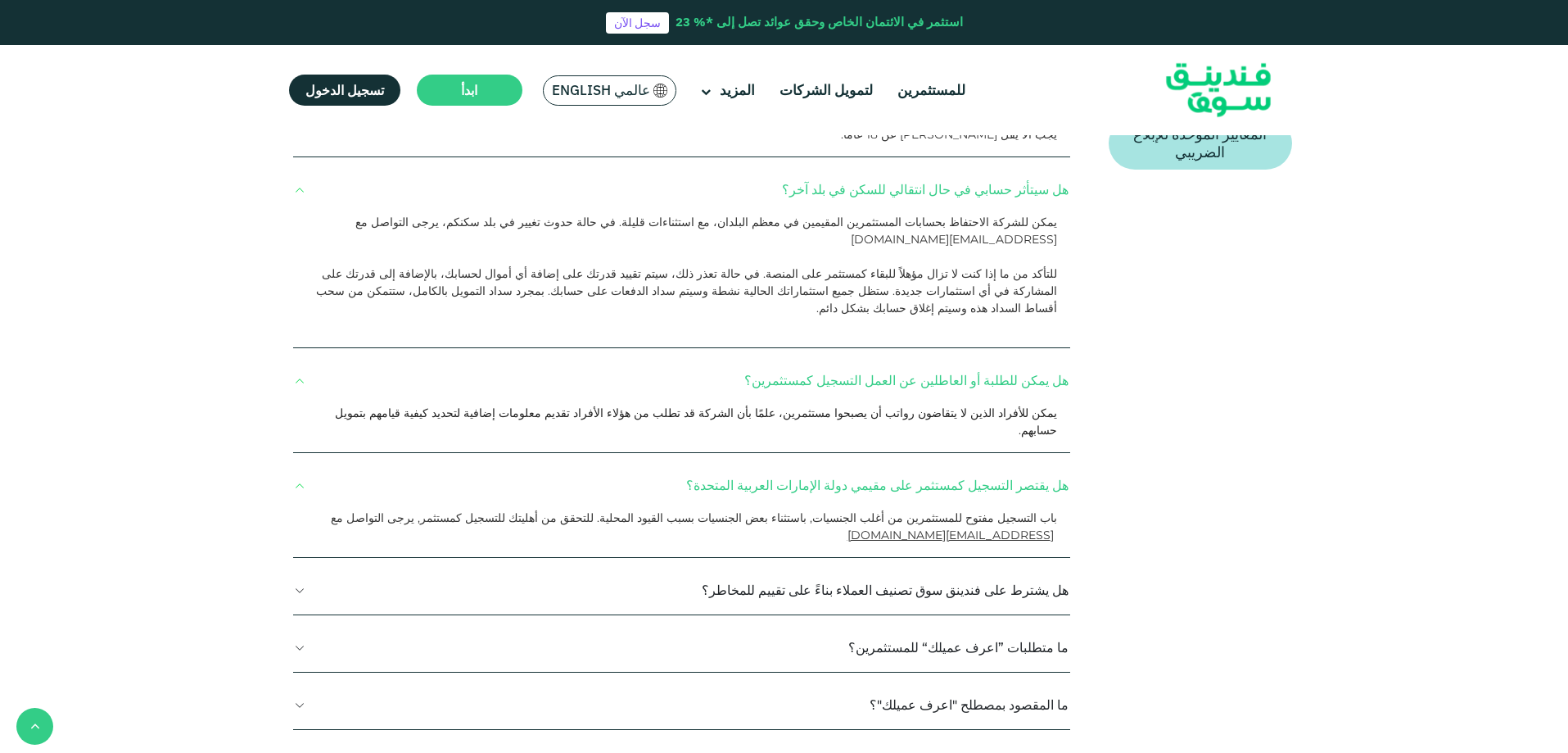
scroll to position [573, 0]
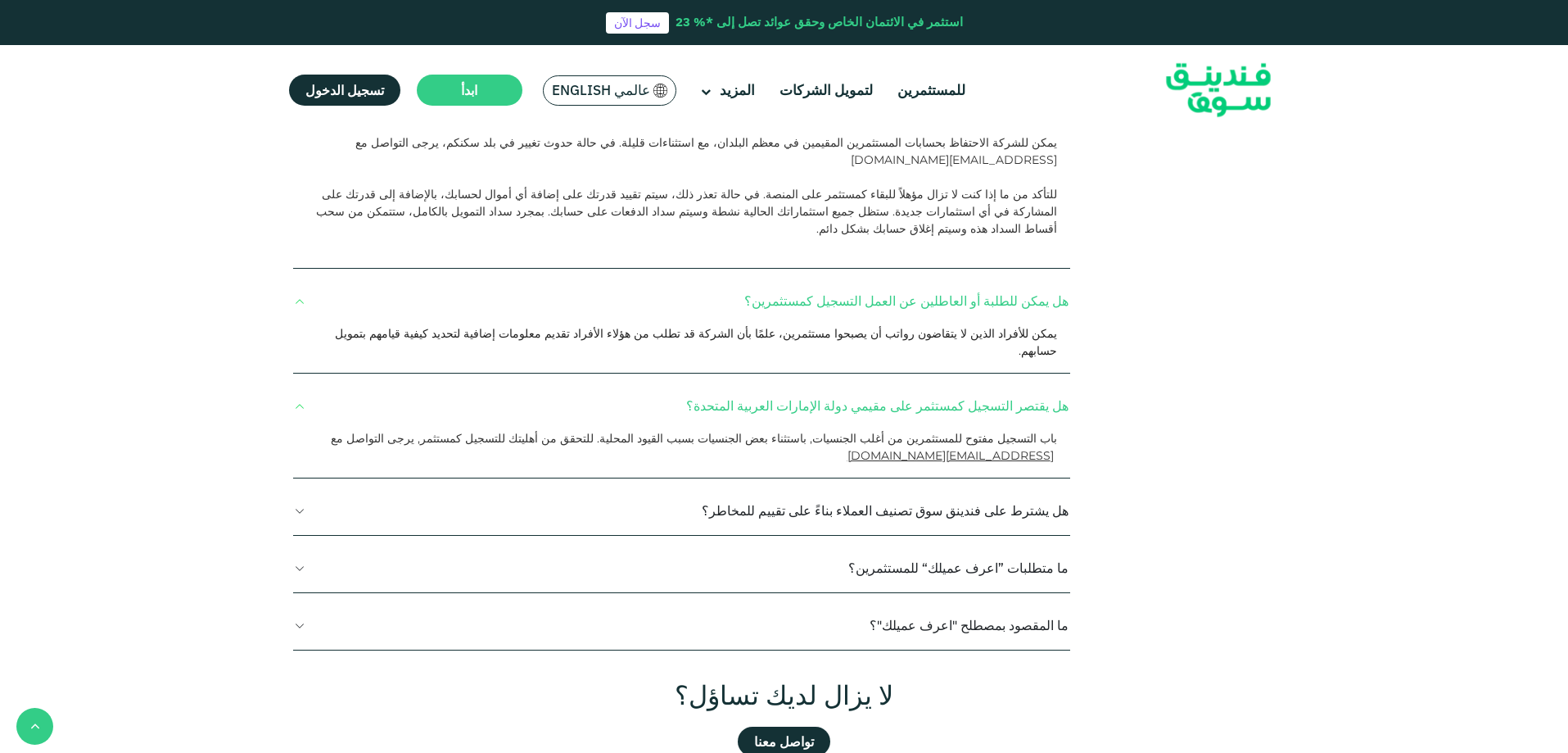
click at [919, 544] on button "ما متطلبات ”اعرف عميلك“ للمستثمرين؟" at bounding box center [681, 568] width 777 height 49
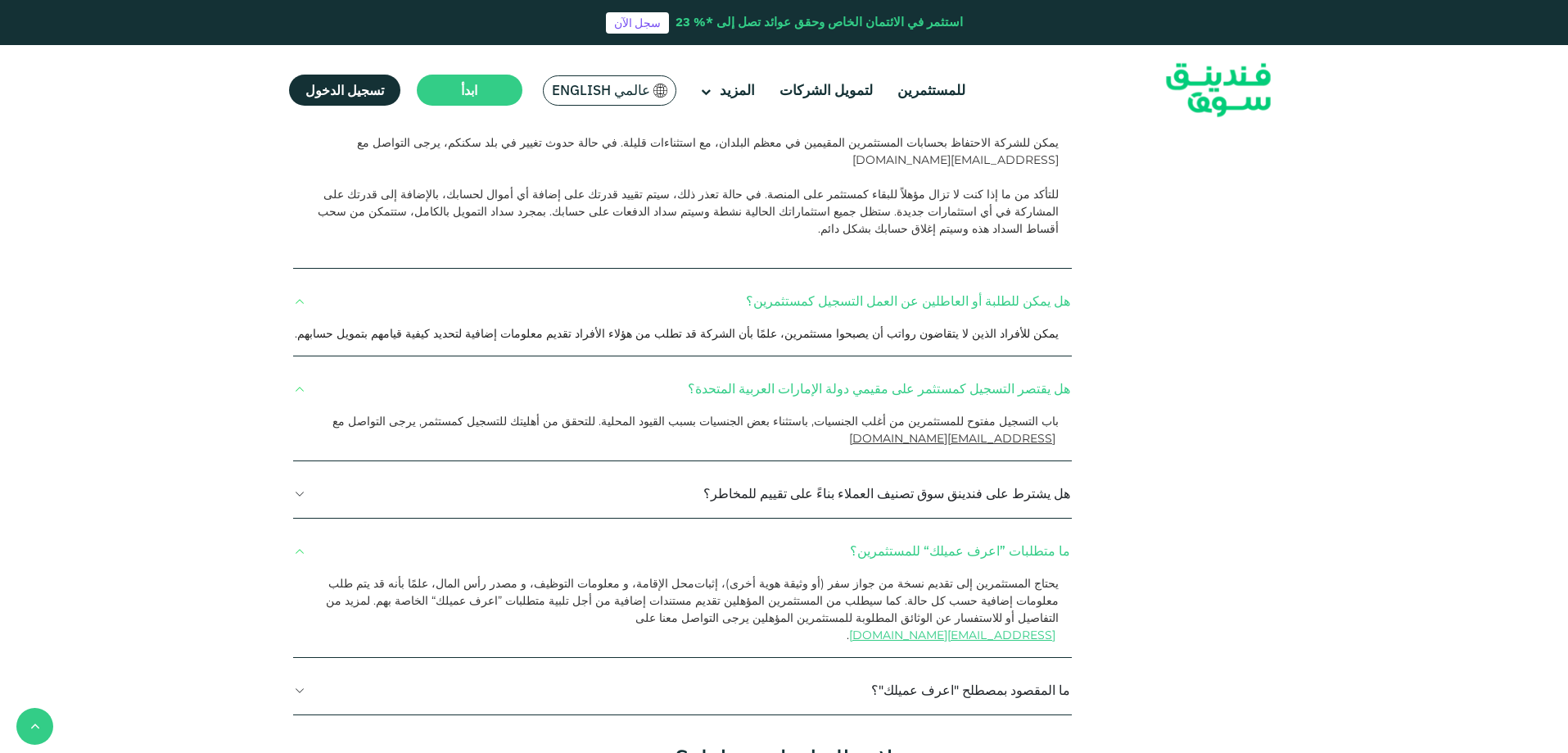
click at [926, 529] on button "ما متطلبات ”اعرف عميلك“ للمستثمرين؟" at bounding box center [683, 550] width 780 height 49
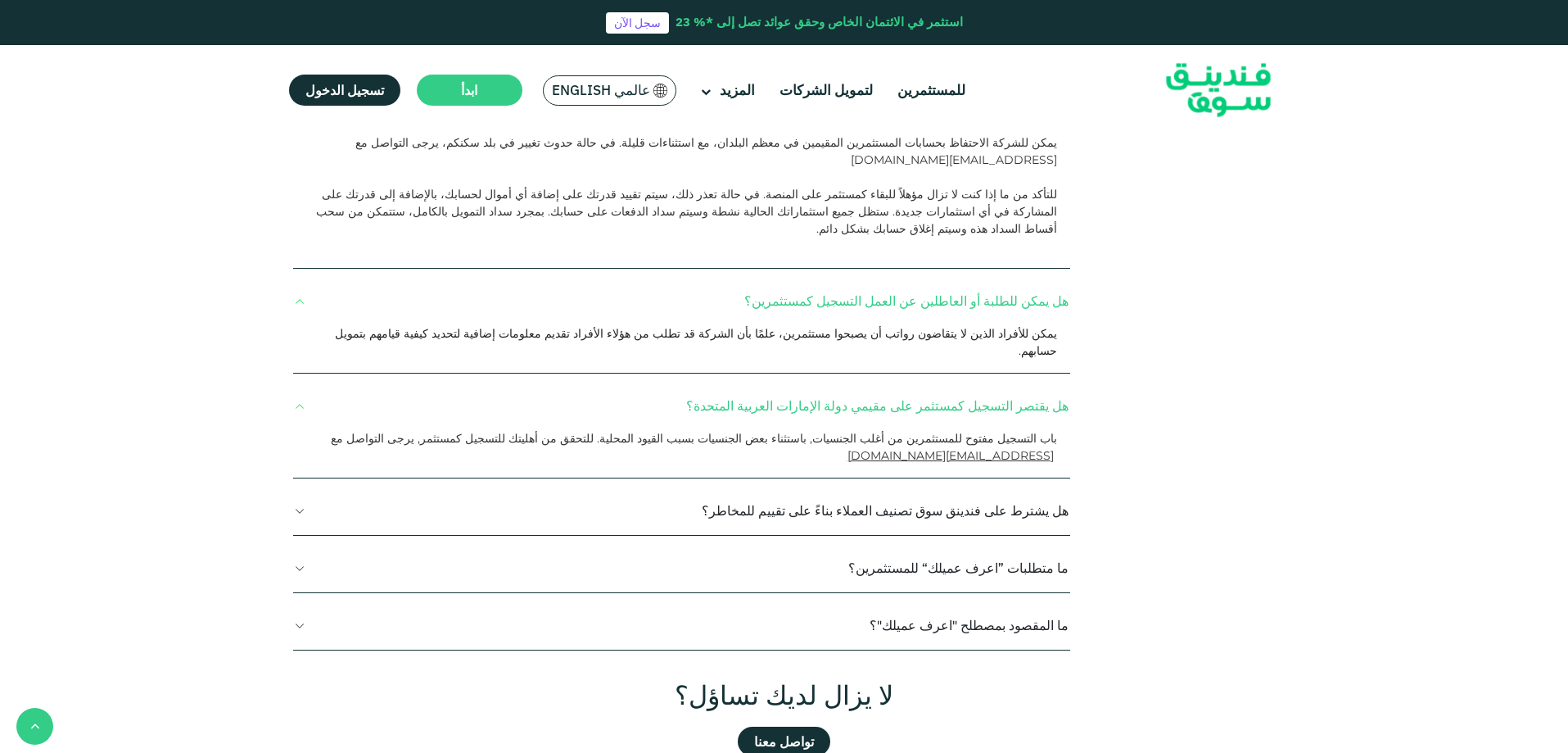
click at [955, 601] on button "ما المقصود بمصطلح "اعرف عميلك"؟" at bounding box center [681, 625] width 777 height 49
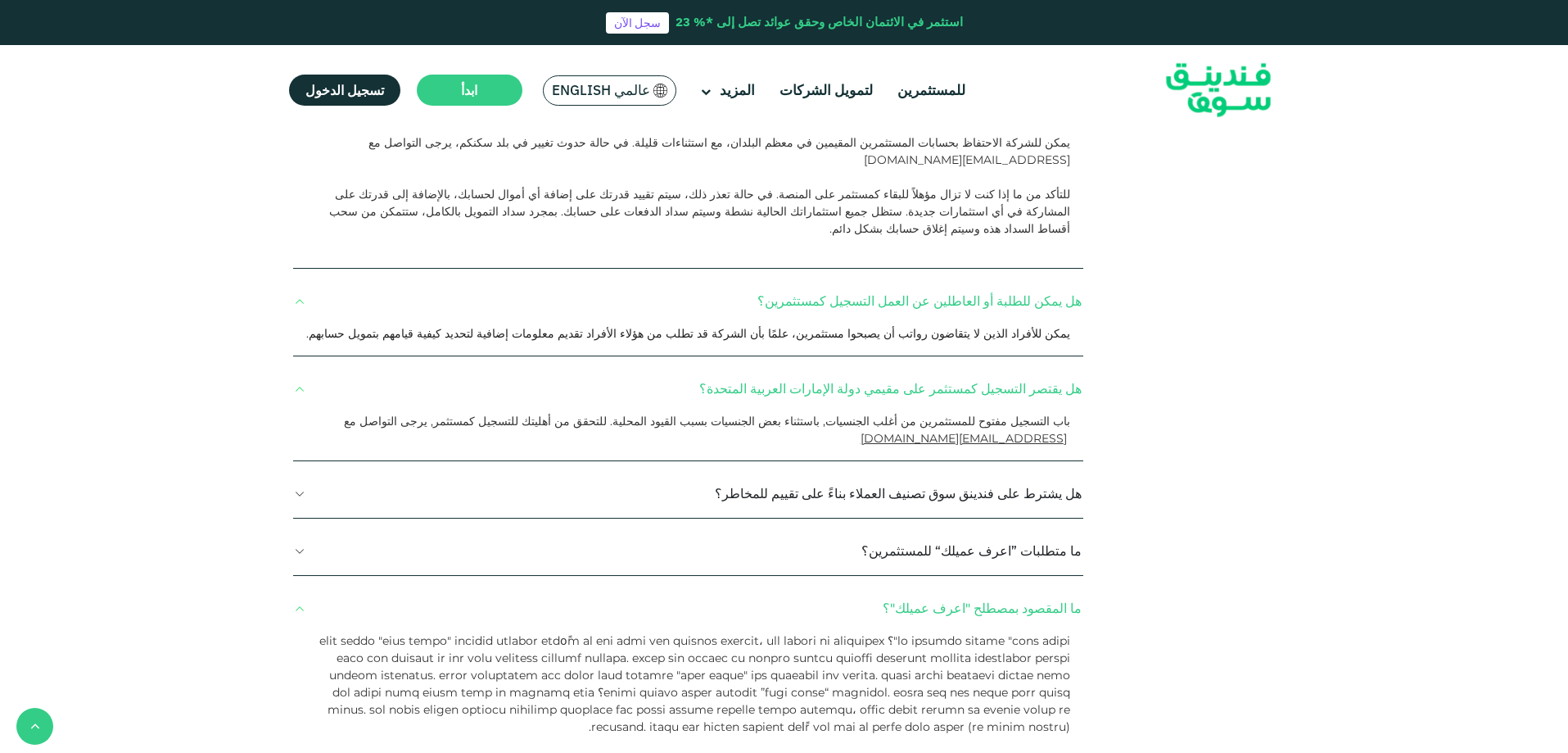
click at [972, 588] on button "ما المقصود بمصطلح "اعرف عميلك"؟" at bounding box center [688, 608] width 790 height 49
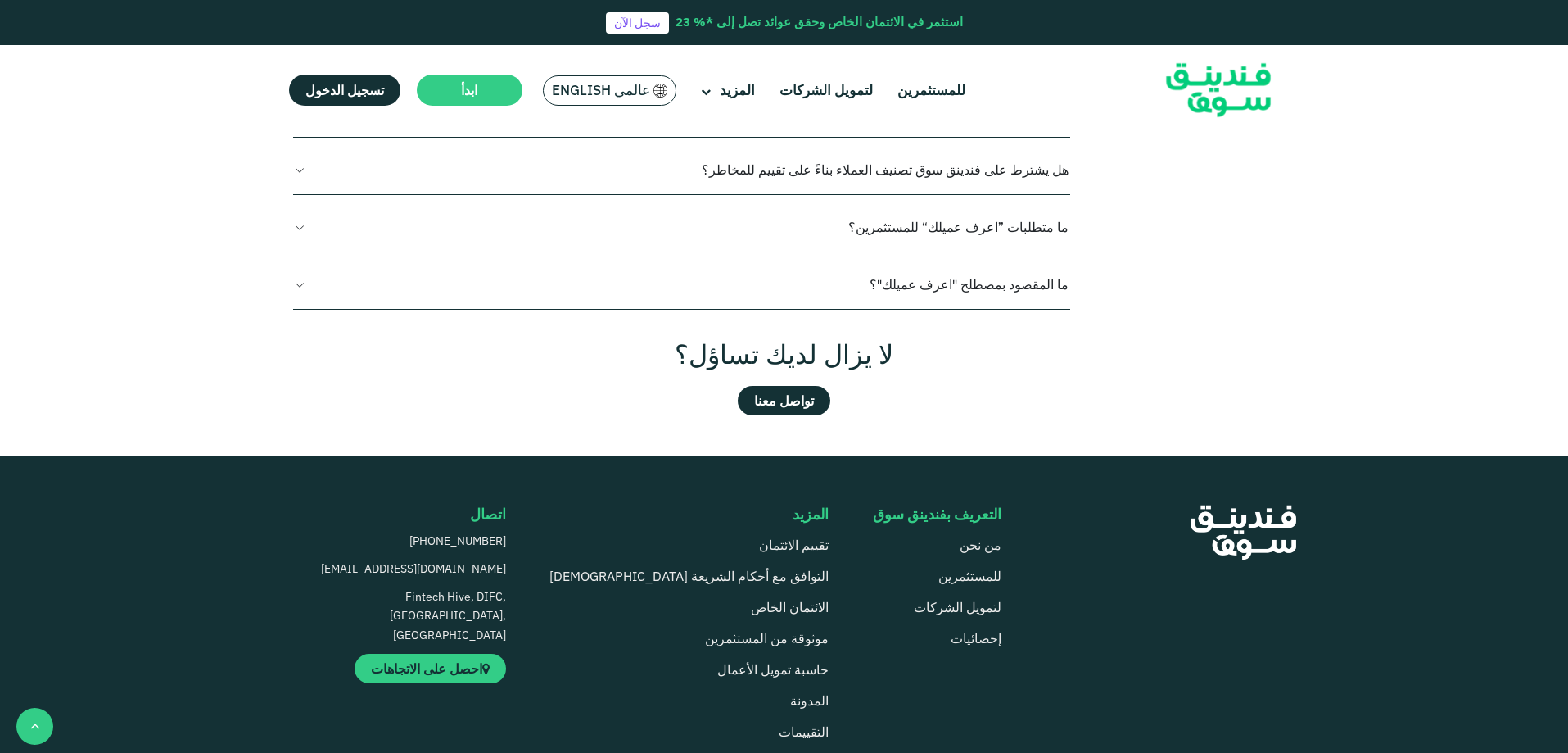
scroll to position [983, 0]
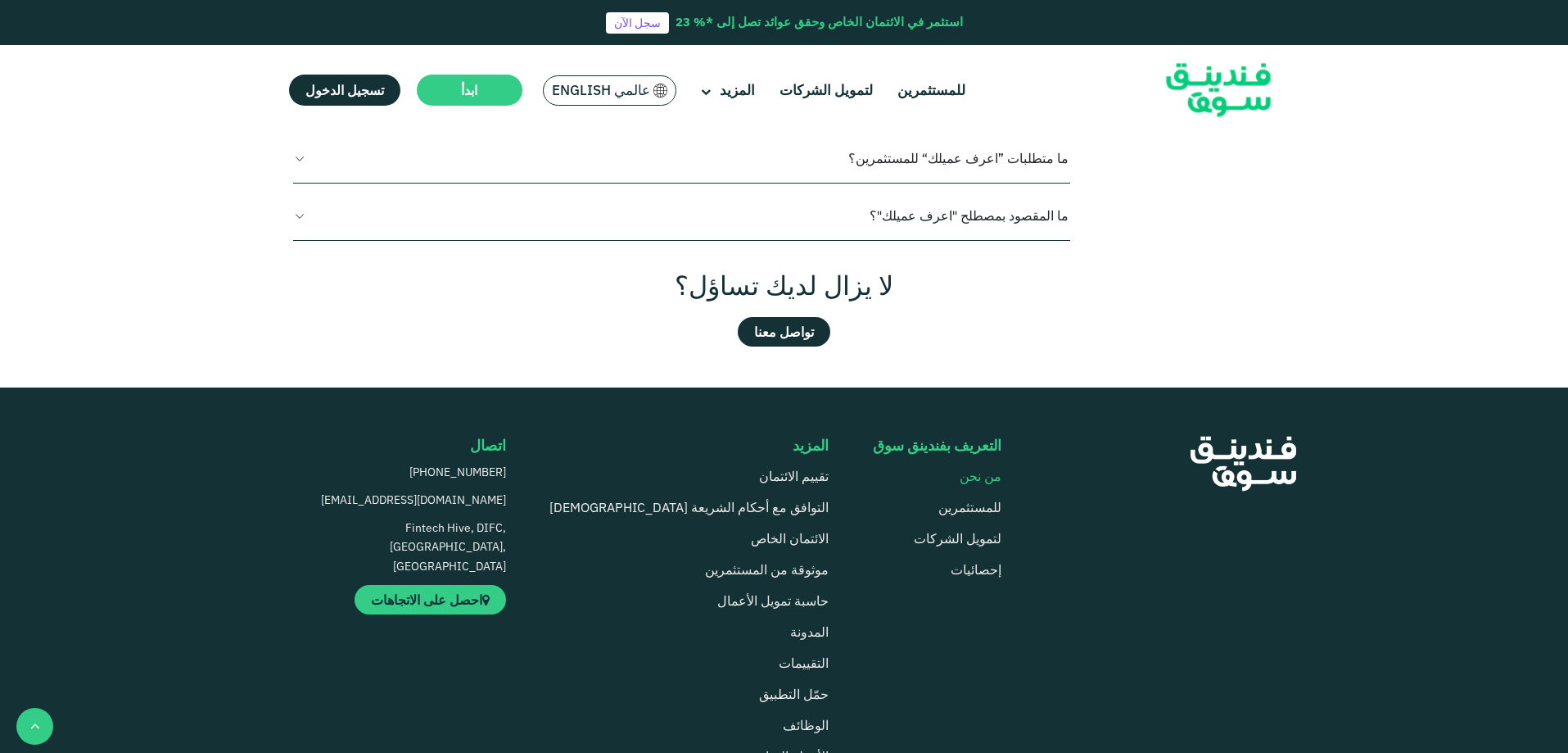
click at [970, 467] on link "من نحن" at bounding box center [981, 475] width 42 height 16
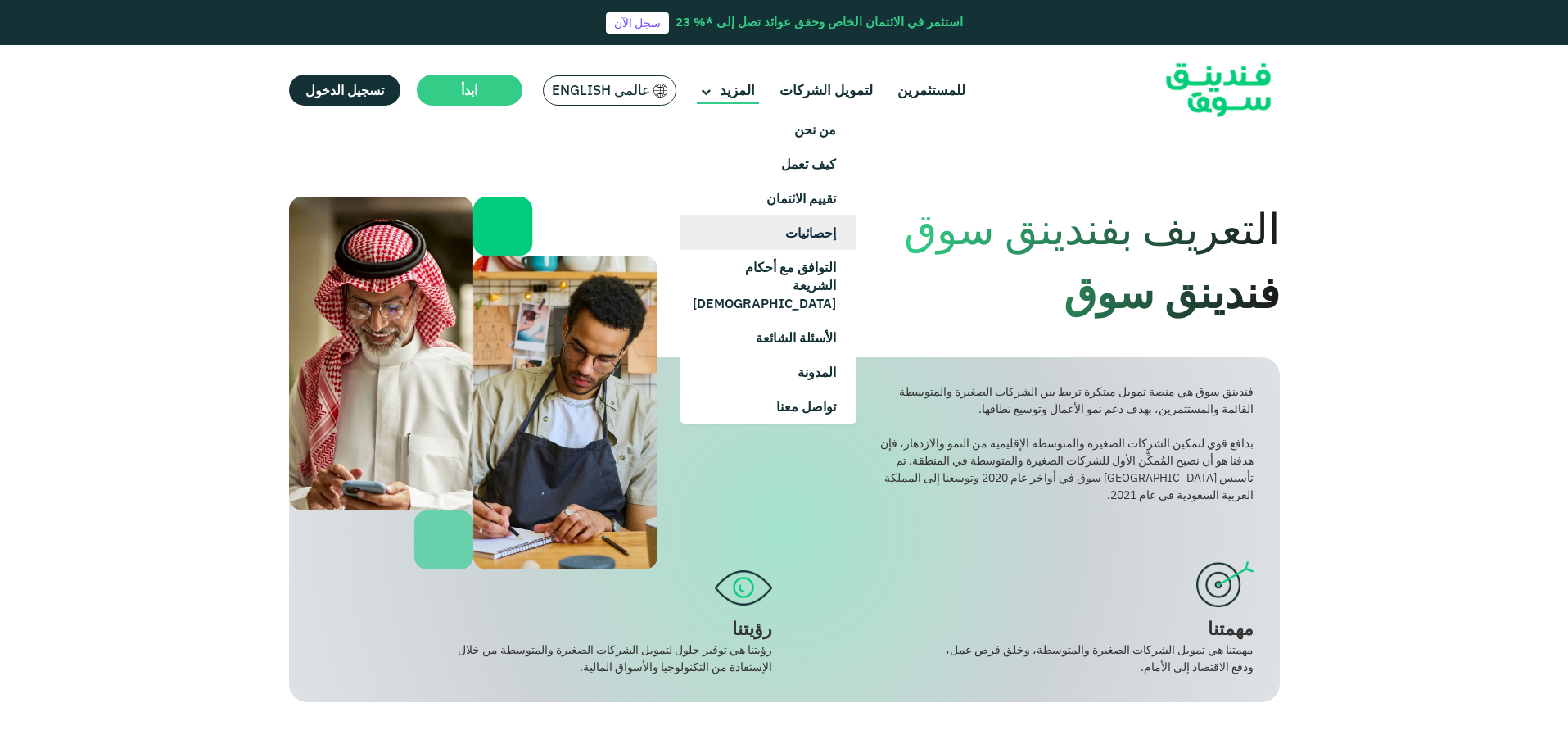
click at [780, 230] on link "إحصائيات" at bounding box center [768, 232] width 176 height 34
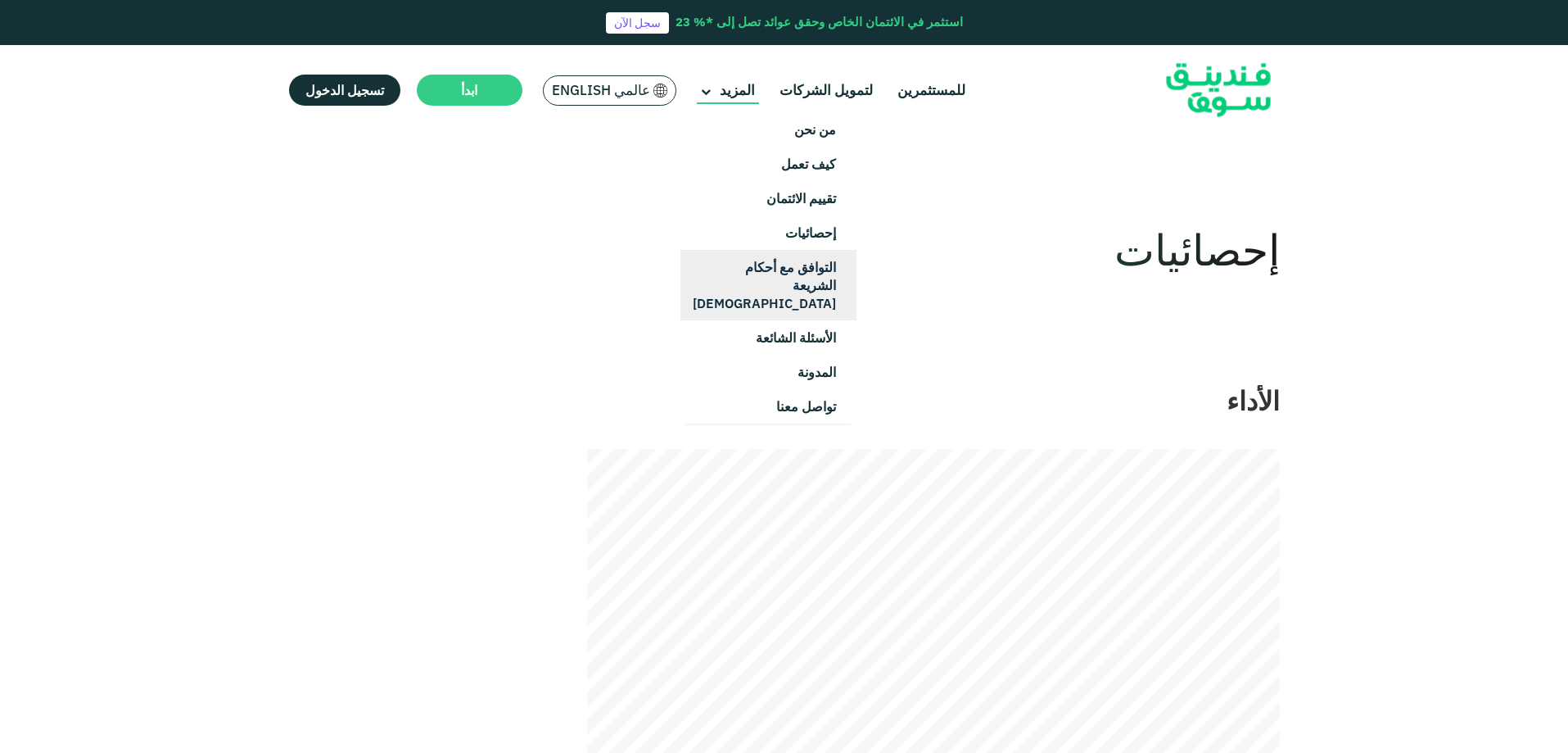
click at [760, 292] on link "التوافق مع أحكام الشريعة [DEMOGRAPHIC_DATA]" at bounding box center [768, 285] width 176 height 71
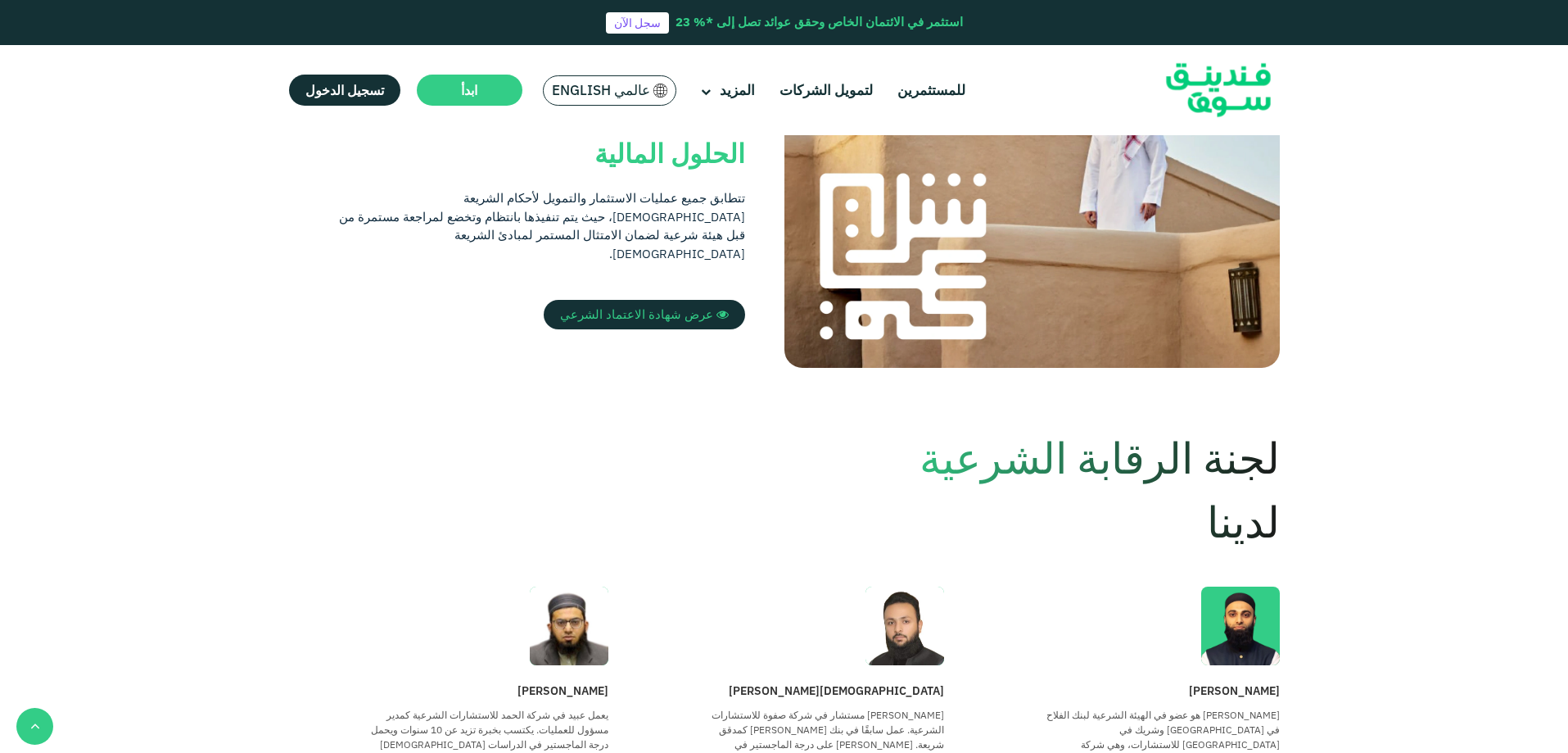
scroll to position [573, 0]
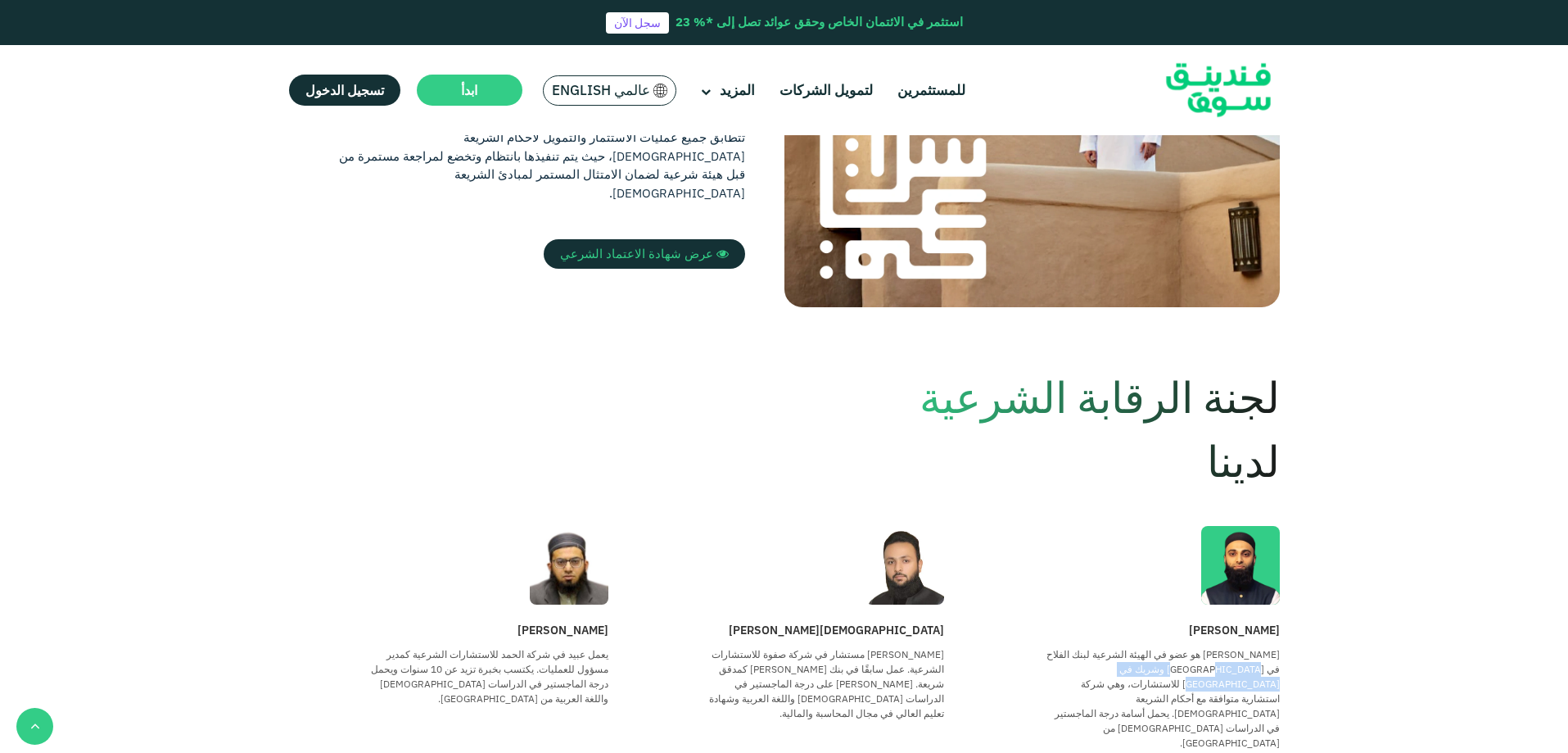
drag, startPoint x: 1068, startPoint y: 597, endPoint x: 1239, endPoint y: 605, distance: 171.2
click at [1239, 647] on p "[PERSON_NAME] هو عضو في الهيئة الشرعية لبنك الفلاح في [GEOGRAPHIC_DATA] وشريك ف…" at bounding box center [1160, 699] width 240 height 103
click at [1197, 647] on section "لجنة الرقابة الشرعية لدينا Usama [PERSON_NAME] هو عضو في الهيئة الشرعية لبنك ال…" at bounding box center [784, 586] width 1536 height 442
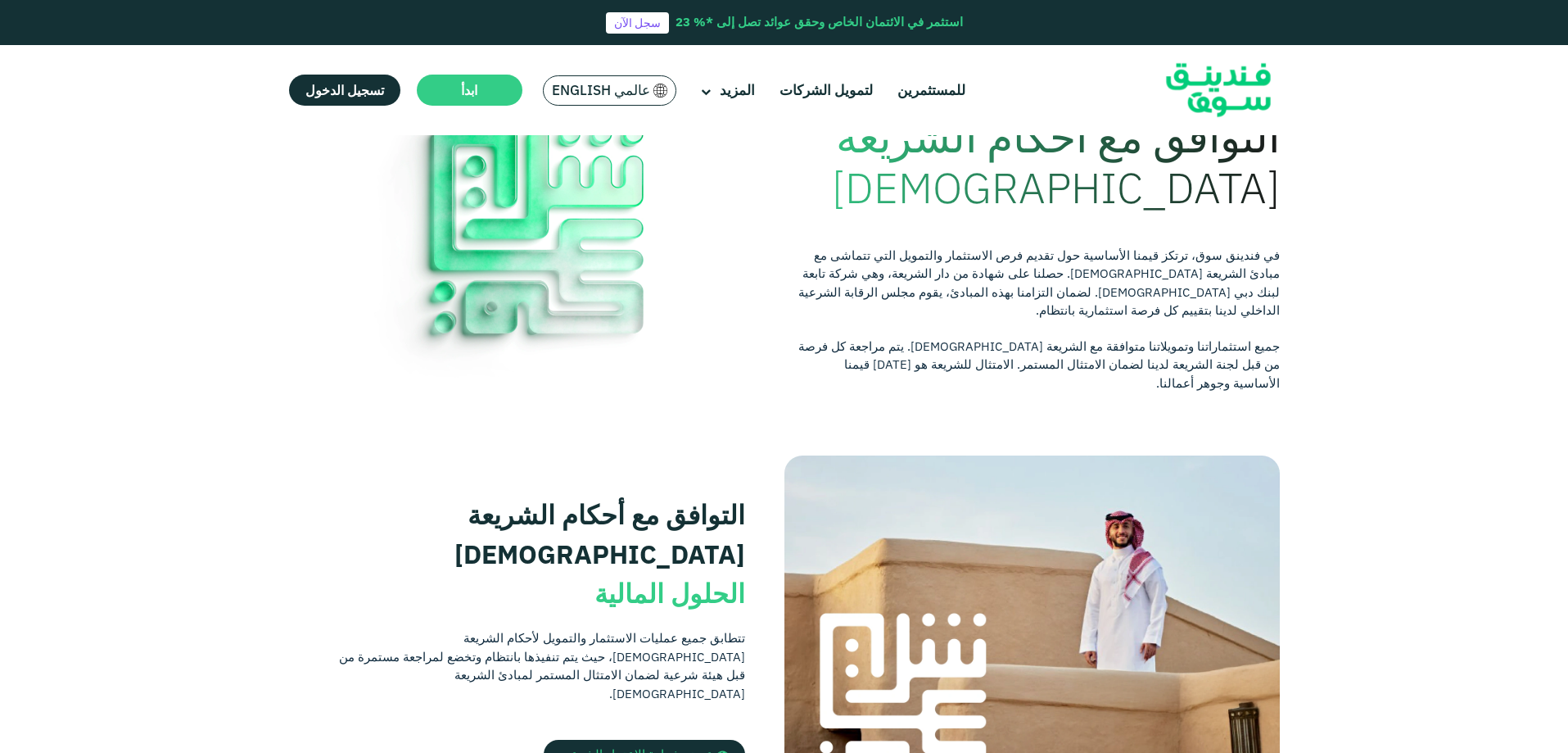
scroll to position [0, 0]
